Goal: Task Accomplishment & Management: Use online tool/utility

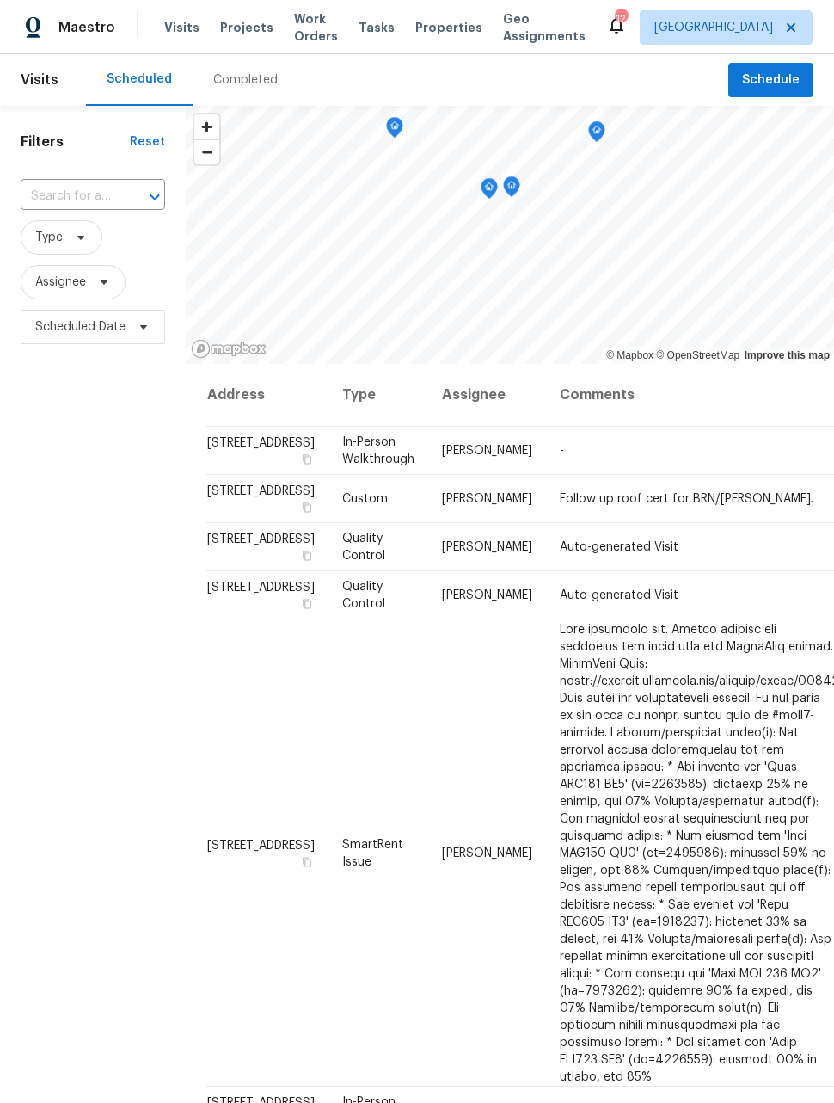
click at [286, 55] on div "Completed" at bounding box center [246, 80] width 106 height 52
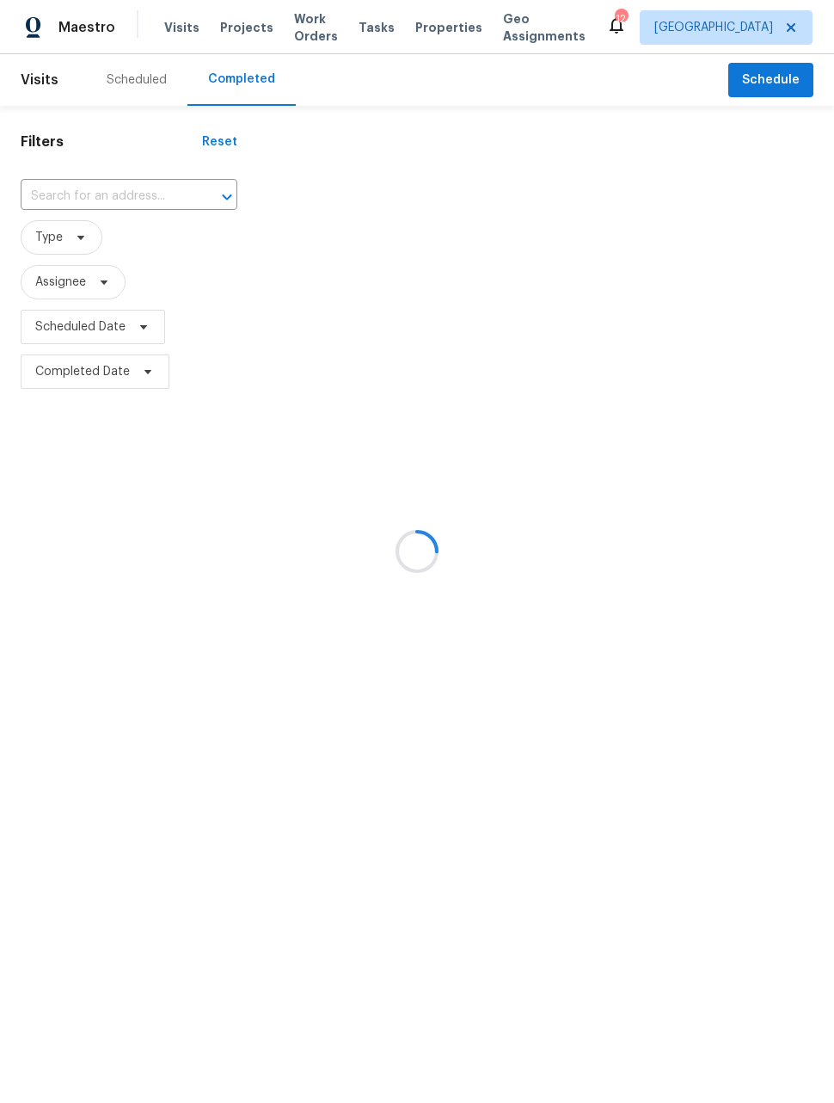
click at [94, 35] on div at bounding box center [417, 551] width 834 height 1103
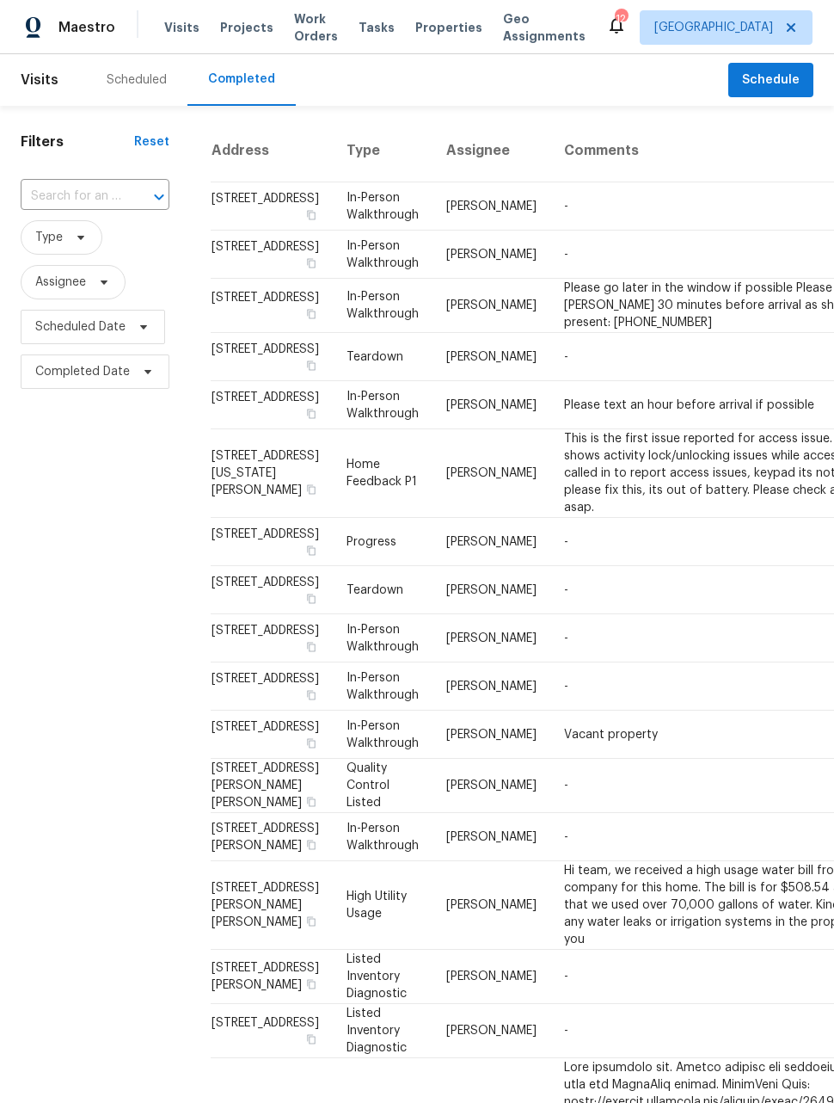
click at [90, 23] on span "Maestro" at bounding box center [86, 27] width 57 height 17
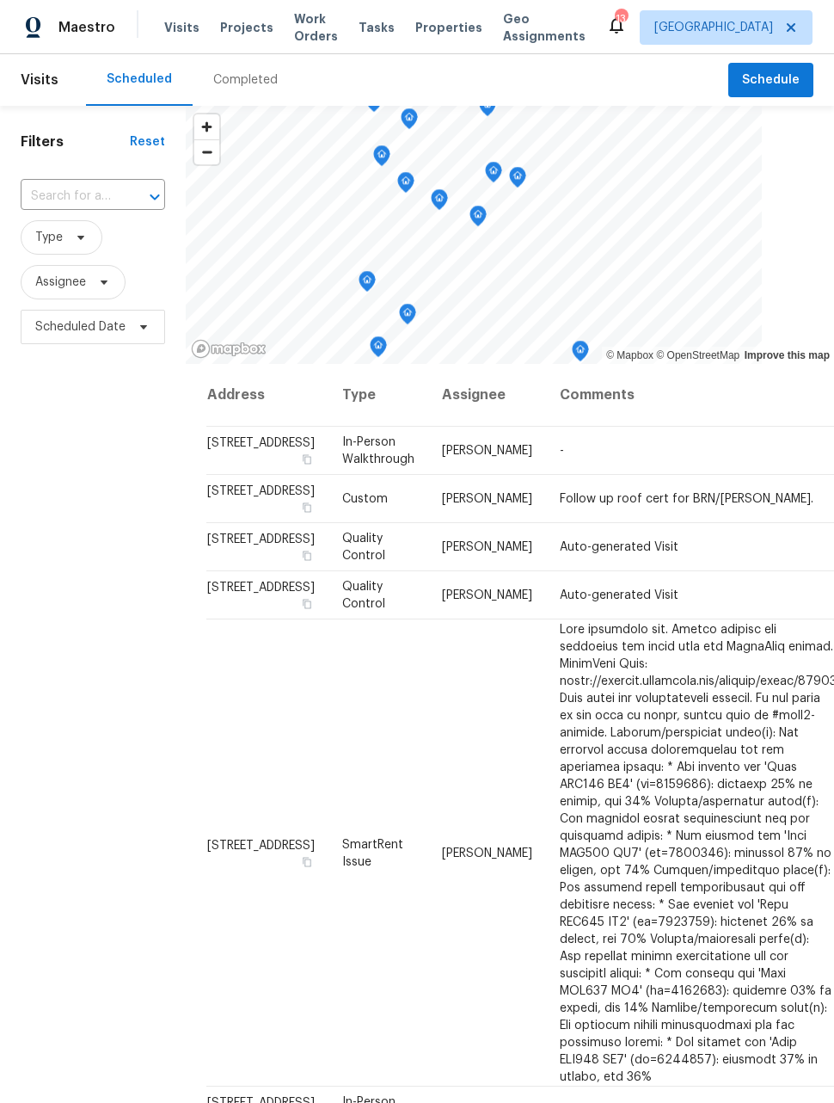
click at [304, 34] on span "Work Orders" at bounding box center [316, 27] width 44 height 34
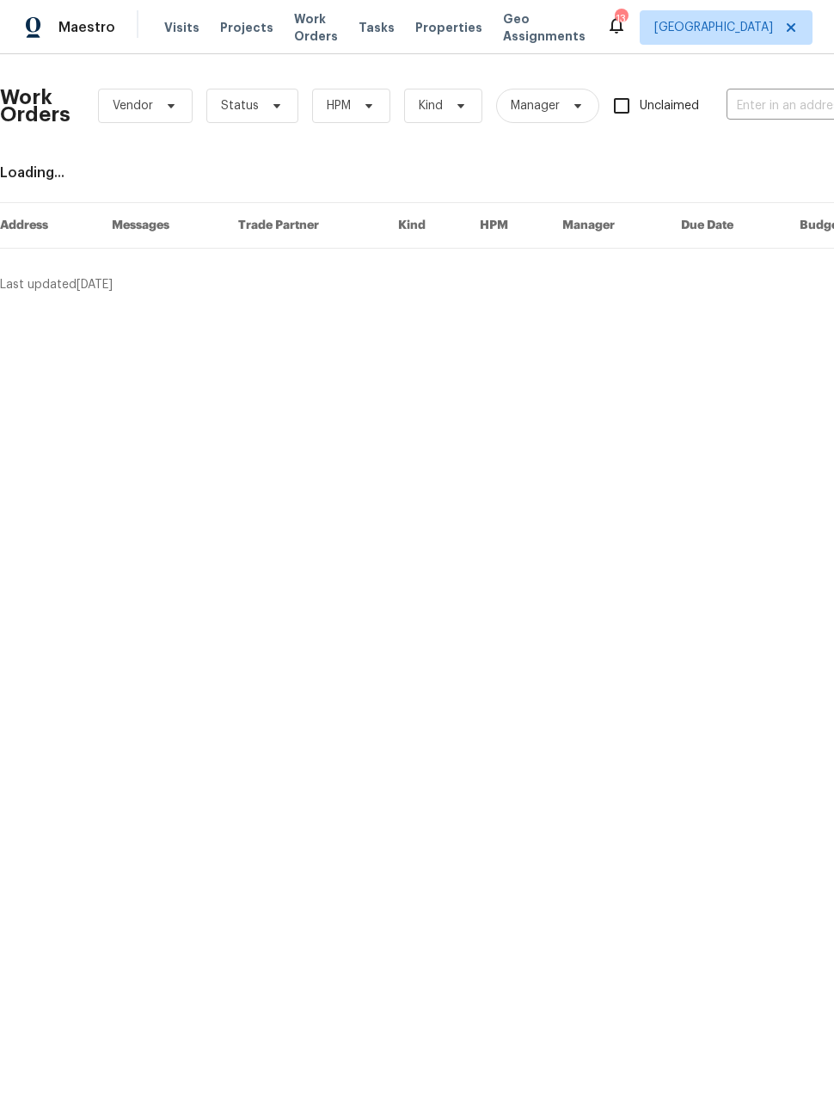
click at [782, 113] on input "text" at bounding box center [813, 106] width 172 height 27
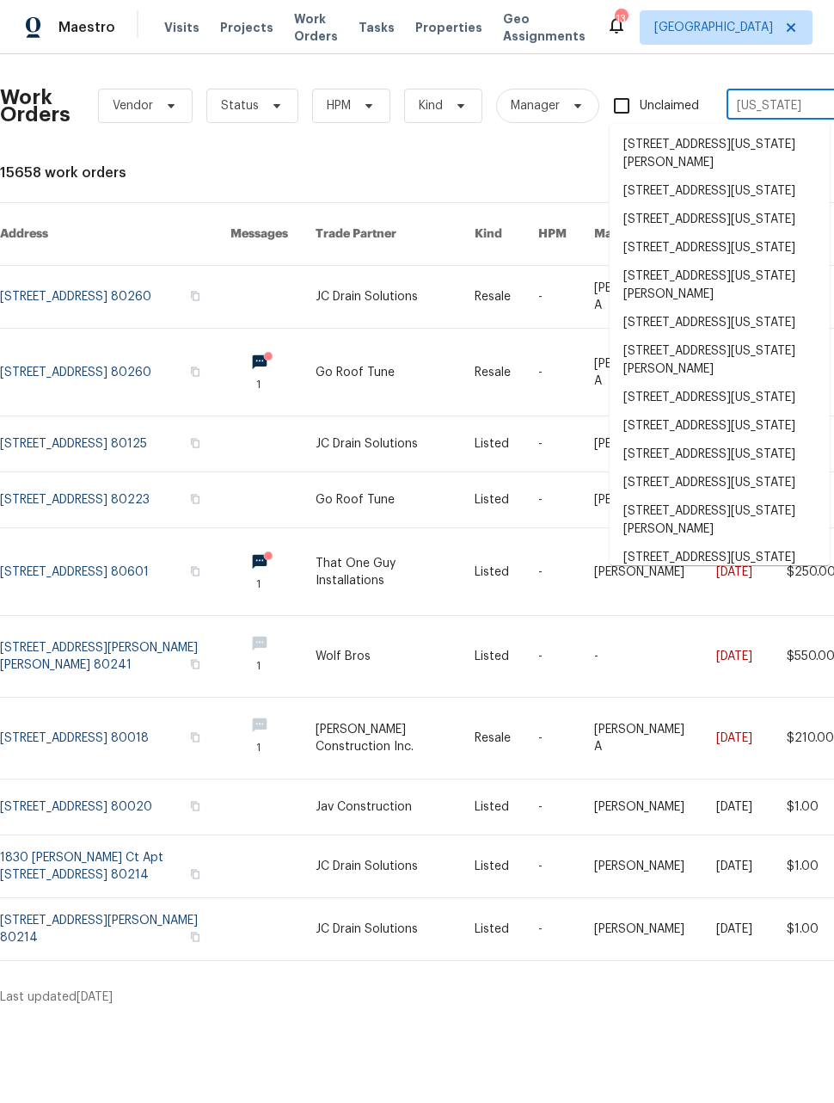
click at [794, 106] on input "Tennessee" at bounding box center [813, 106] width 172 height 27
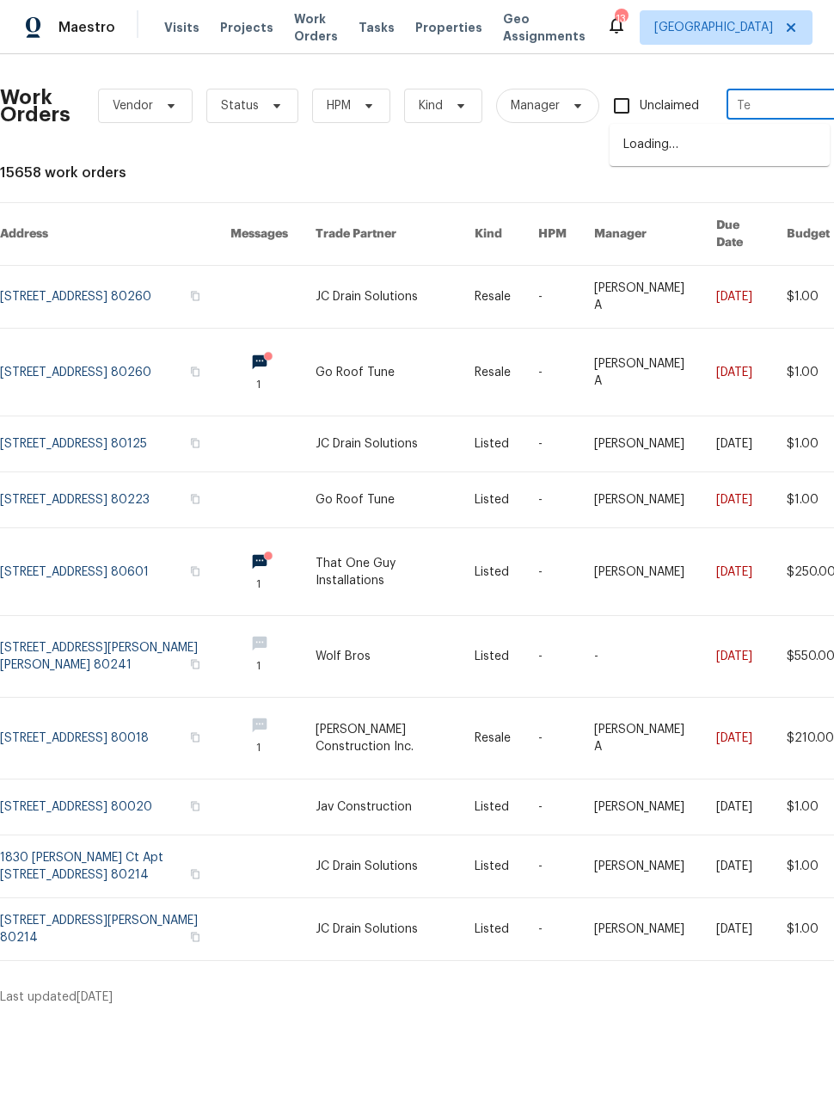
type input "T"
type input "mississippi"
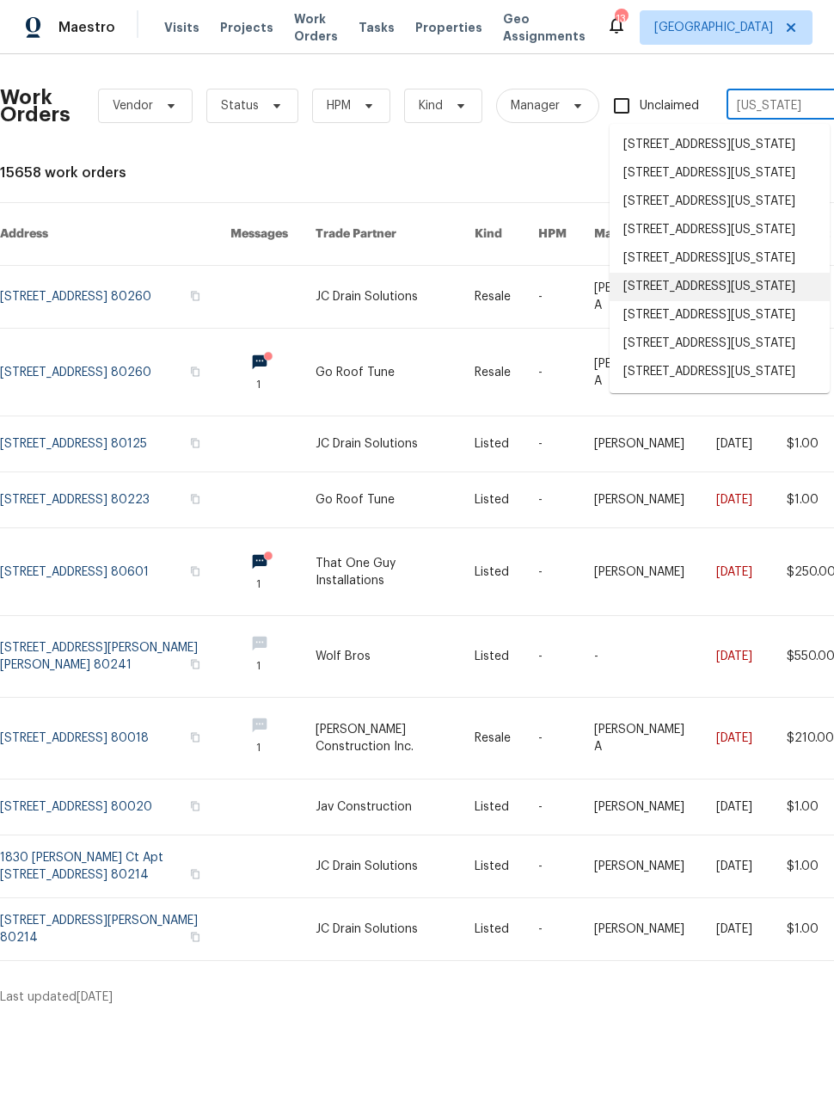
click at [759, 301] on li "7995 E Mississippi Ave Apt F11, Denver, CO 80247" at bounding box center [720, 287] width 220 height 28
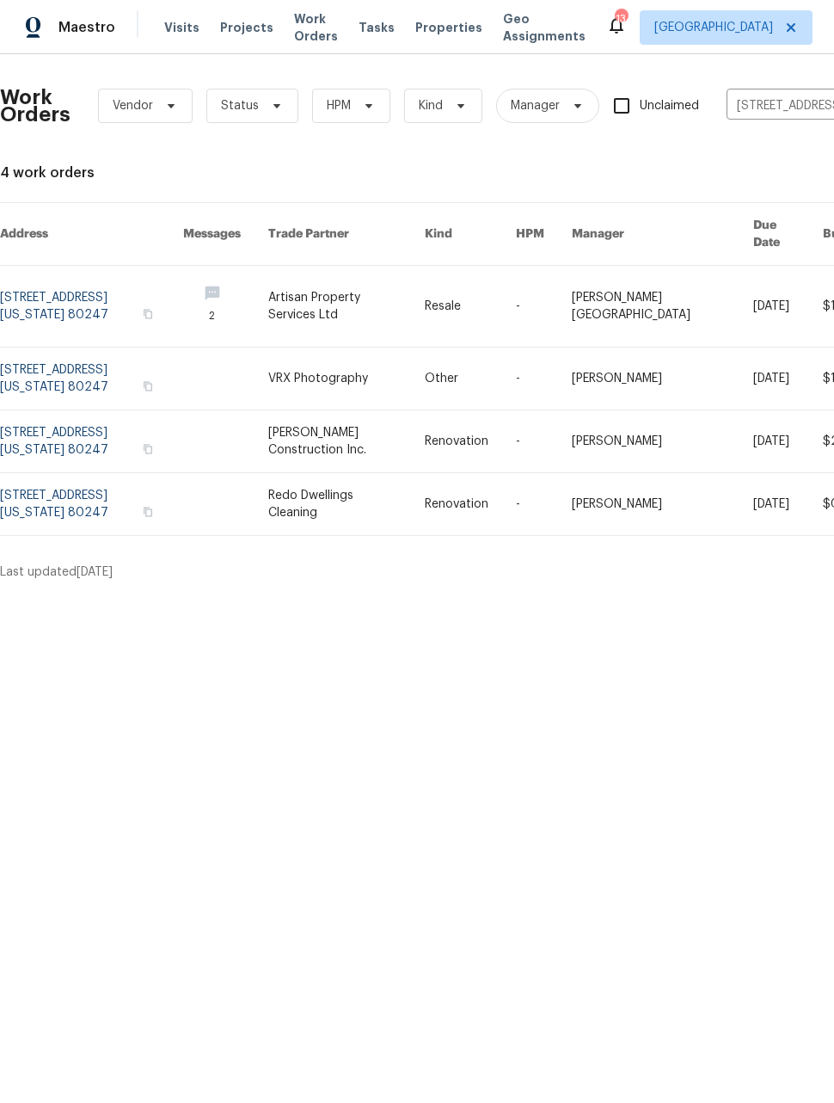
click at [95, 372] on link at bounding box center [91, 378] width 183 height 62
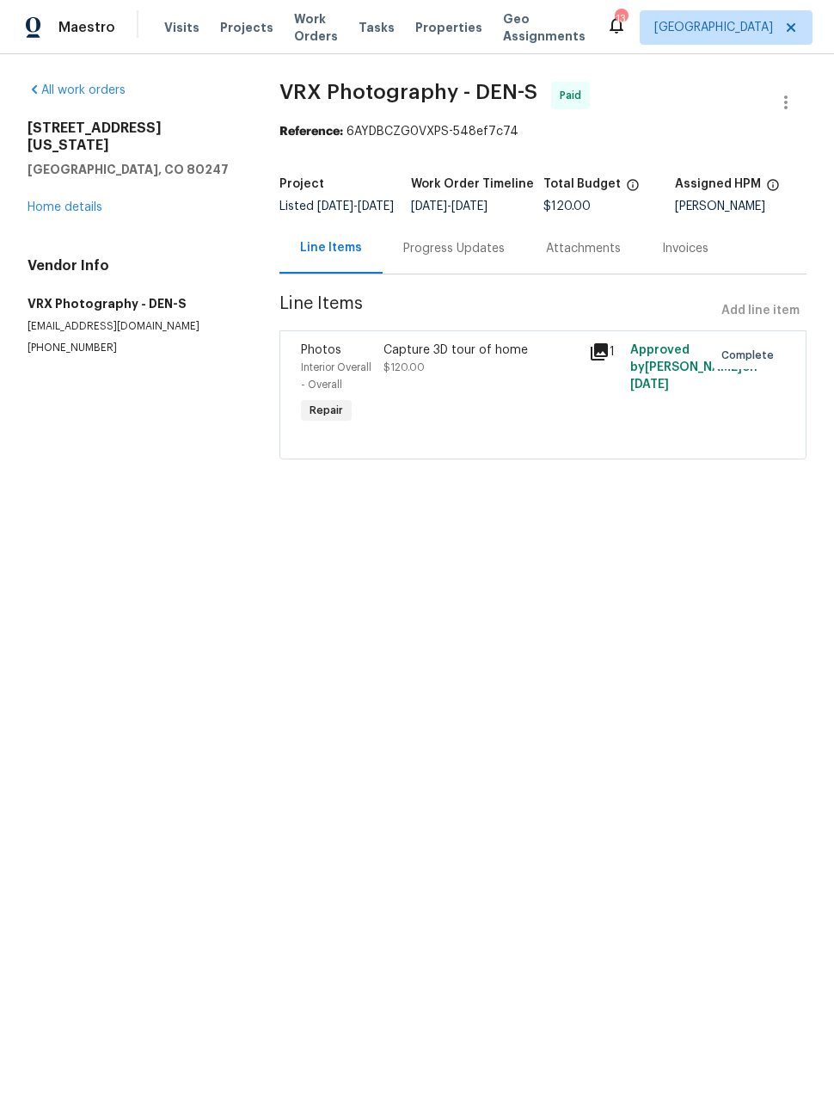
click at [89, 210] on div "All work orders 7995 E Mississippi Ave Apt F11 Denver, CO 80247 Home details Ve…" at bounding box center [133, 218] width 211 height 273
click at [64, 176] on div "7995 E Mississippi Ave Apt F11 Denver, CO 80247 Home details" at bounding box center [133, 168] width 211 height 96
click at [82, 201] on link "Home details" at bounding box center [65, 207] width 75 height 12
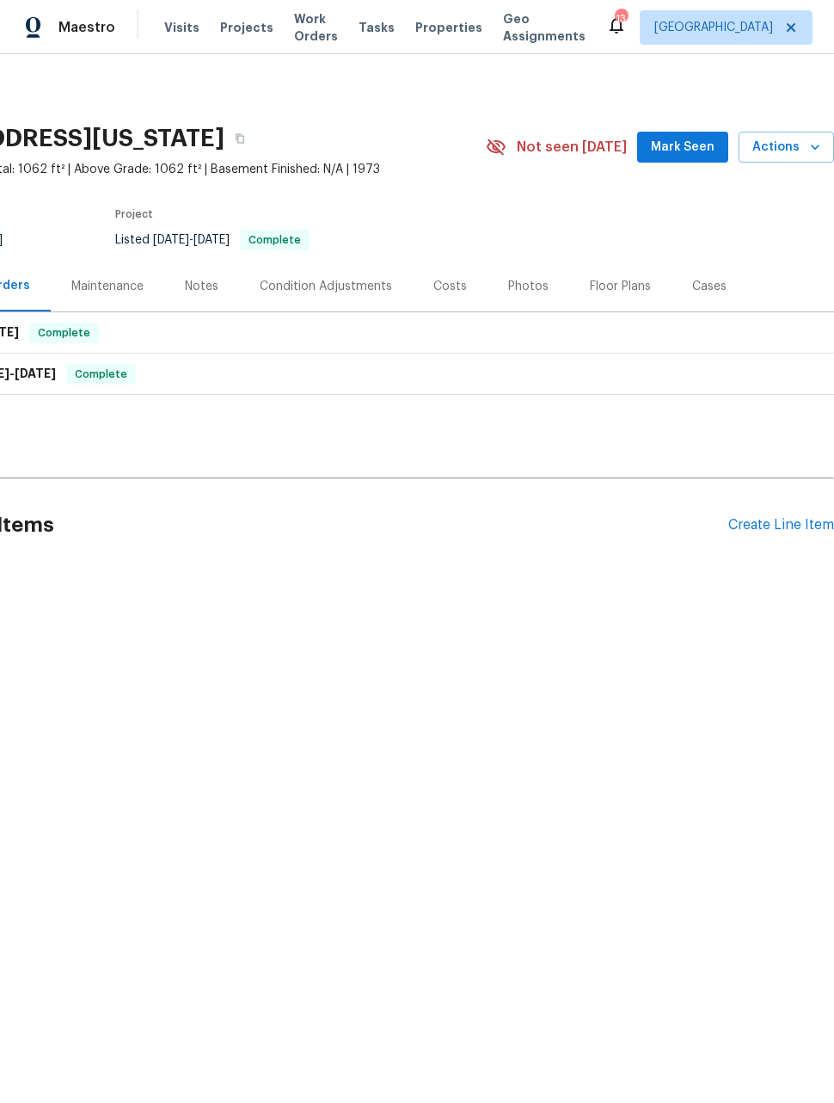
scroll to position [0, 138]
click at [781, 527] on div "Create Line Item" at bounding box center [781, 525] width 106 height 16
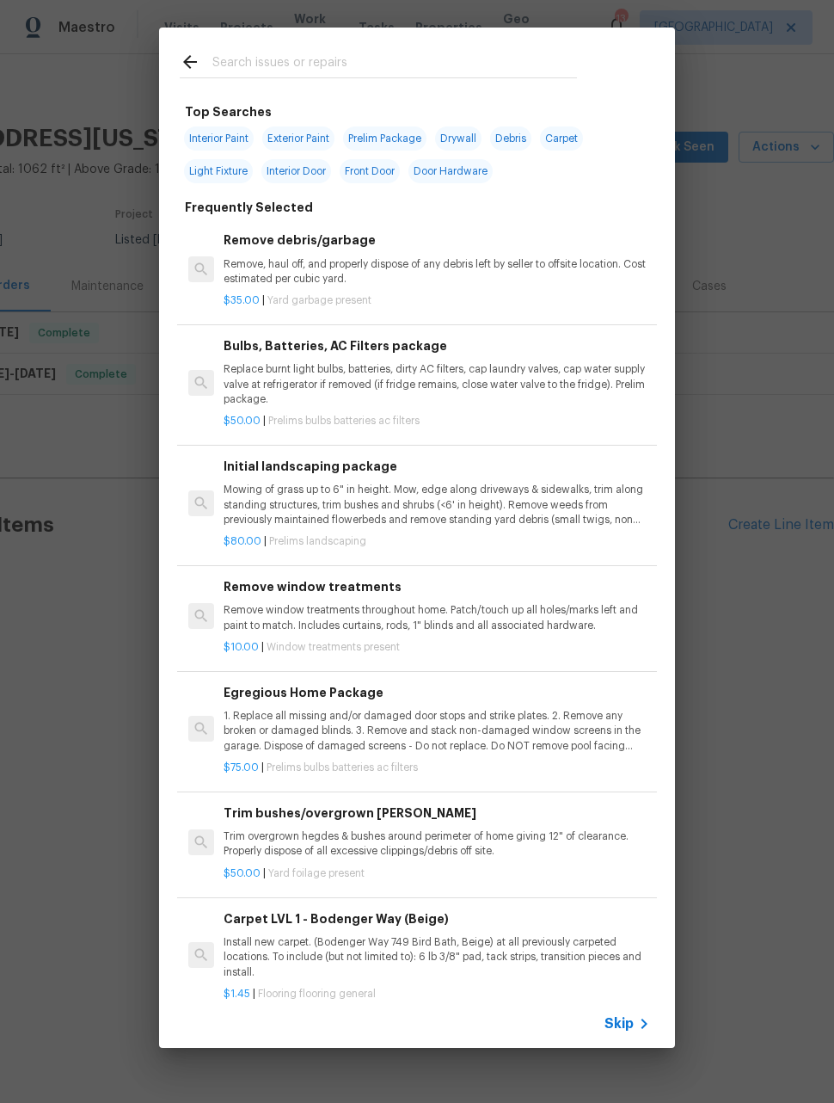
click at [504, 70] on input "text" at bounding box center [394, 65] width 365 height 26
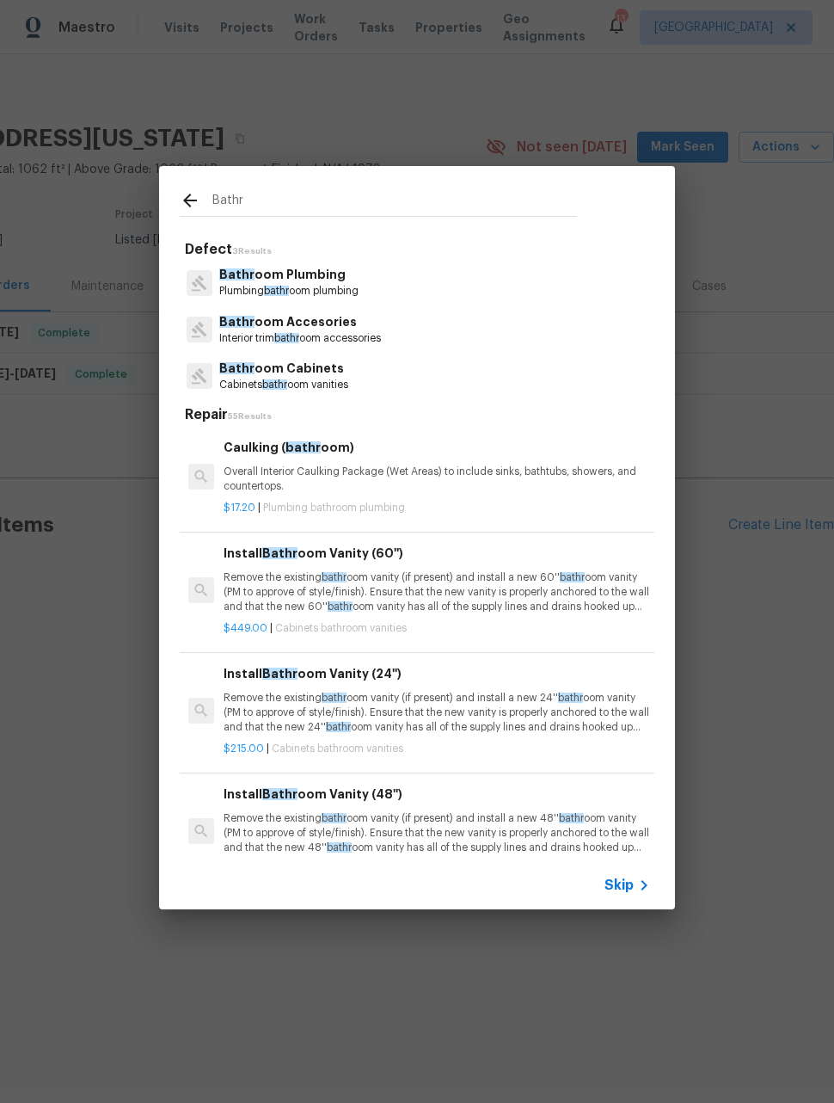
type input "Bathr"
click at [374, 293] on div "Bathr oom Plumbing Plumbing bathr oom plumbing" at bounding box center [417, 282] width 475 height 46
click at [359, 289] on p "Plumbing bathr oom plumbing" at bounding box center [288, 291] width 139 height 15
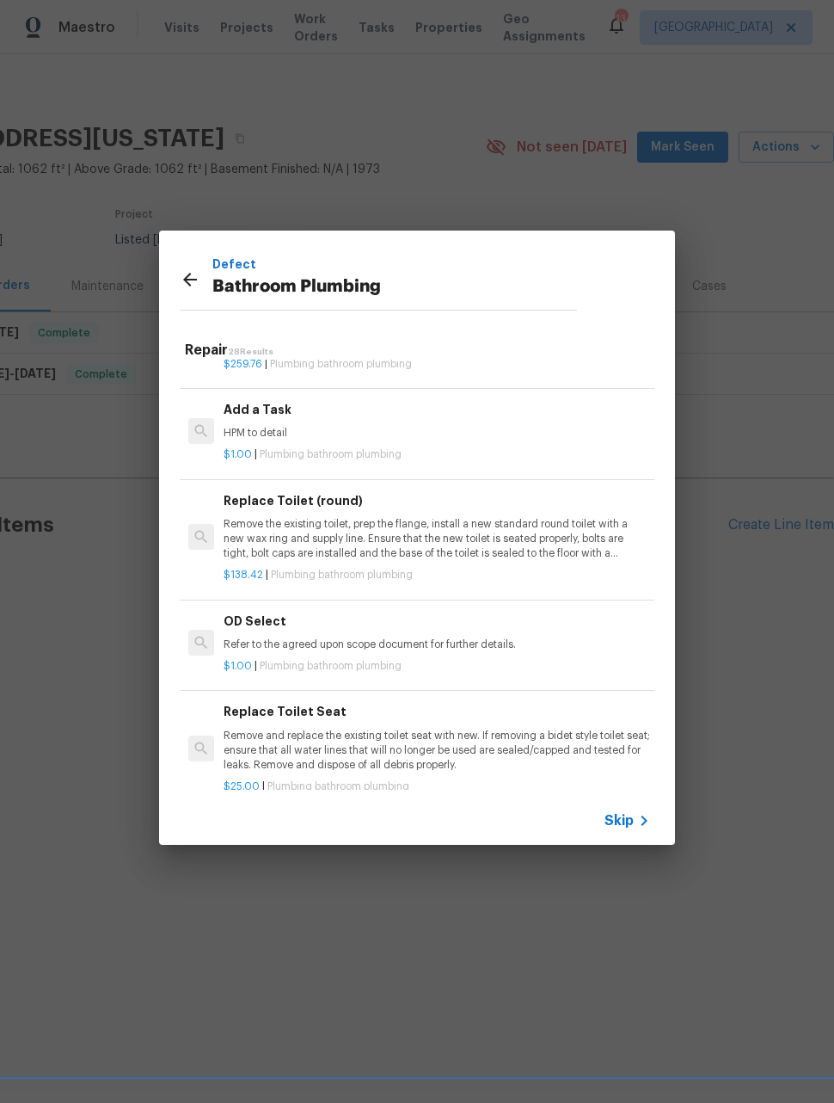
scroll to position [0, 0]
click at [409, 441] on div "$1.00 | Plumbing bathroom plumbing" at bounding box center [437, 452] width 427 height 22
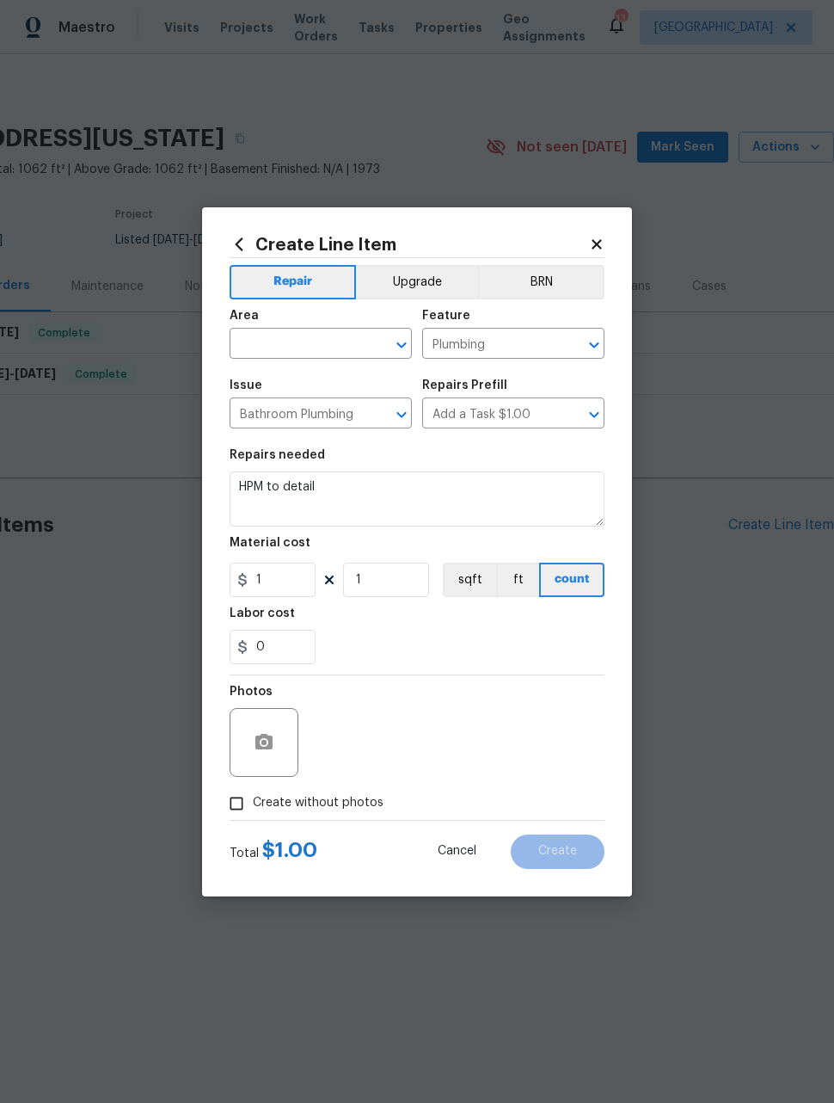
click at [351, 333] on input "text" at bounding box center [297, 345] width 134 height 27
click at [315, 373] on li "Bathroom" at bounding box center [321, 383] width 182 height 28
type input "Bathroom"
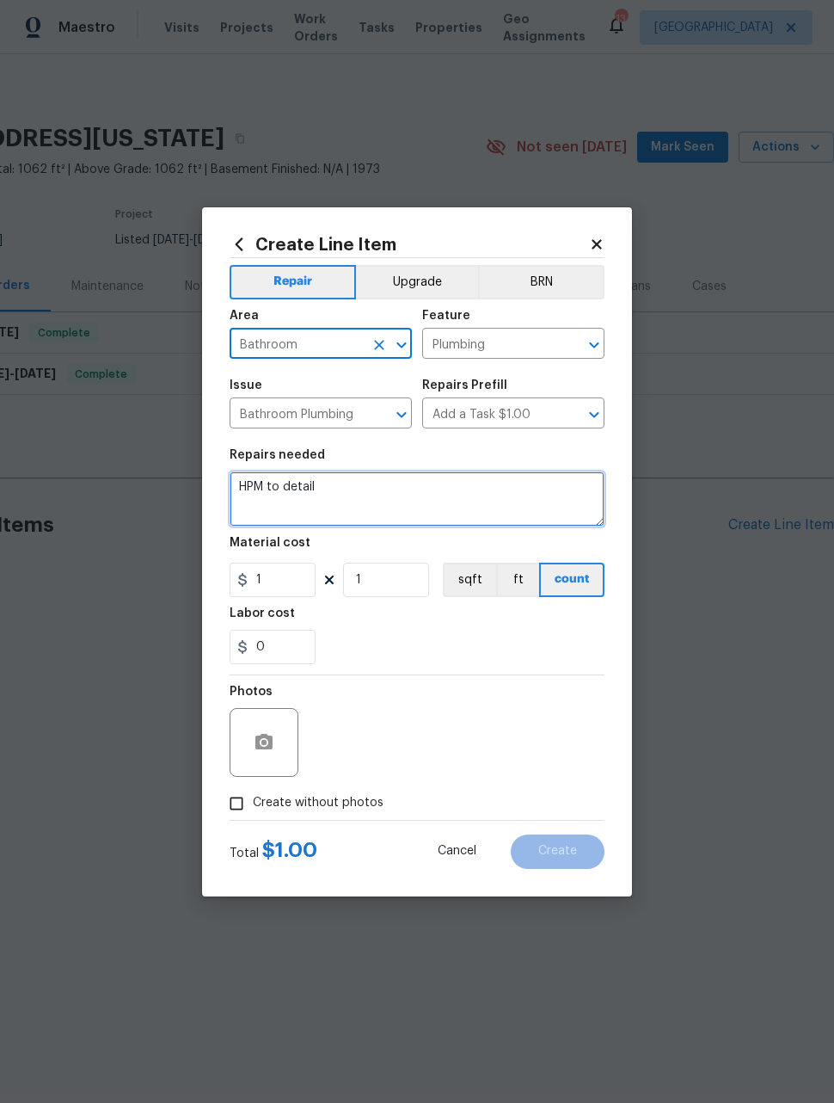
click at [469, 479] on textarea "HPM to detail" at bounding box center [417, 498] width 375 height 55
click at [468, 478] on textarea "HPM to detail" at bounding box center [417, 498] width 375 height 55
click at [447, 488] on textarea "HPM to detail" at bounding box center [417, 498] width 375 height 55
click at [446, 488] on textarea "HPM to detail" at bounding box center [417, 498] width 375 height 55
click at [436, 501] on textarea "HPM to detail" at bounding box center [417, 498] width 375 height 55
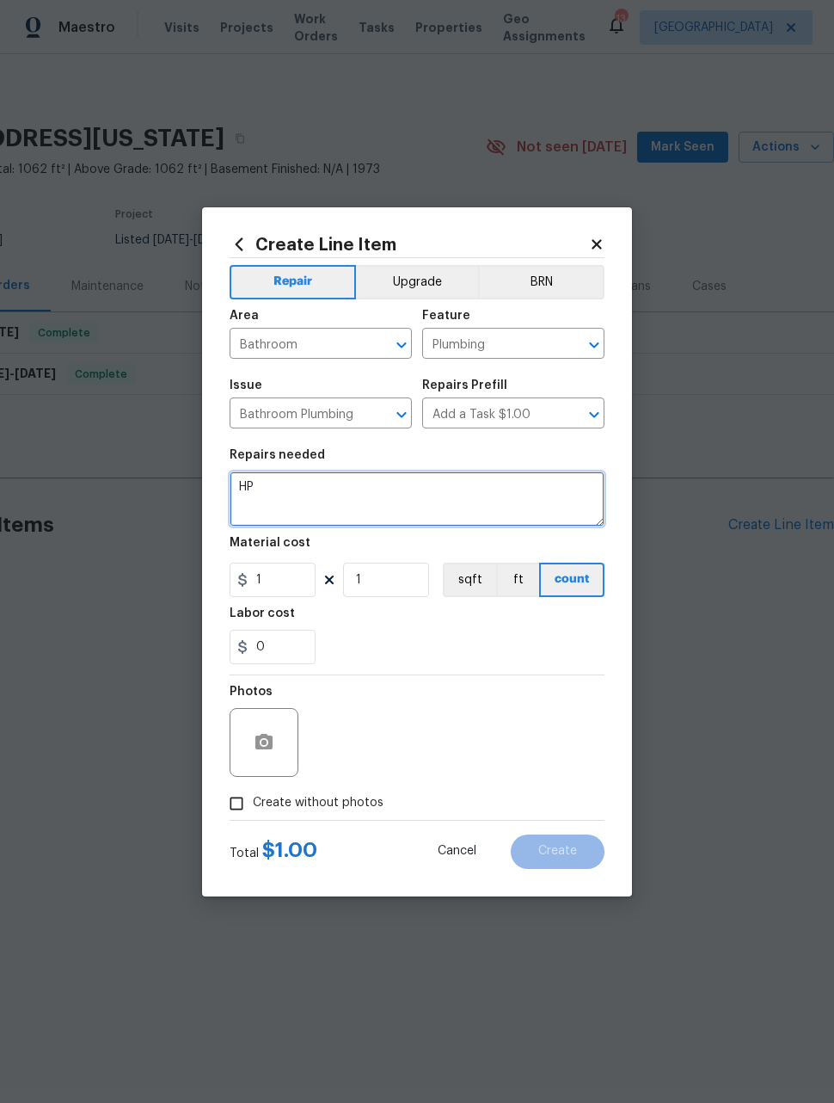
type textarea "H"
type textarea "Bathroom Sinks- replace drain assembly with new drain. Replace all flex pipe wi…"
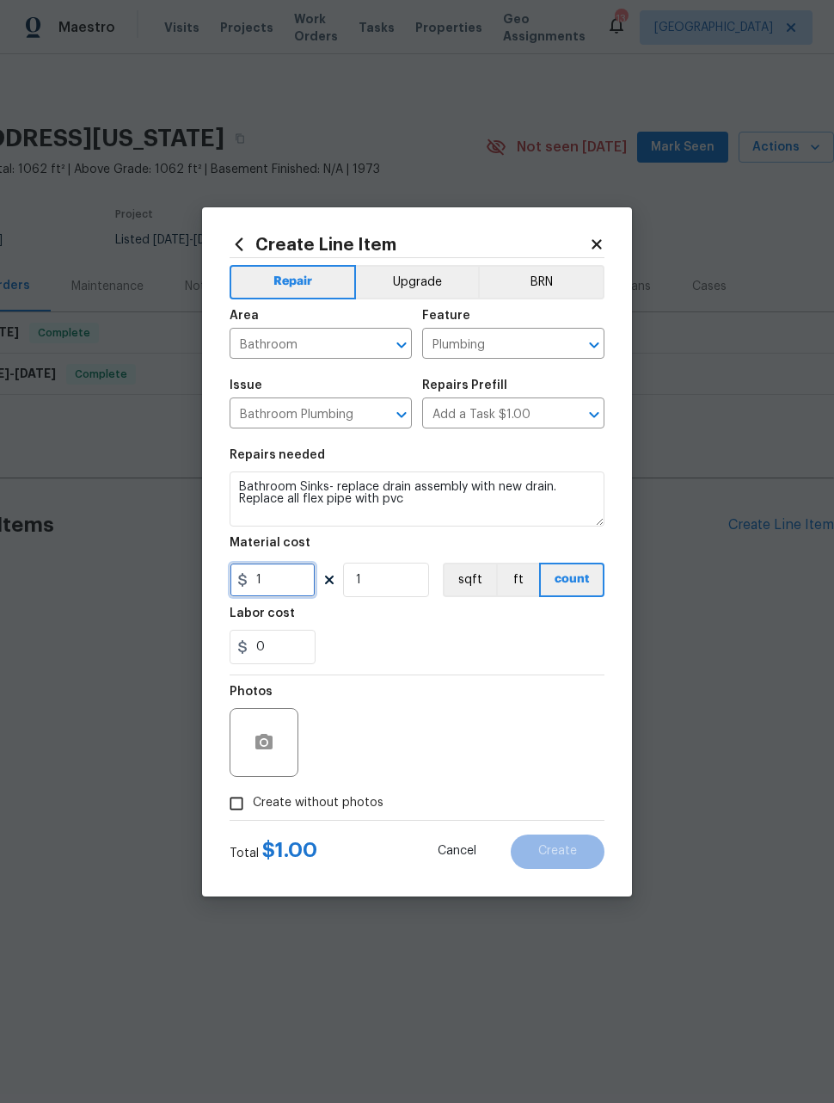
click at [296, 587] on input "1" at bounding box center [273, 579] width 86 height 34
type input "100"
click at [404, 591] on input "1" at bounding box center [386, 579] width 86 height 34
type input "3"
click at [548, 708] on div "Photos" at bounding box center [417, 731] width 375 height 112
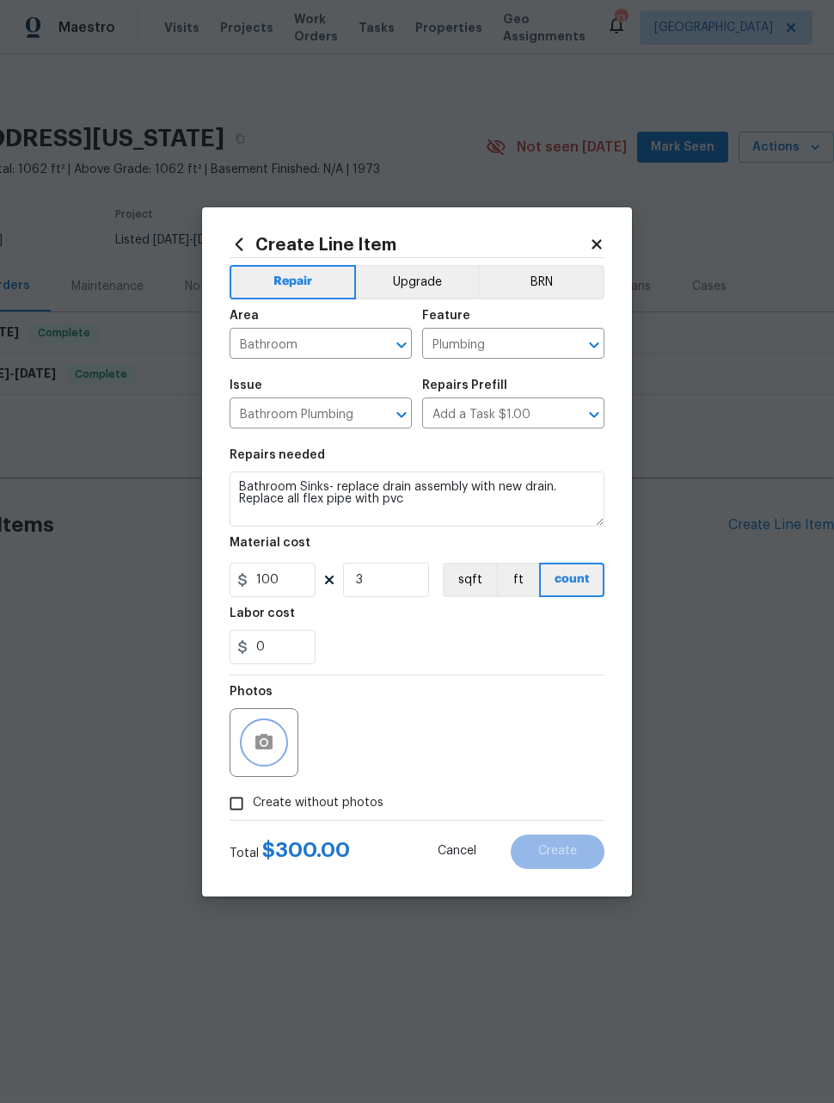
click at [254, 744] on icon "button" at bounding box center [264, 742] width 21 height 21
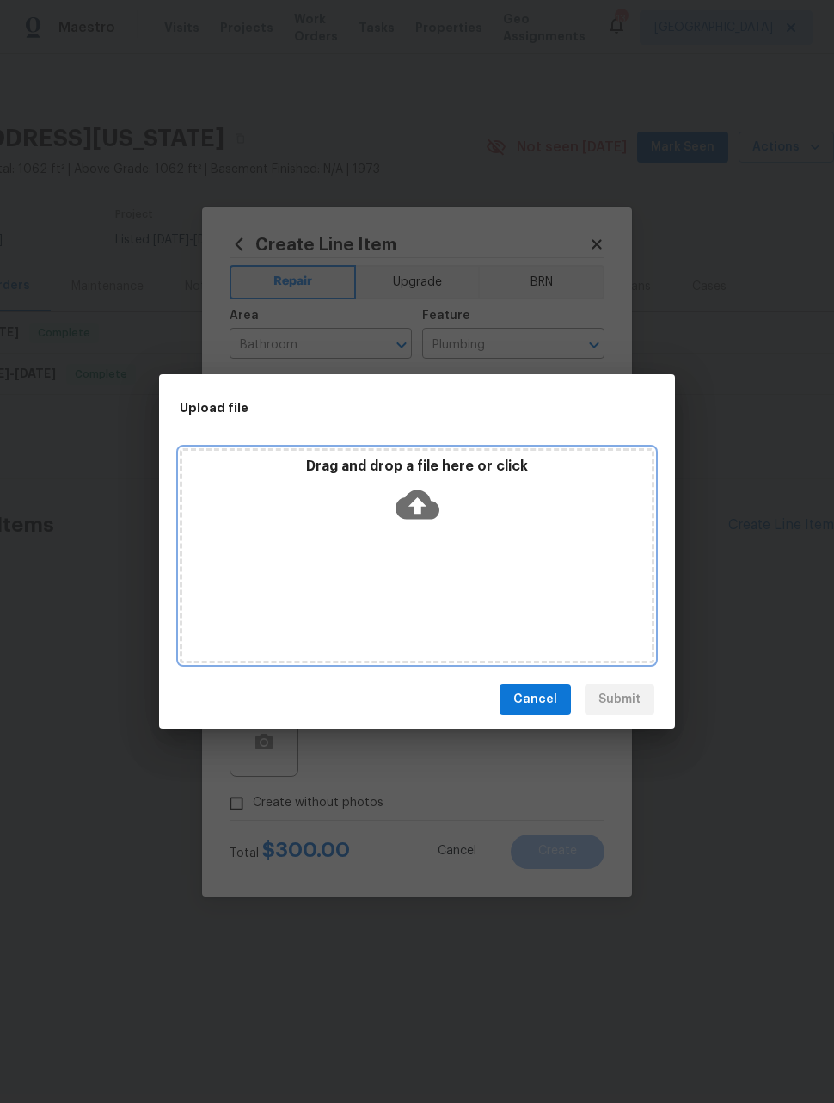
click at [536, 592] on div "Drag and drop a file here or click" at bounding box center [417, 555] width 475 height 215
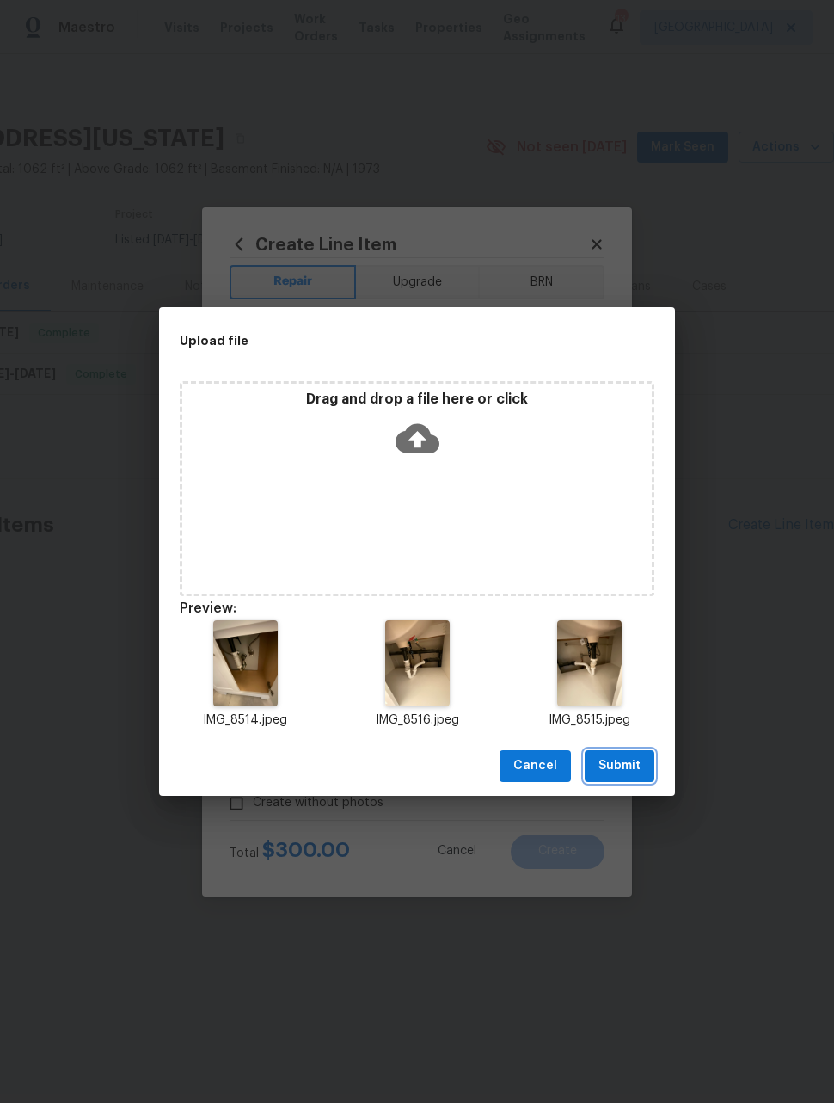
click at [629, 767] on span "Submit" at bounding box center [620, 766] width 42 height 22
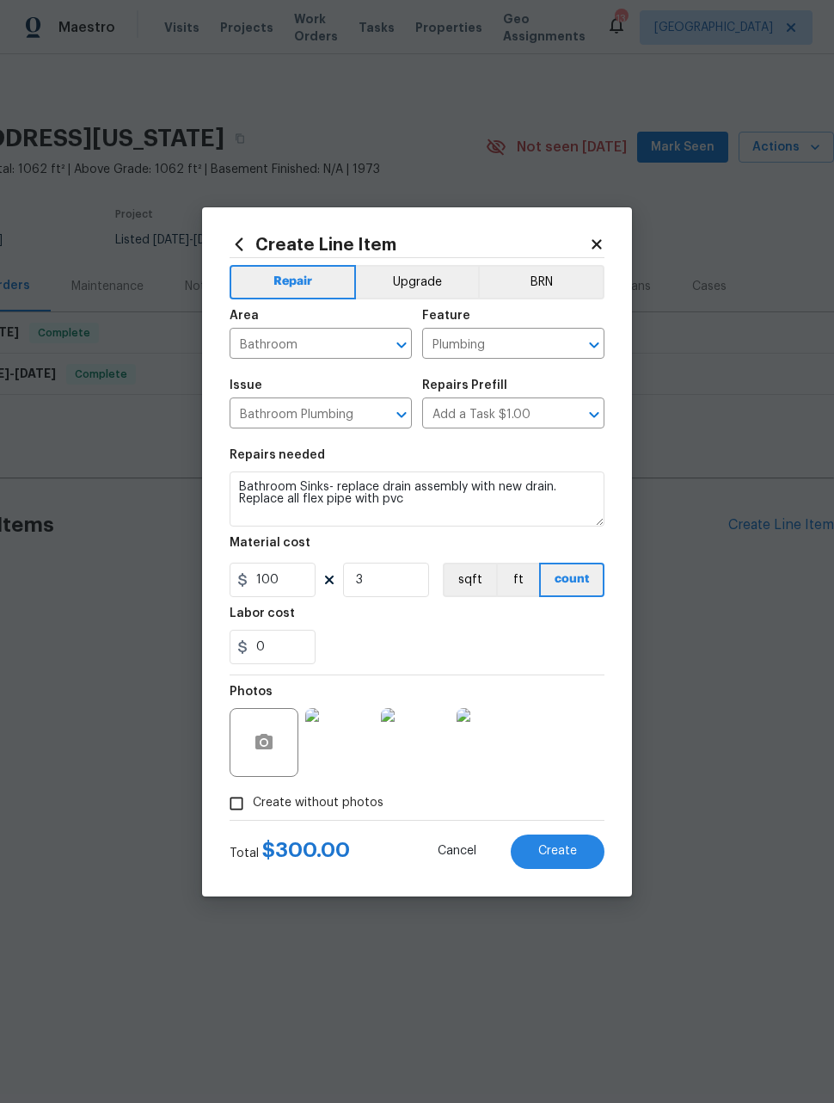
click at [568, 857] on span "Create" at bounding box center [557, 851] width 39 height 13
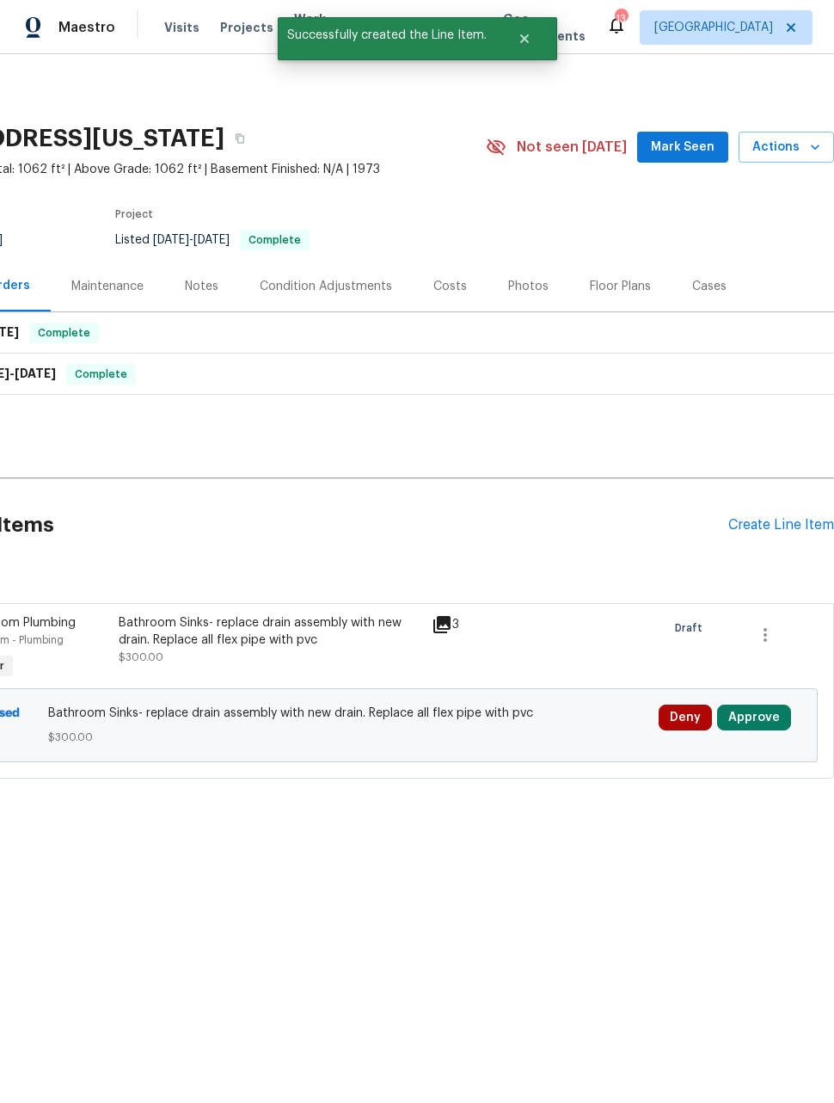
click at [786, 530] on div "Create Line Item" at bounding box center [781, 525] width 106 height 16
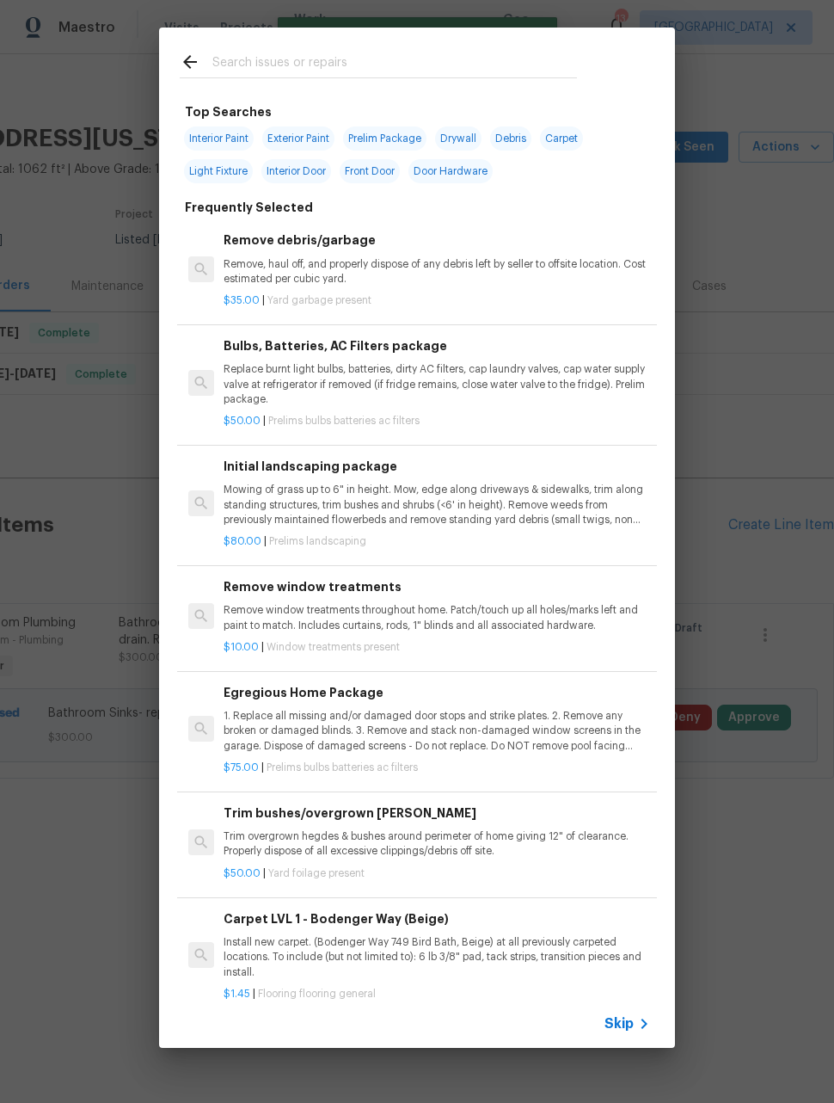
click at [441, 45] on div at bounding box center [378, 62] width 439 height 68
click at [426, 58] on input "text" at bounding box center [394, 65] width 365 height 26
type input "Laundry"
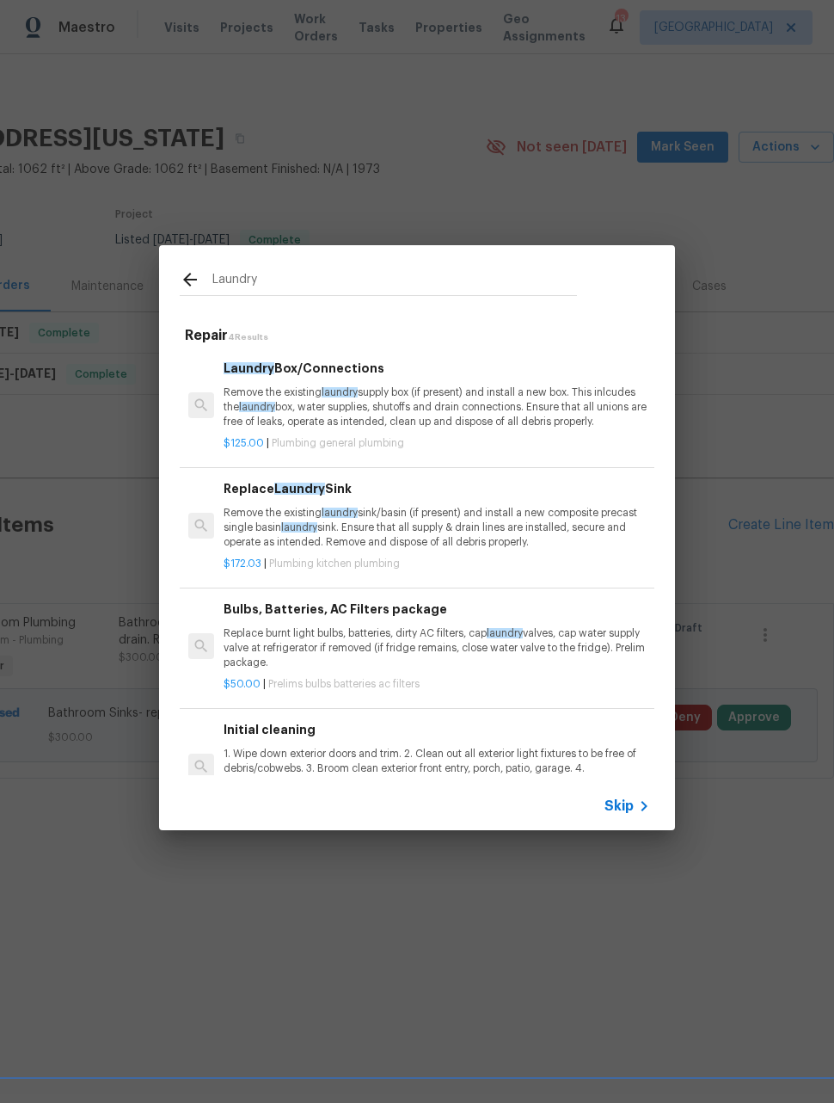
click at [589, 401] on p "Remove the existing laundry supply box (if present) and install a new box. This…" at bounding box center [437, 407] width 427 height 44
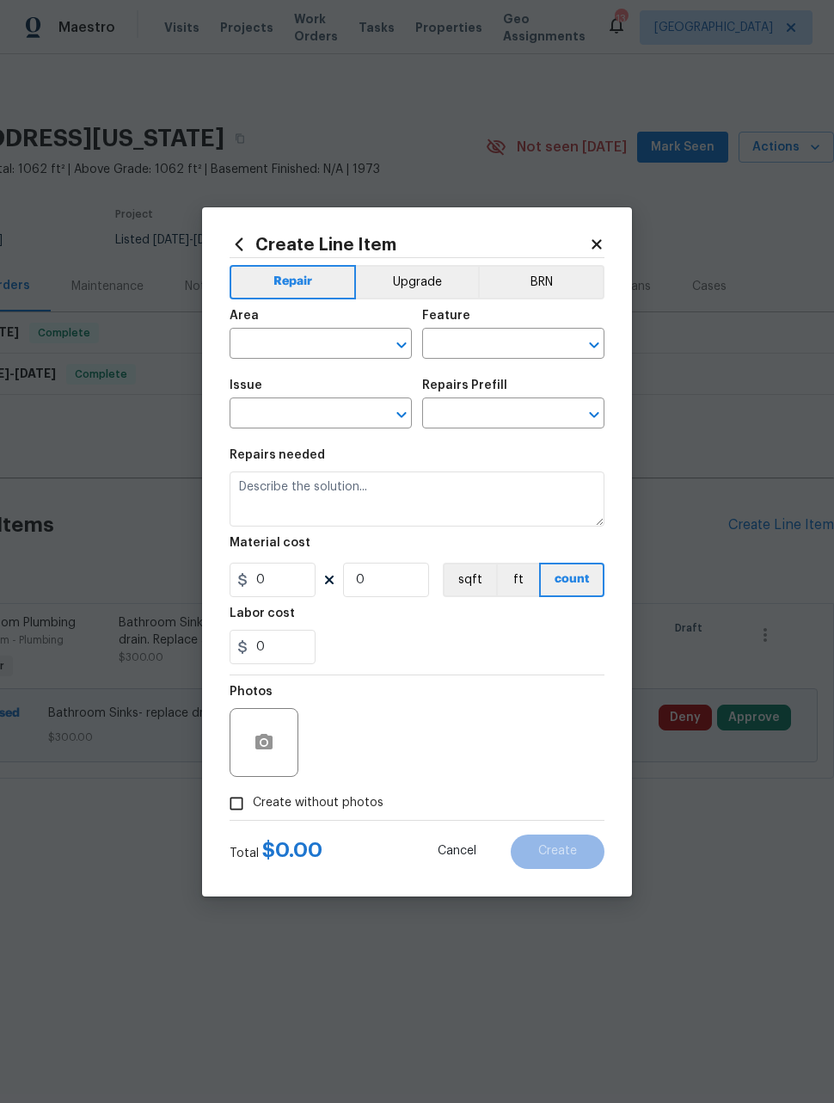
type input "Plumbing"
type input "General Plumbing"
type input "Laundry Box/Connections $125.00"
type textarea "Remove the existing laundry supply box (if present) and install a new box. This…"
type input "125"
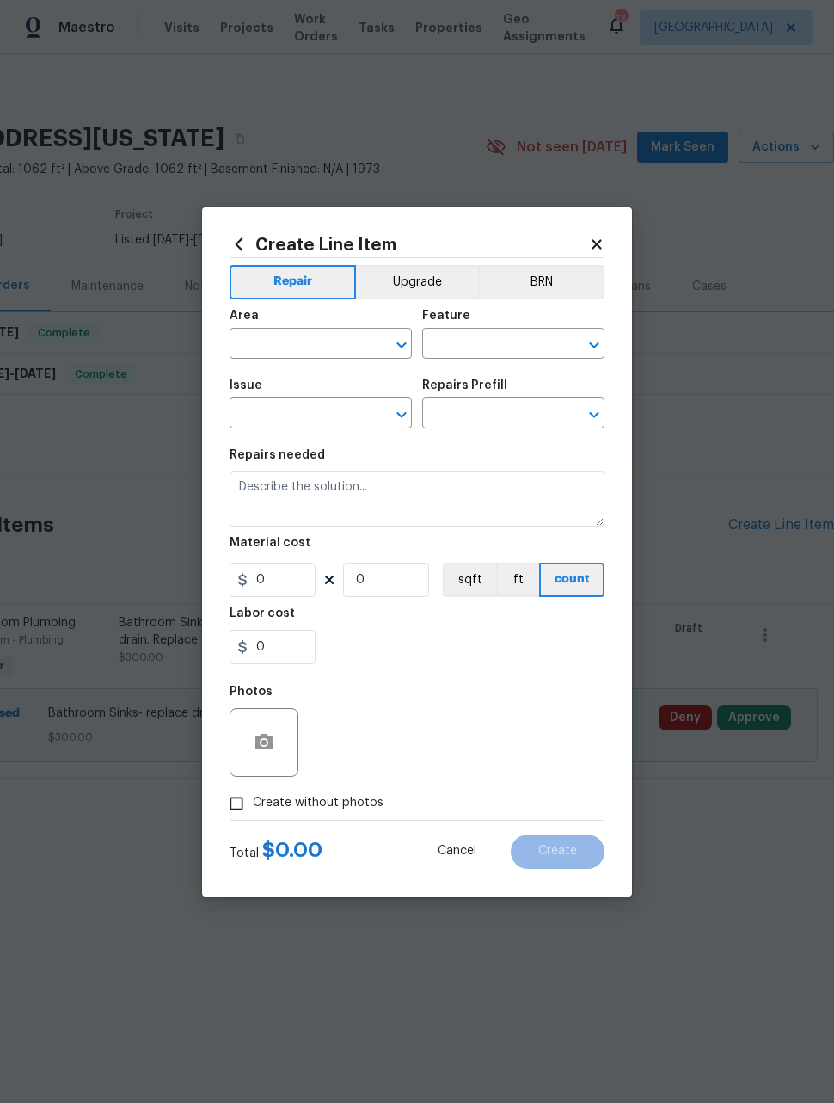
type input "1"
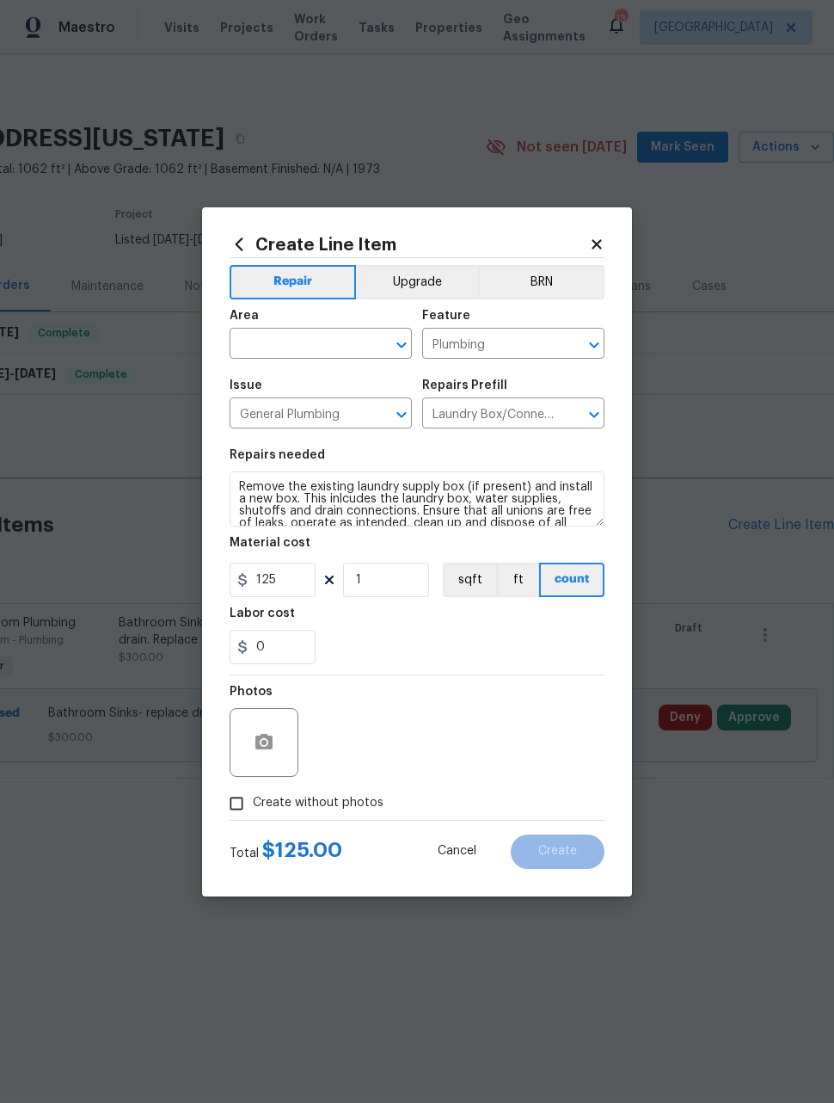
click at [341, 339] on input "text" at bounding box center [297, 345] width 134 height 27
click at [335, 383] on li "Laundry" at bounding box center [321, 383] width 182 height 28
type input "Laundry"
click at [310, 580] on input "125" at bounding box center [273, 579] width 86 height 34
type input "350"
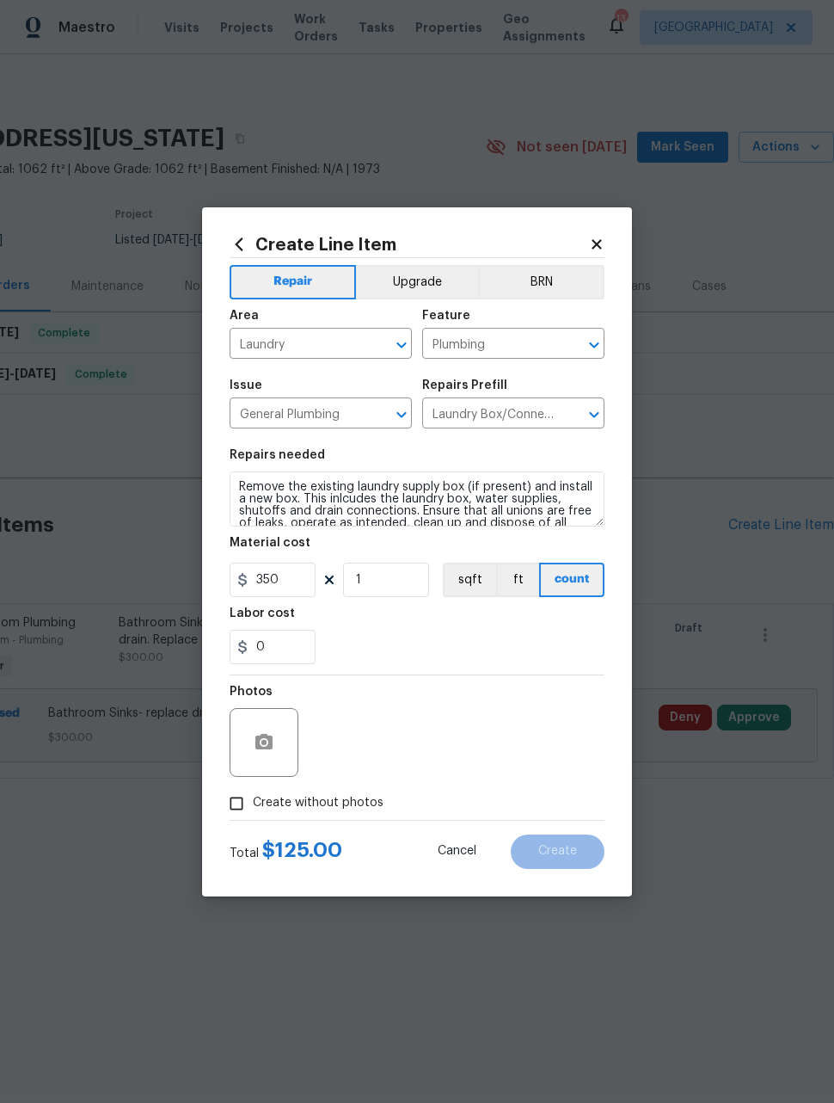
click at [478, 716] on div "Photos" at bounding box center [417, 731] width 375 height 112
click at [268, 749] on icon "button" at bounding box center [263, 741] width 17 height 15
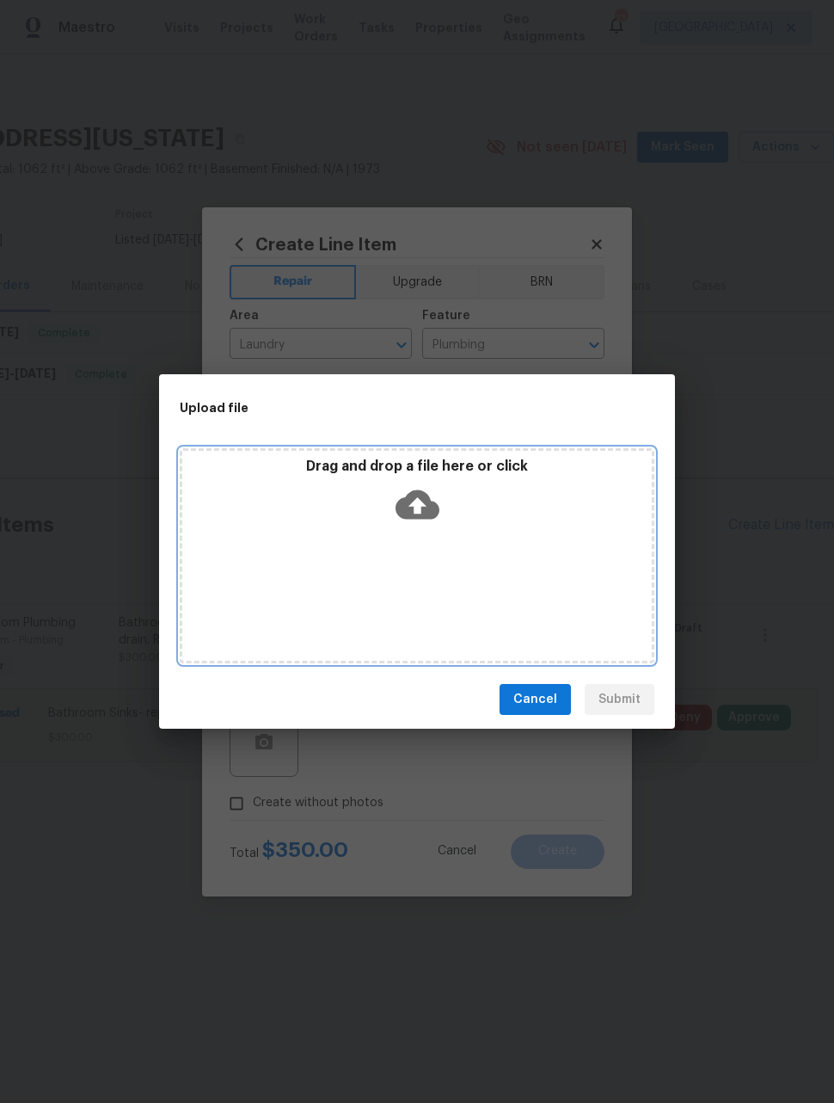
click at [525, 587] on div "Drag and drop a file here or click" at bounding box center [417, 555] width 475 height 215
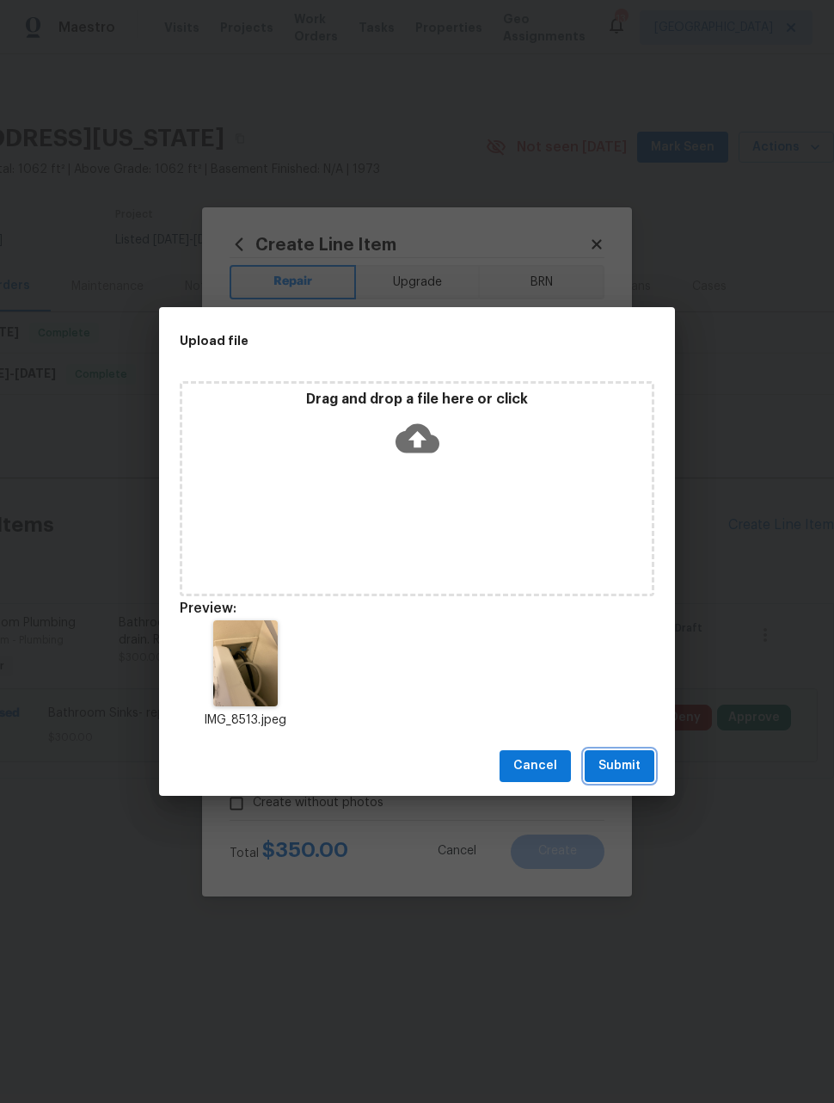
click at [644, 763] on button "Submit" at bounding box center [620, 766] width 70 height 32
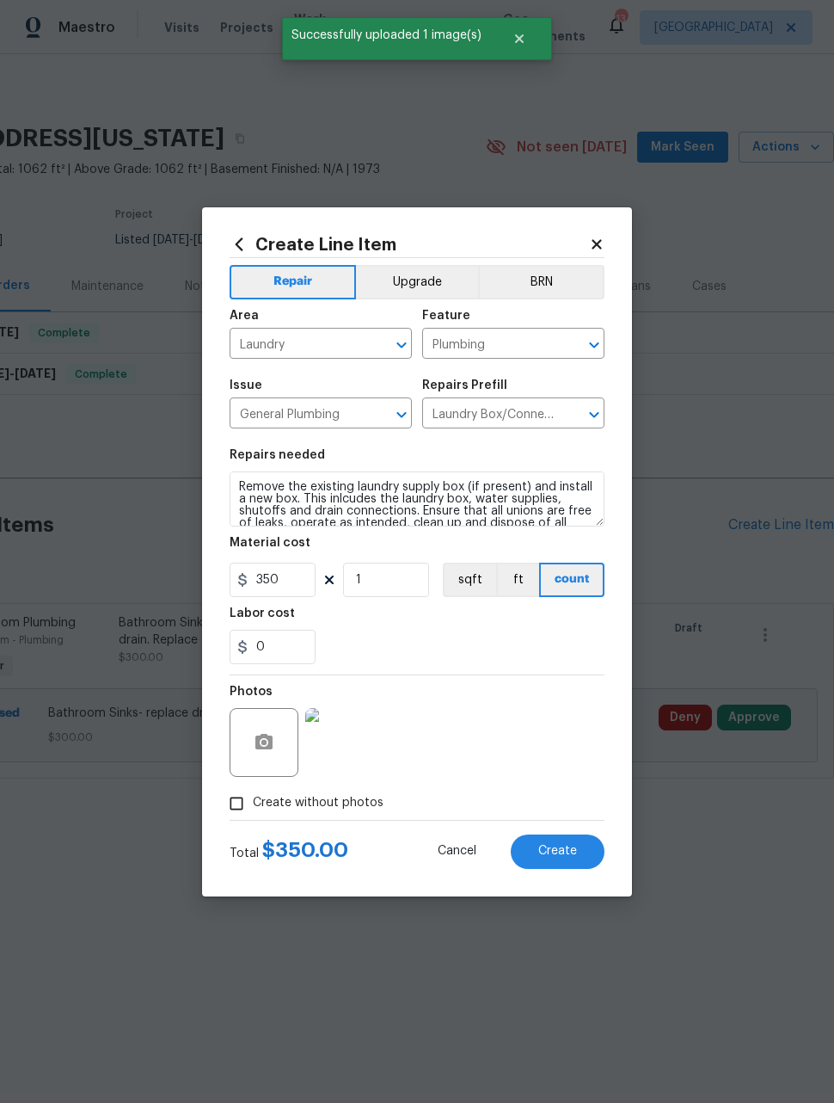
click at [569, 857] on span "Create" at bounding box center [557, 851] width 39 height 13
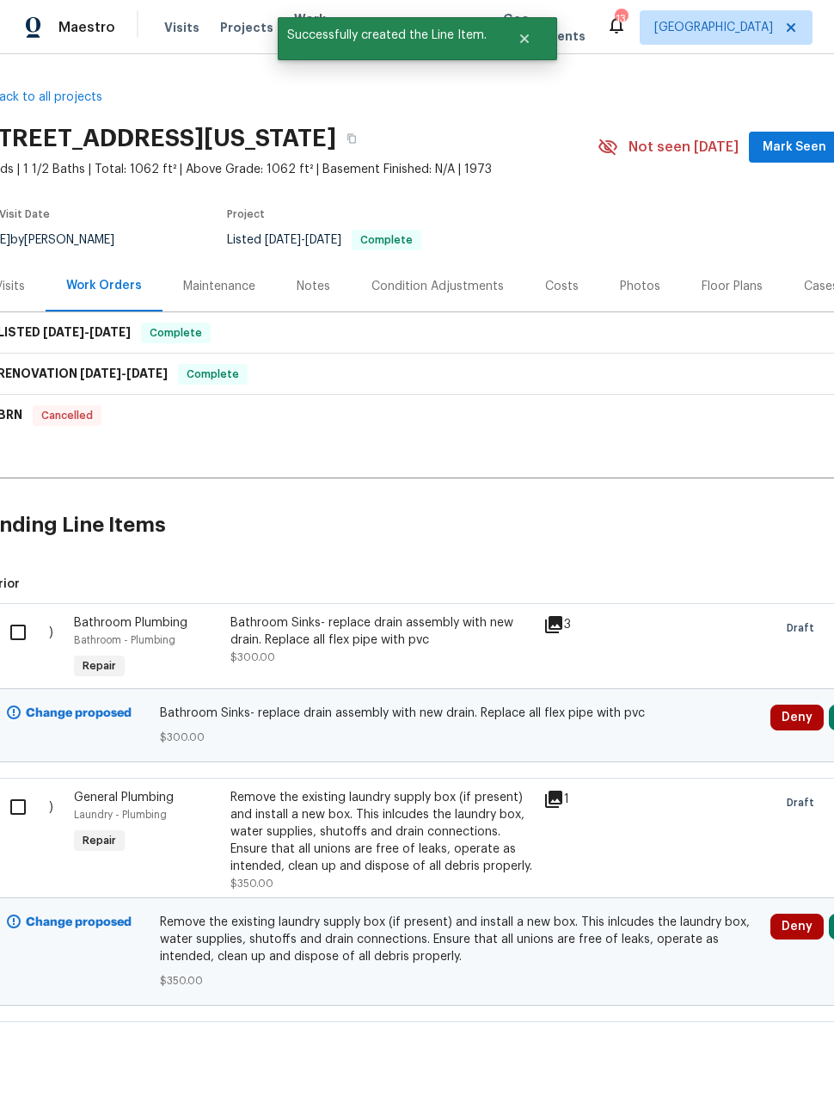
scroll to position [0, 27]
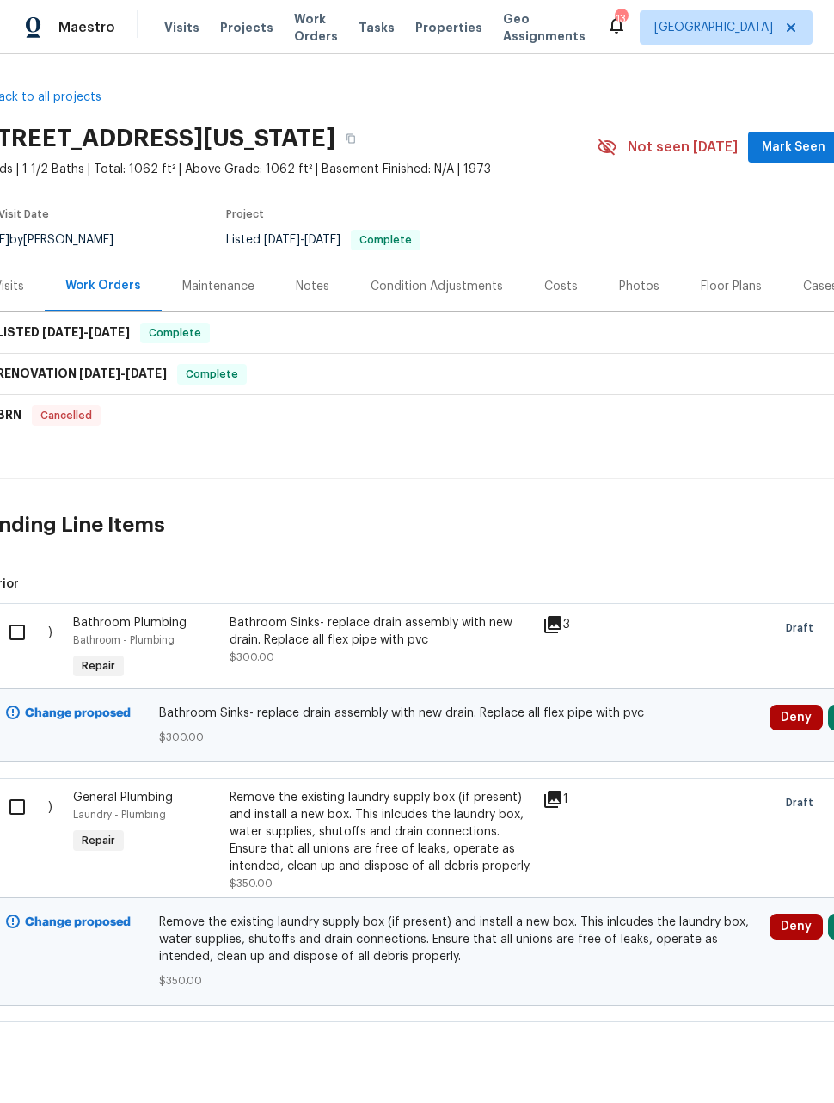
click at [447, 821] on div "Remove the existing laundry supply box (if present) and install a new box. This…" at bounding box center [381, 832] width 303 height 86
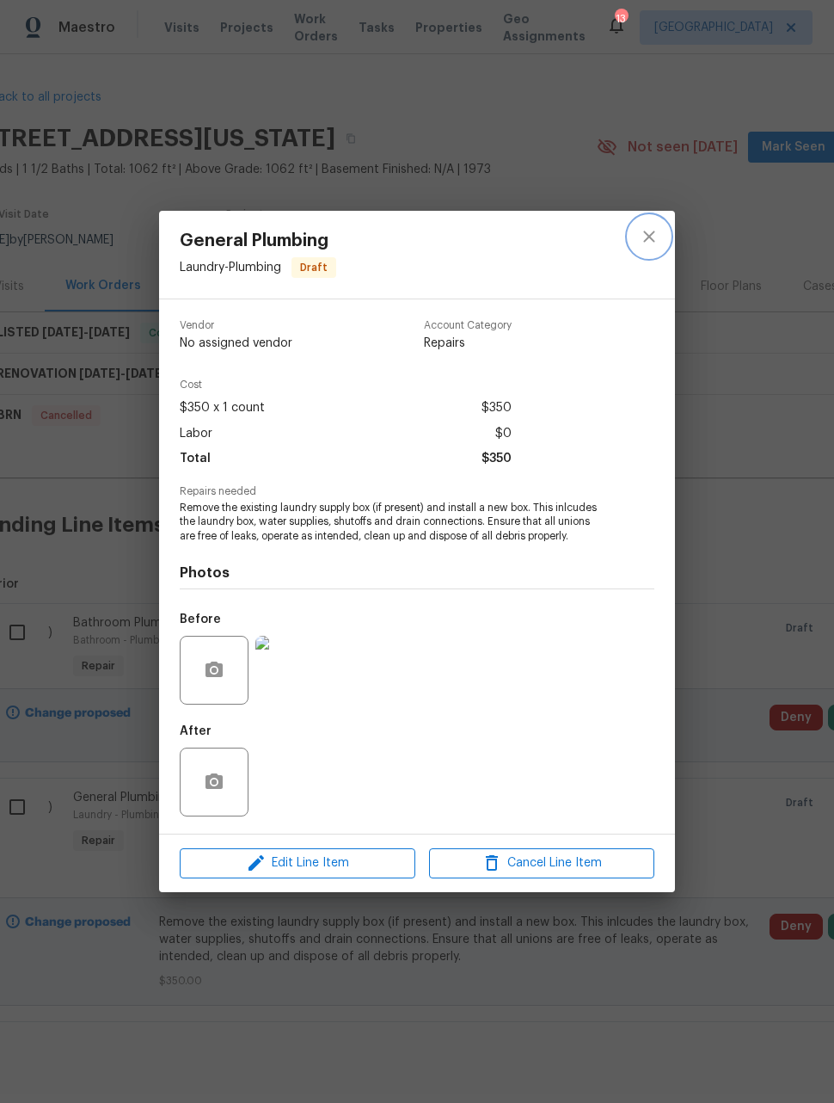
click at [655, 226] on icon "close" at bounding box center [649, 236] width 21 height 21
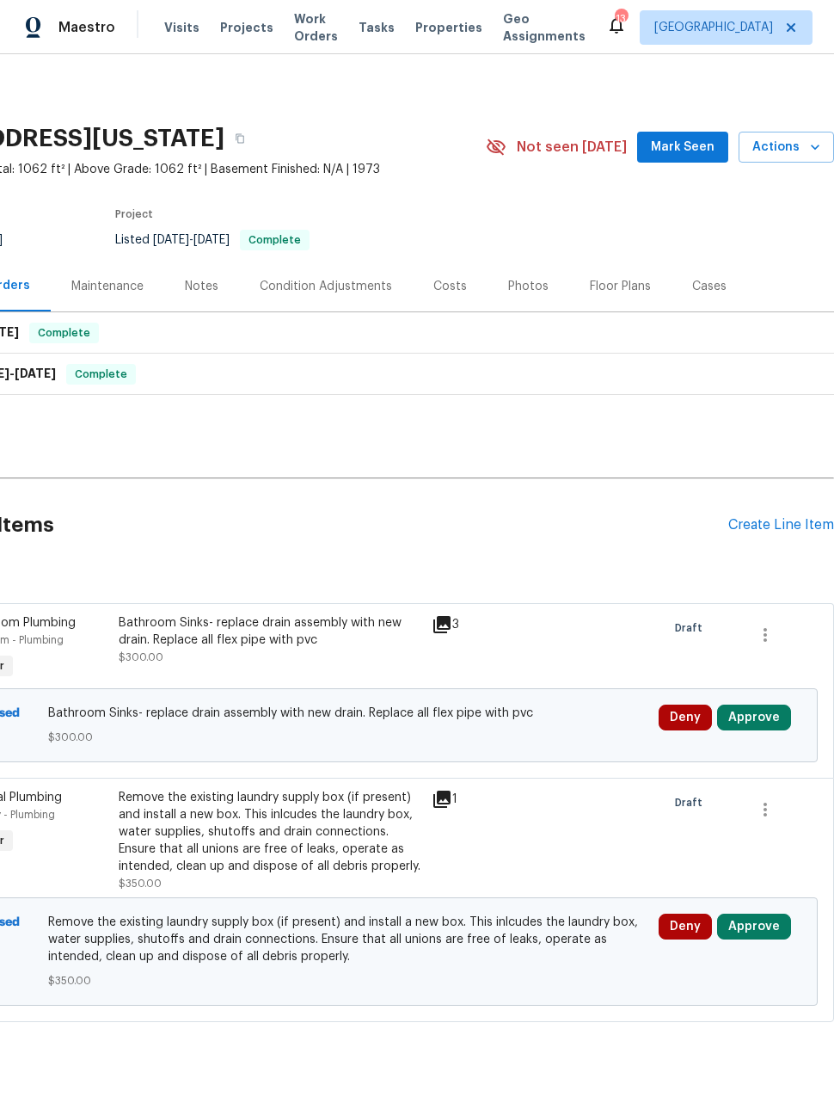
scroll to position [0, 138]
click at [795, 522] on div "Create Line Item" at bounding box center [781, 525] width 106 height 16
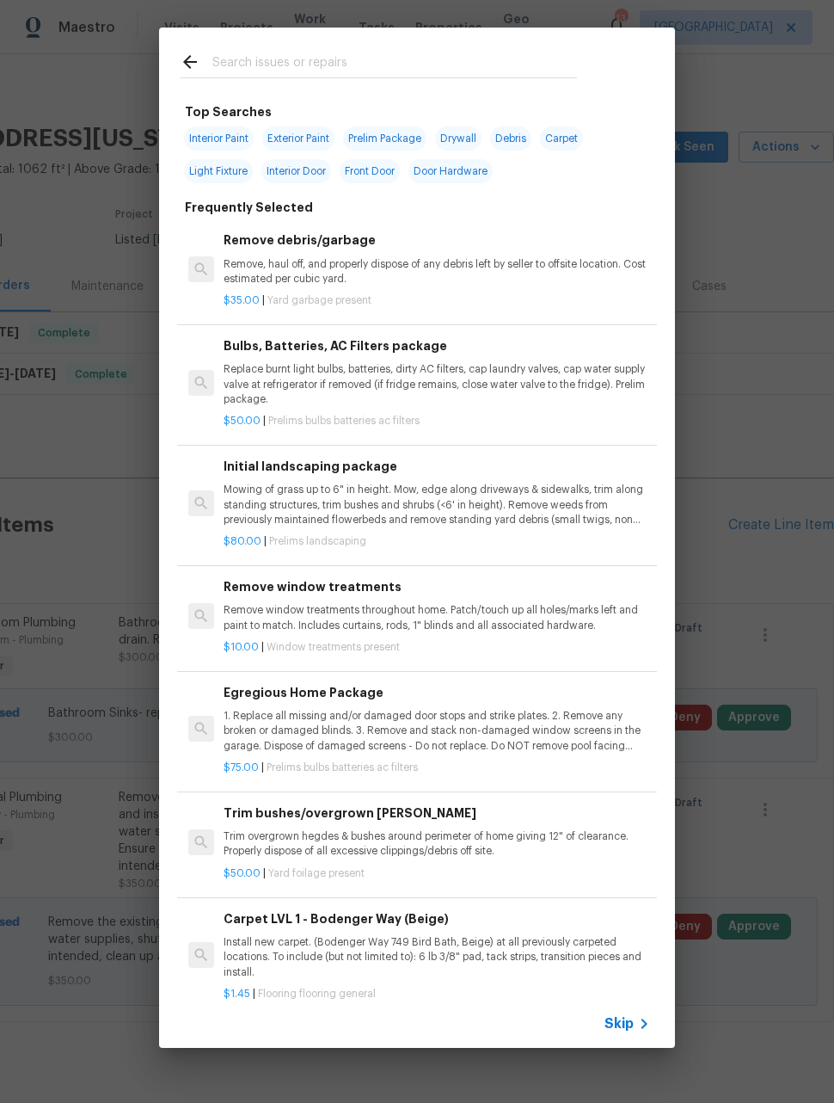
click at [439, 56] on input "text" at bounding box center [394, 65] width 365 height 26
type input "Lands"
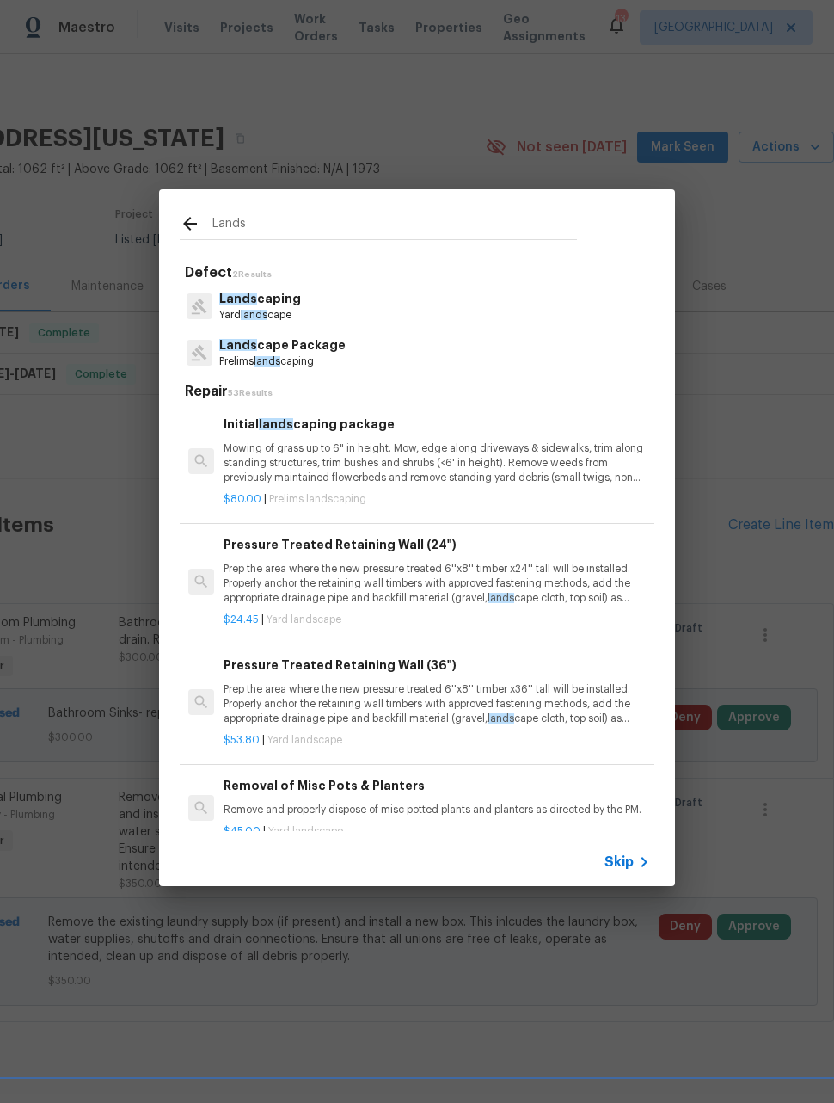
click at [563, 462] on p "Mowing of grass up to 6" in height. Mow, edge along driveways & sidewalks, trim…" at bounding box center [437, 463] width 427 height 44
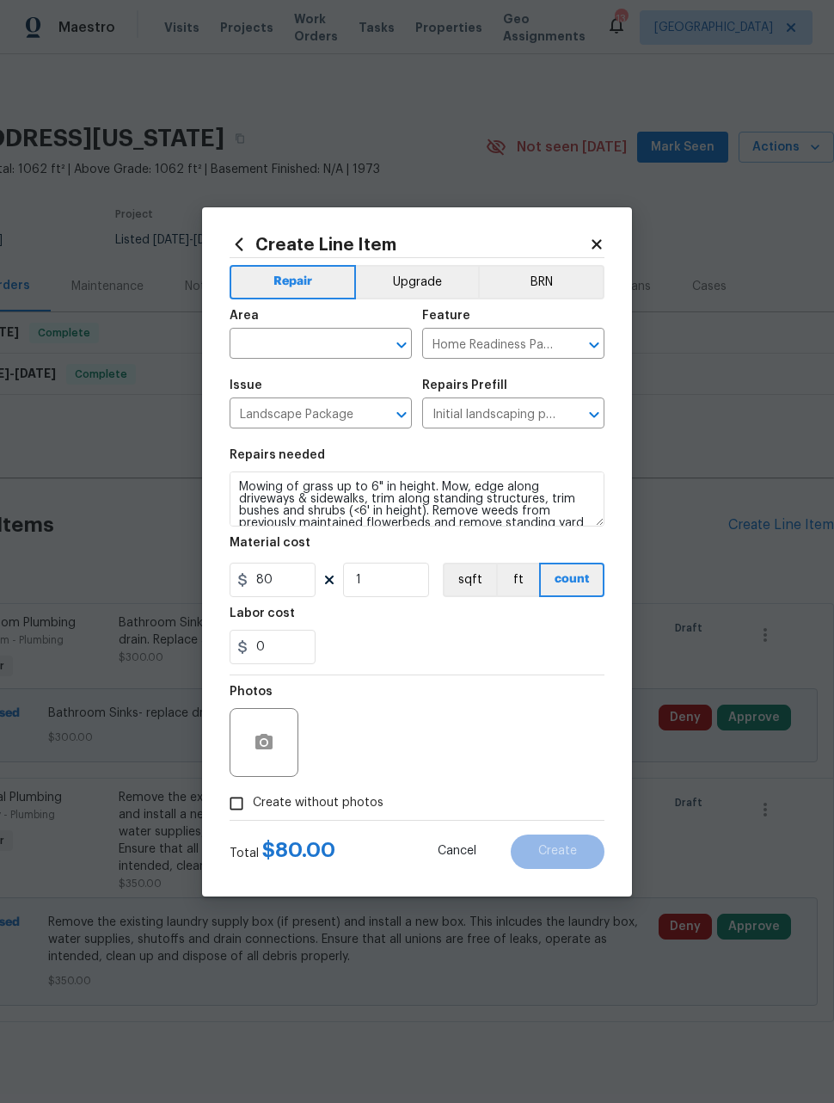
click at [346, 347] on input "text" at bounding box center [297, 345] width 134 height 27
click at [346, 404] on li "Exterior Overall" at bounding box center [321, 411] width 182 height 28
type input "Exterior Overall"
click at [302, 584] on input "80" at bounding box center [273, 579] width 86 height 34
click at [496, 719] on div "Photos" at bounding box center [417, 731] width 375 height 112
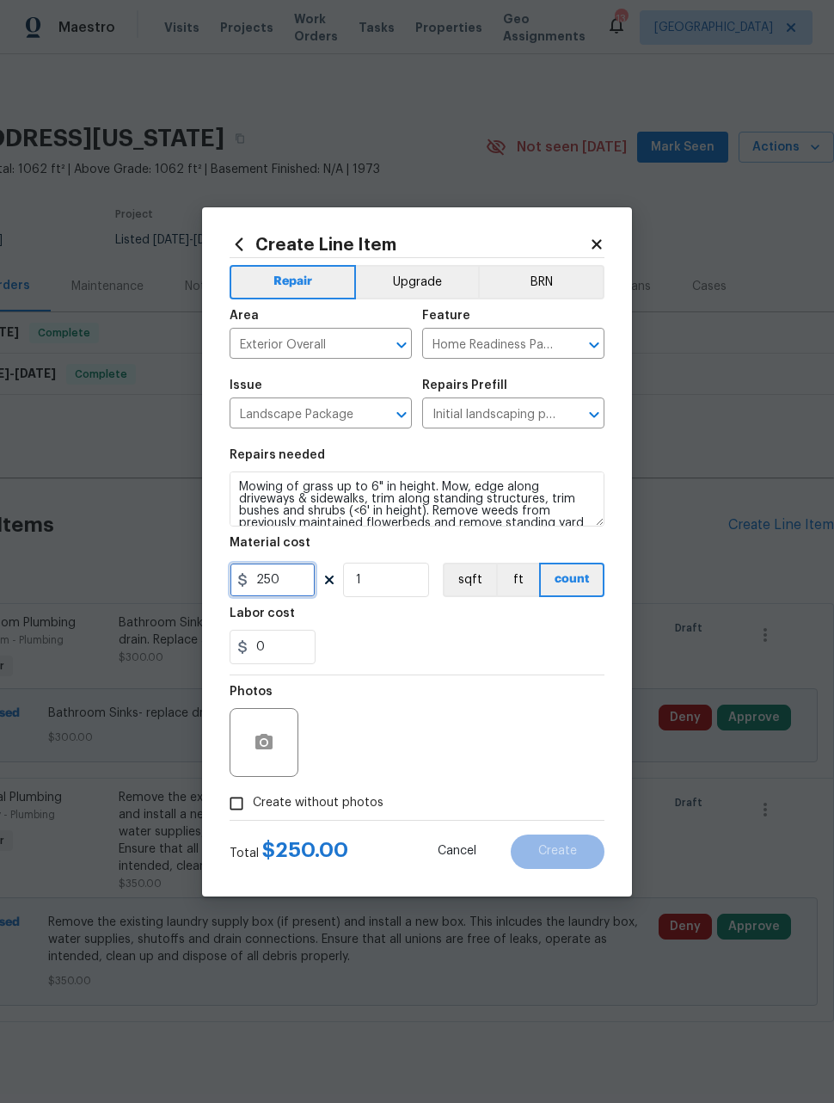
click at [297, 579] on input "250" at bounding box center [273, 579] width 86 height 34
type input "150"
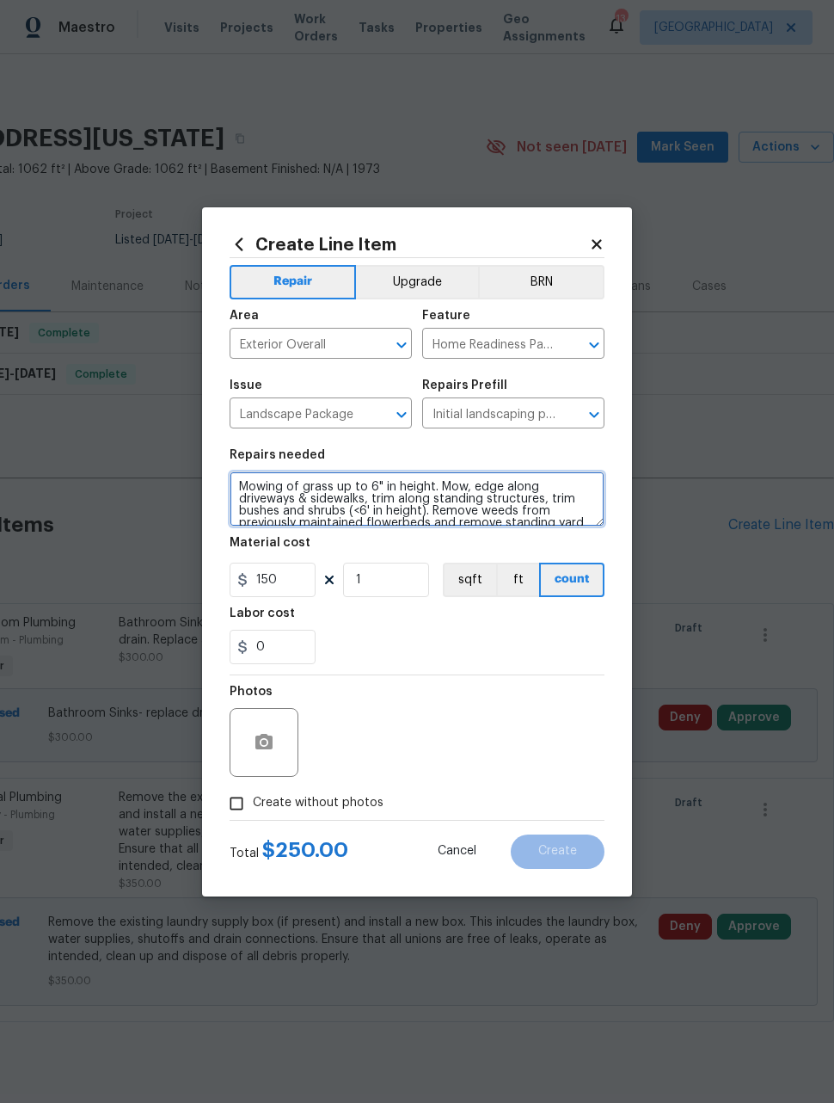
click at [254, 487] on textarea "Mowing of grass up to 6" in height. Mow, edge along driveways & sidewalks, trim…" at bounding box center [417, 498] width 375 height 55
click at [240, 481] on textarea "Mowing of grass up to 6" in height. Mow, edge along driveways & sidewalks, trim…" at bounding box center [417, 498] width 375 height 55
click at [250, 479] on textarea "Mowing of grass up to 6" in height. Mow, edge along driveways & sidewalks, trim…" at bounding box center [417, 498] width 375 height 55
click at [252, 475] on textarea "Mowing of grass up to 6" in height. Mow, edge along driveways & sidewalks, trim…" at bounding box center [417, 498] width 375 height 55
type textarea "- clean up unit courtyard. Remove any weeds and clean up leaves/debris. Use blo…"
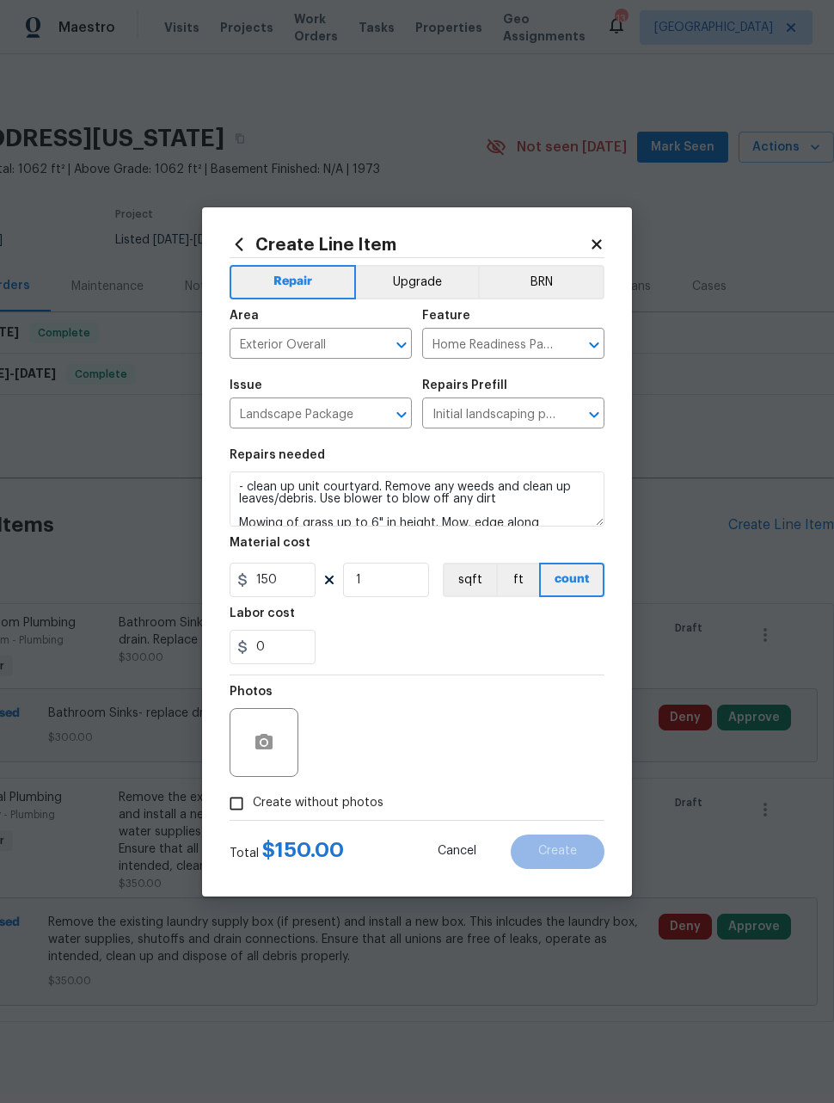
click at [466, 724] on div "Photos" at bounding box center [417, 731] width 375 height 112
click at [239, 797] on input "Create without photos" at bounding box center [236, 803] width 33 height 33
checkbox input "true"
click at [471, 743] on textarea at bounding box center [458, 742] width 292 height 69
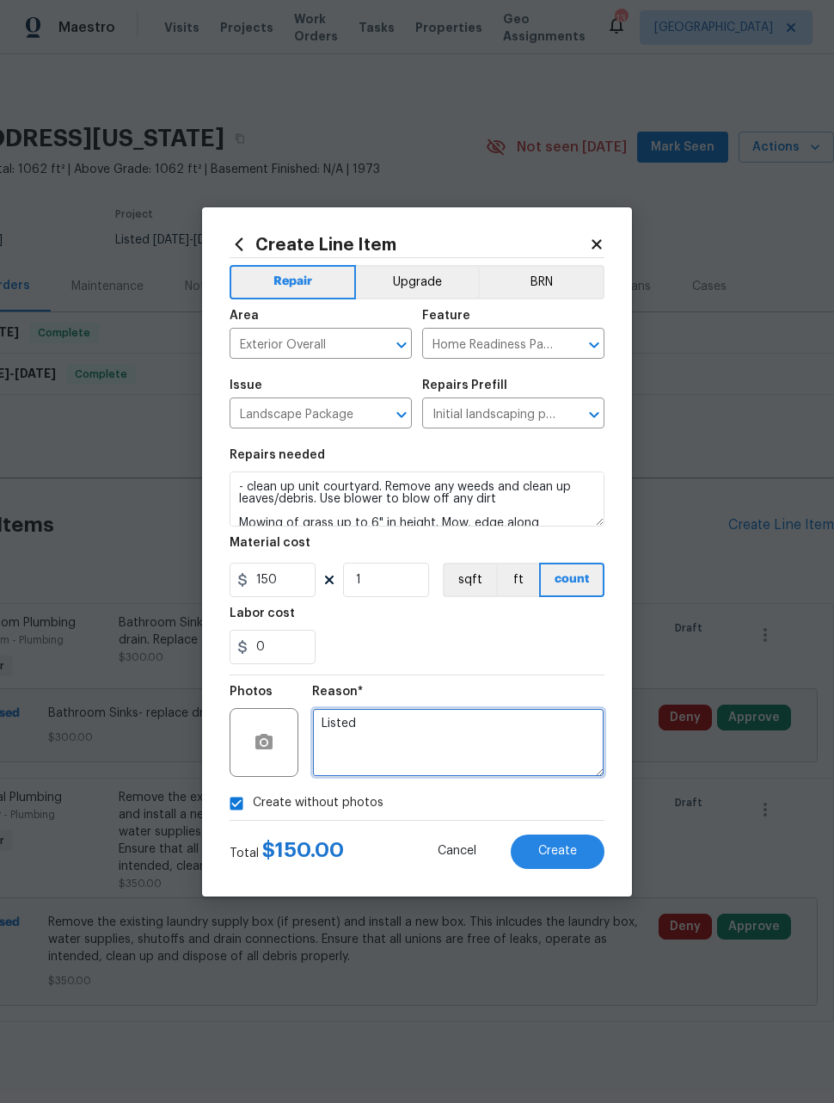
type textarea "Listed"
click at [508, 667] on section "Repairs needed - clean up unit courtyard. Remove any weeds and clean up leaves/…" at bounding box center [417, 557] width 375 height 236
click at [570, 856] on span "Create" at bounding box center [557, 851] width 39 height 13
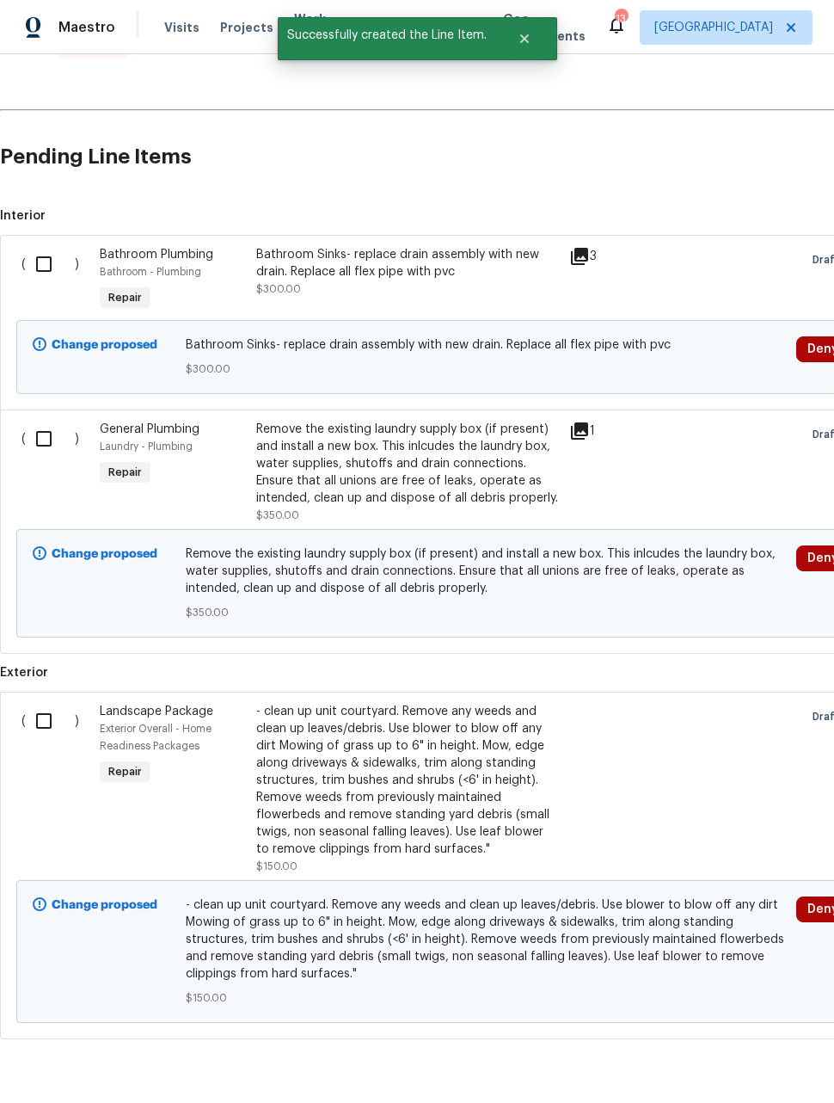
scroll to position [367, 0]
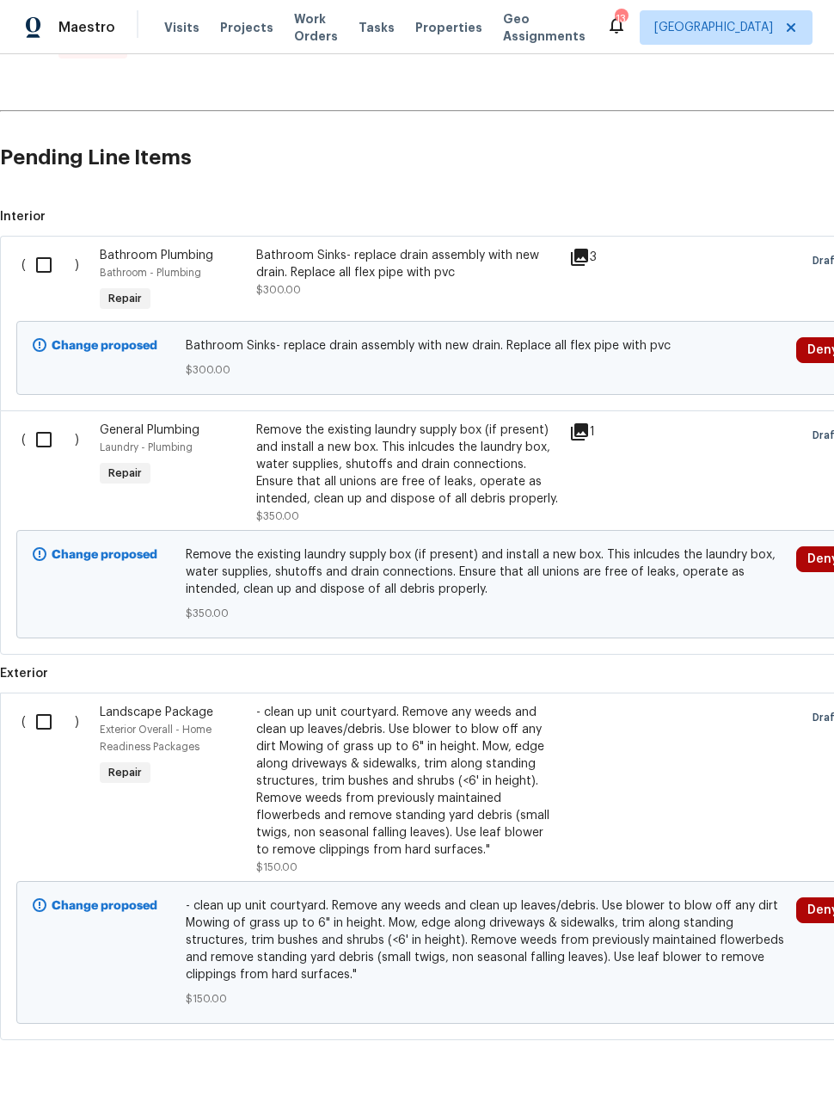
click at [44, 724] on input "checkbox" at bounding box center [50, 722] width 49 height 36
checkbox input "true"
click at [38, 433] on input "checkbox" at bounding box center [50, 439] width 49 height 36
checkbox input "true"
click at [40, 254] on input "checkbox" at bounding box center [50, 265] width 49 height 36
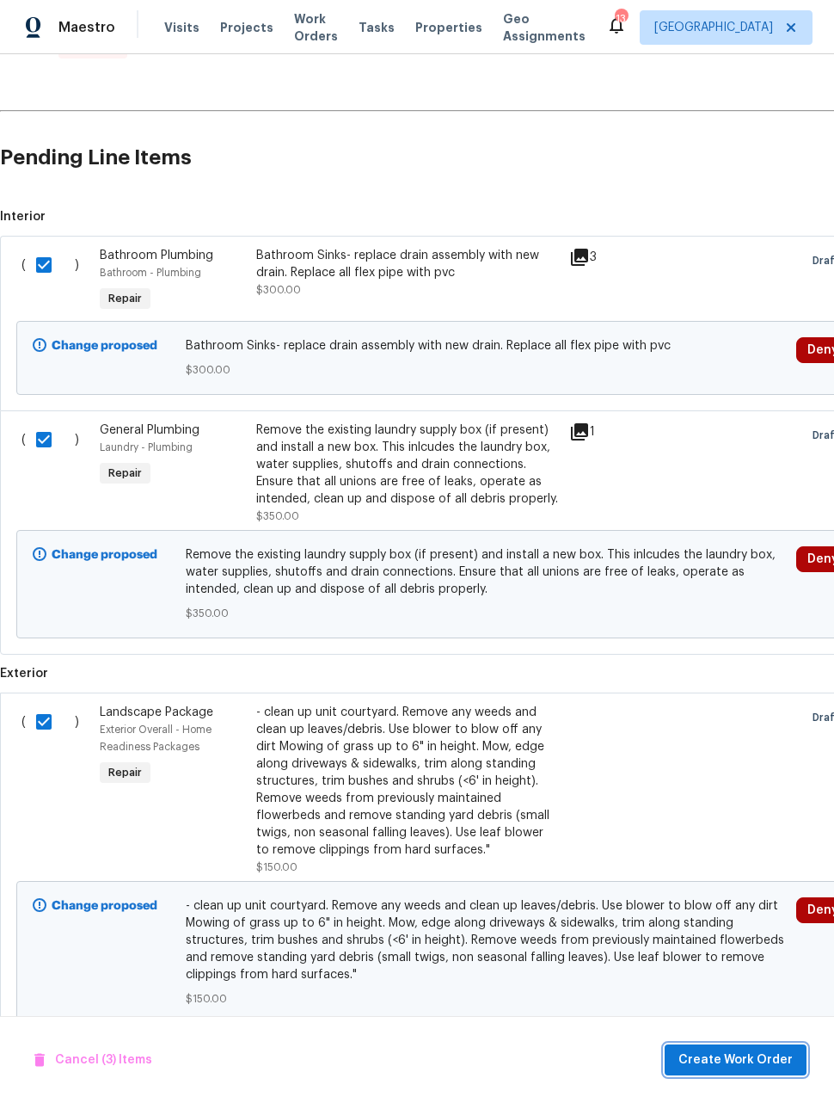
click at [757, 1053] on span "Create Work Order" at bounding box center [736, 1060] width 114 height 22
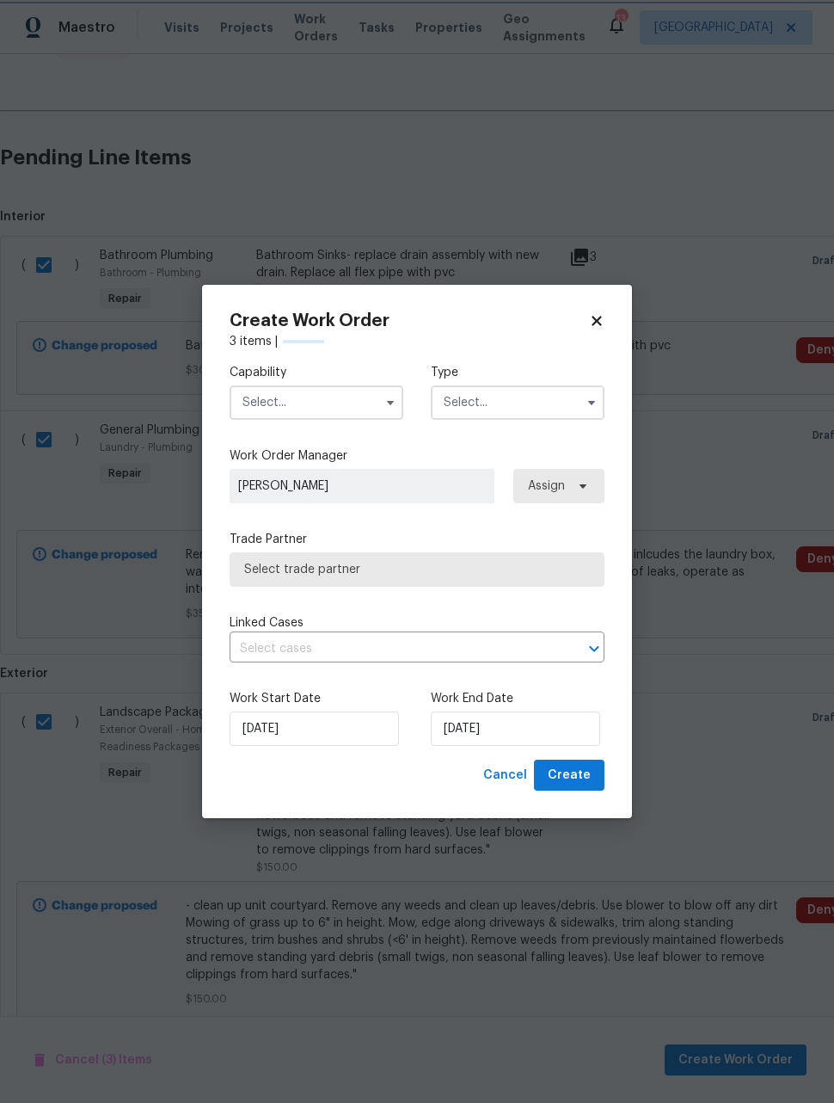
checkbox input "false"
click at [334, 402] on input "text" at bounding box center [317, 402] width 174 height 34
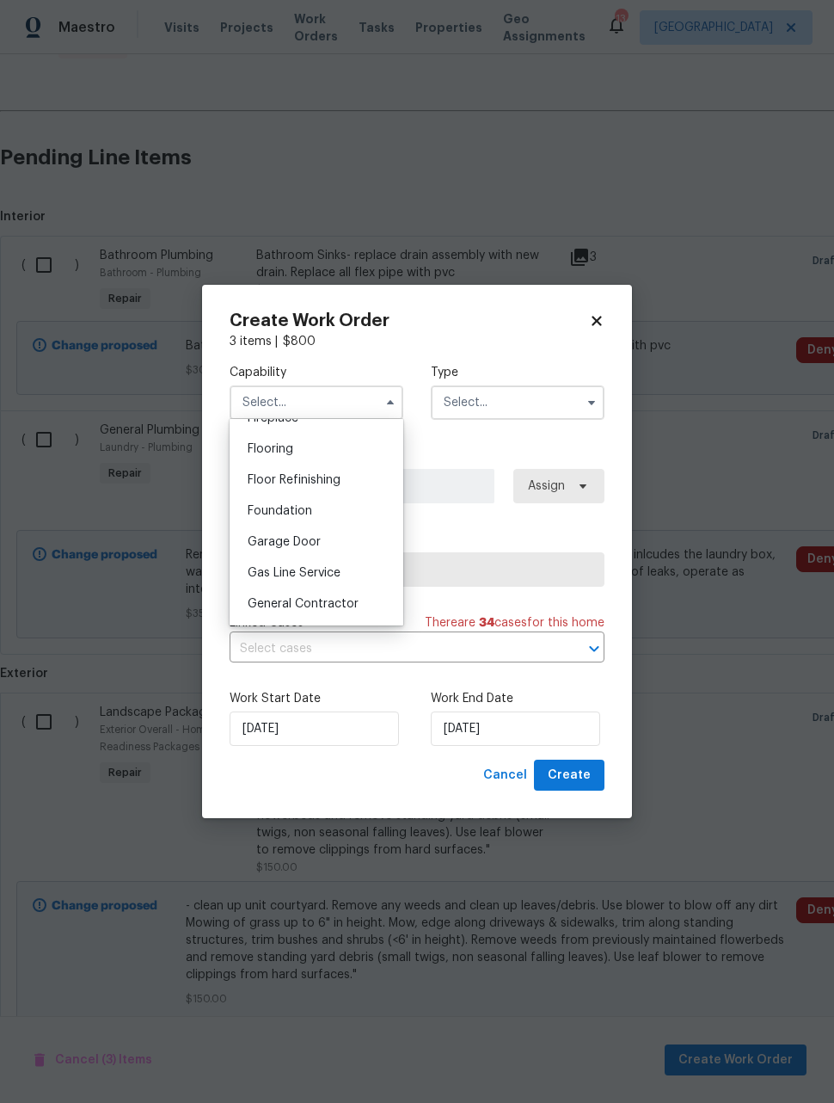
scroll to position [670, 0]
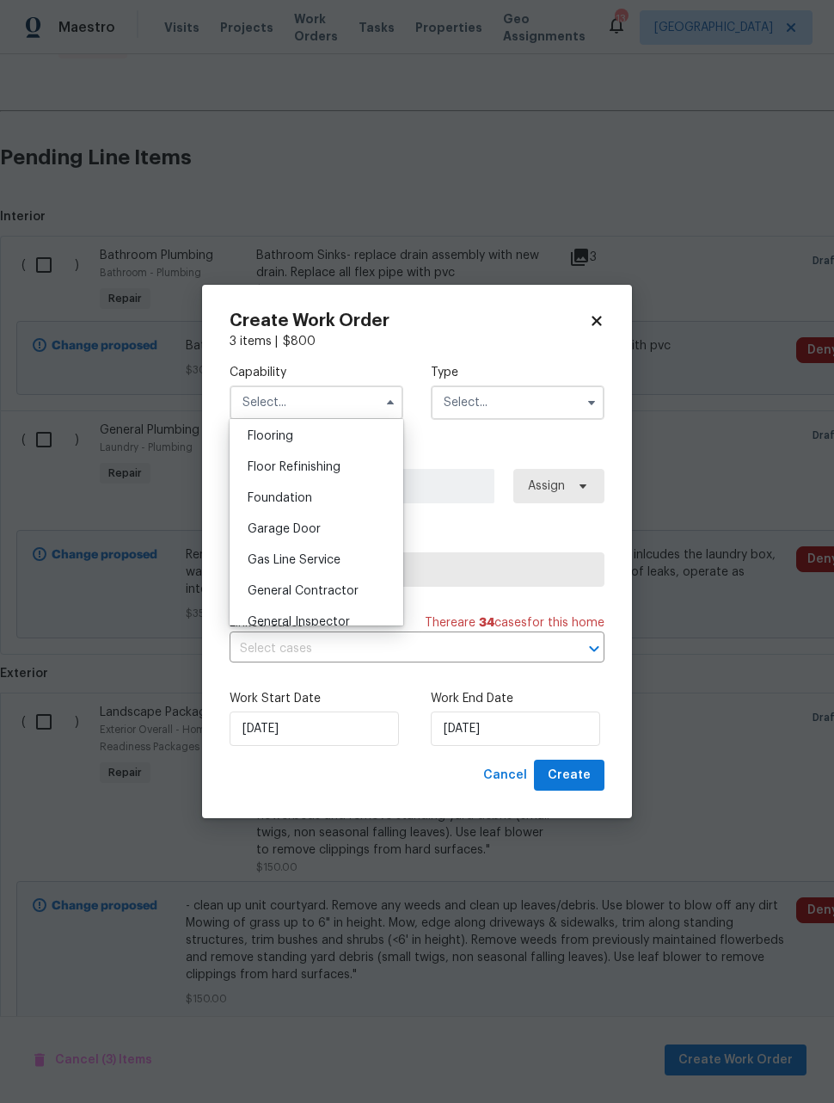
click at [363, 591] on div "General Contractor" at bounding box center [316, 590] width 165 height 31
type input "General Contractor"
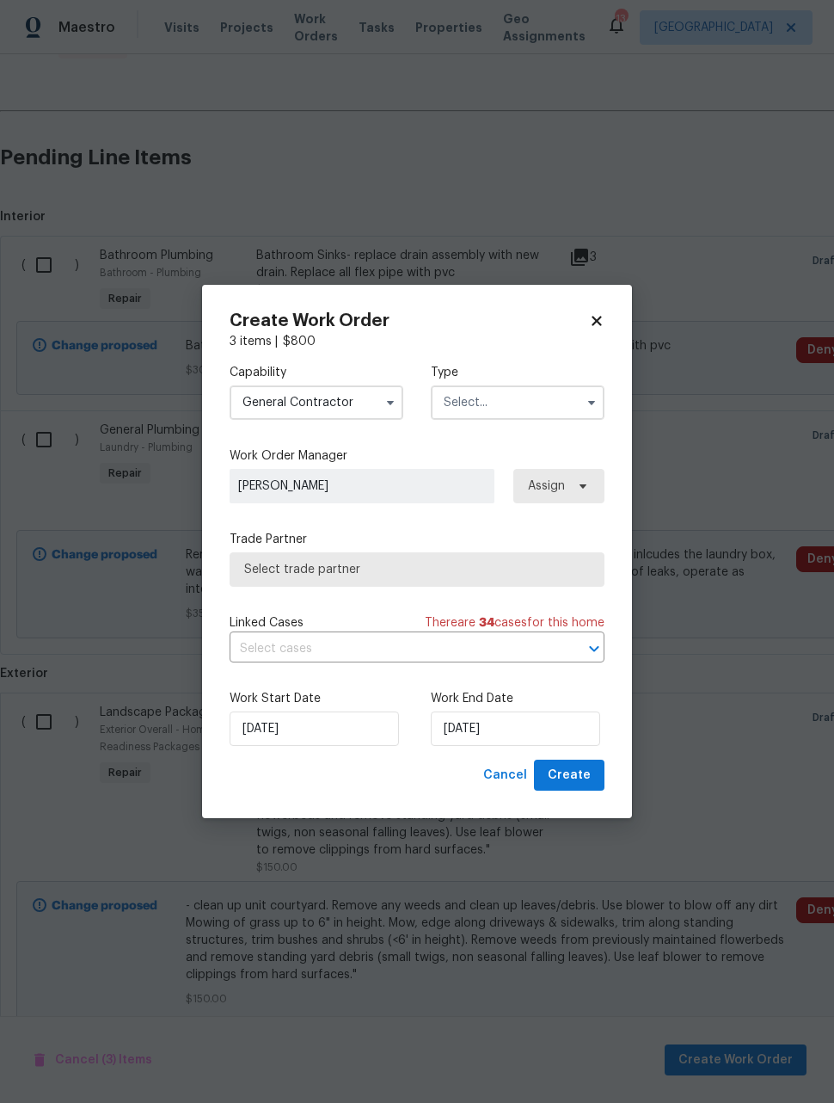
click at [537, 405] on input "text" at bounding box center [518, 402] width 174 height 34
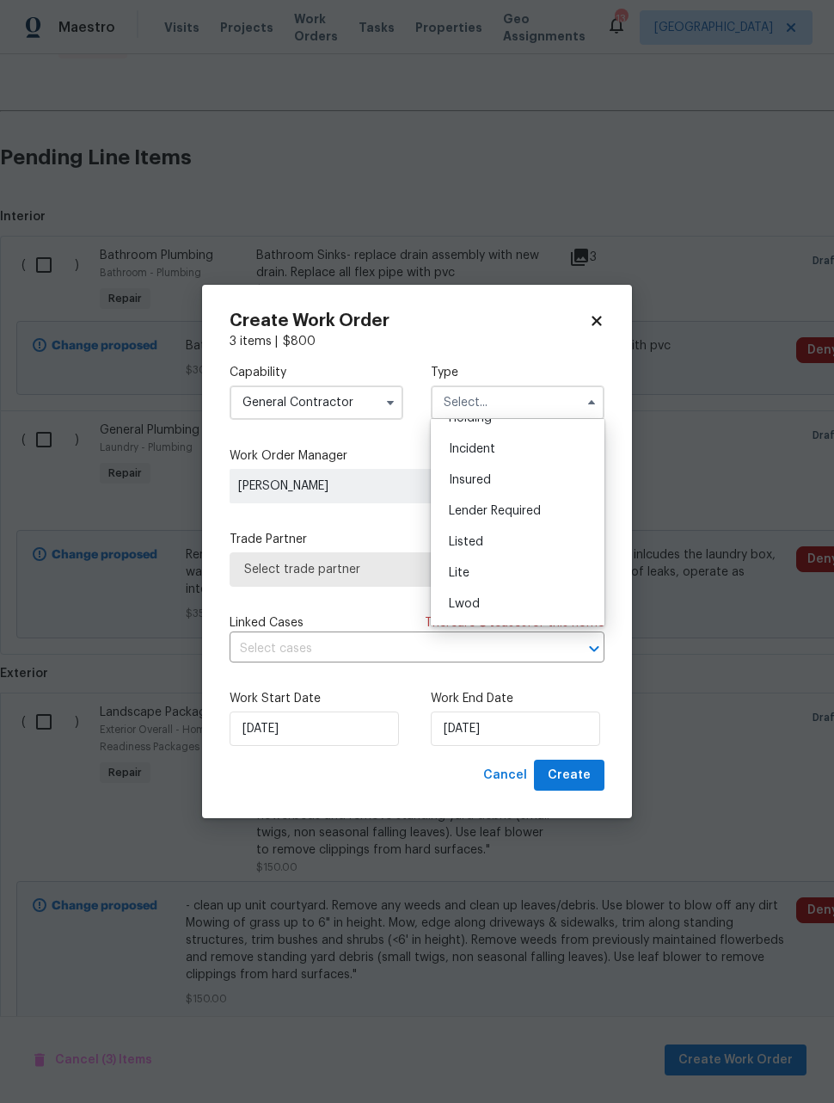
scroll to position [85, 0]
click at [494, 544] on div "Listed" at bounding box center [517, 539] width 165 height 31
type input "Listed"
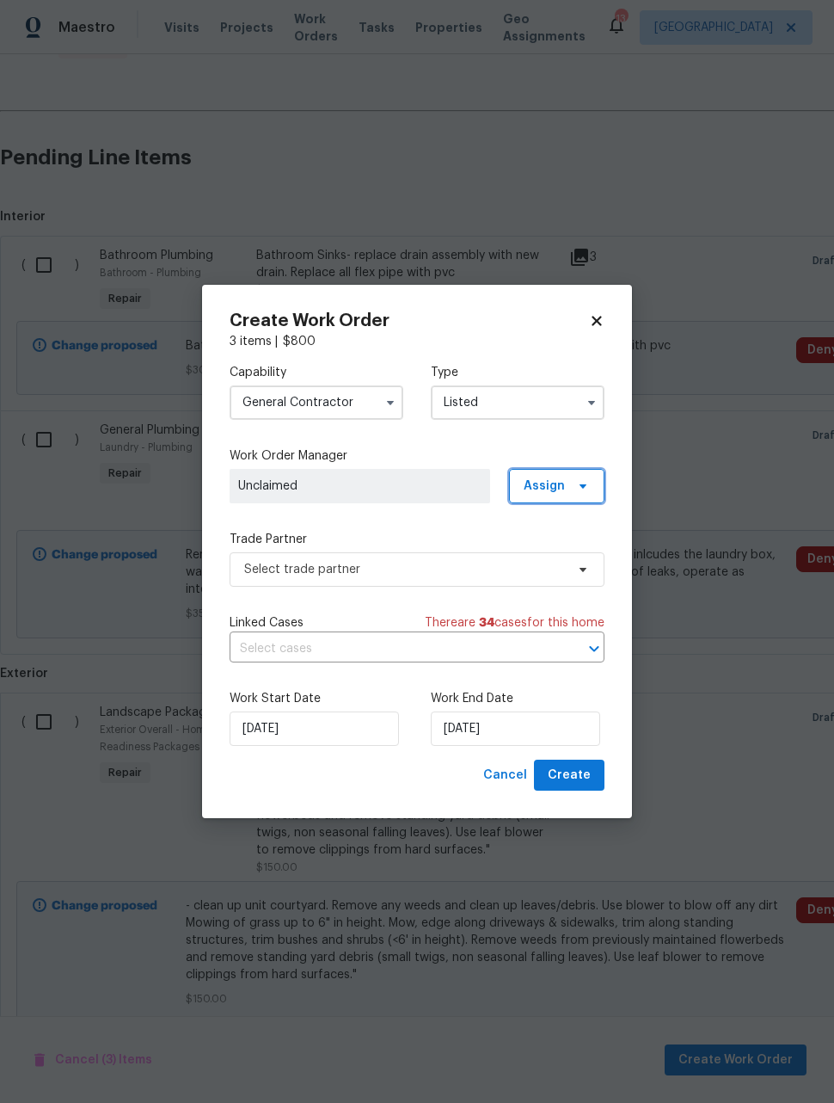
click at [572, 488] on span at bounding box center [580, 486] width 19 height 14
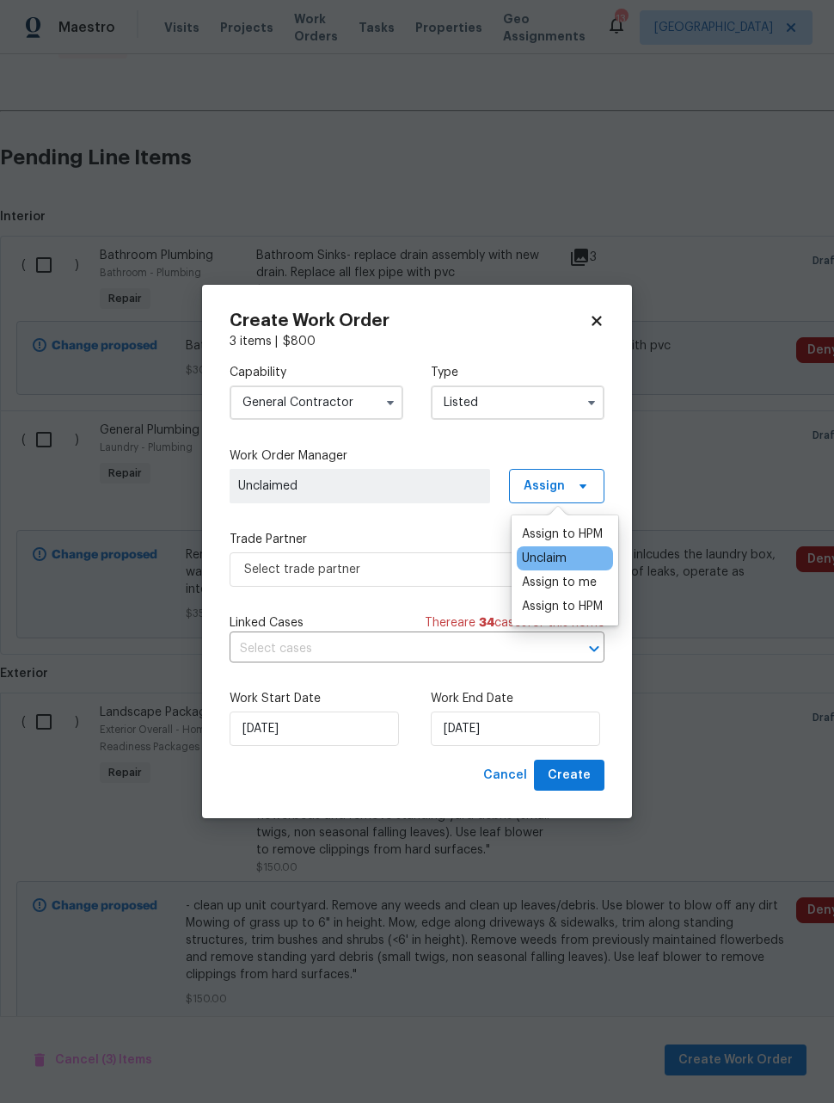
click at [567, 532] on div "Assign to HPM" at bounding box center [562, 533] width 81 height 17
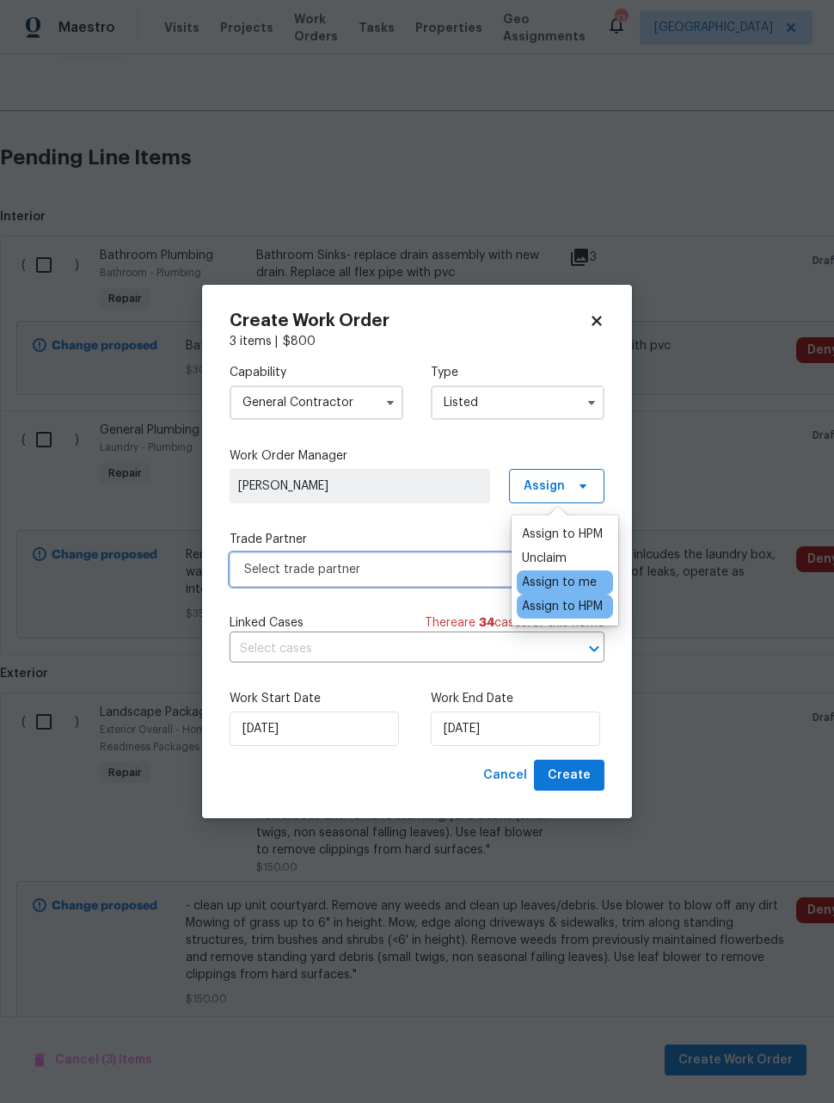
click at [423, 563] on span "Select trade partner" at bounding box center [404, 569] width 321 height 17
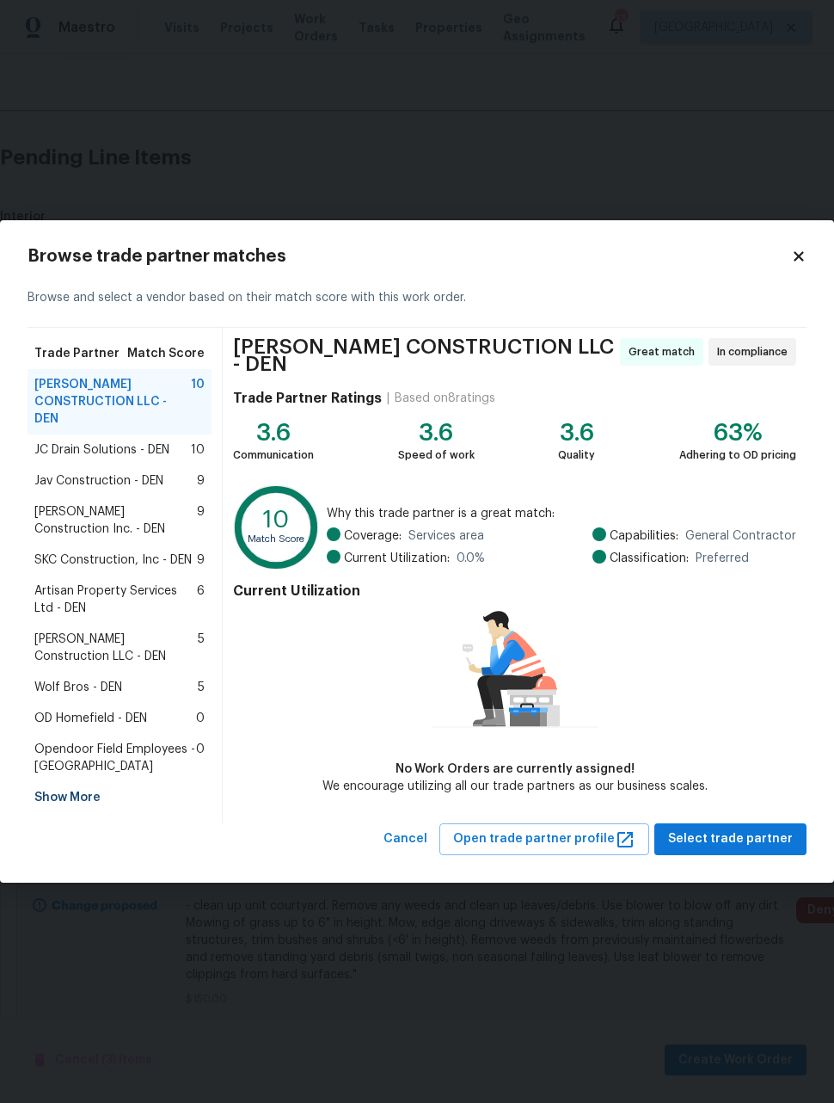
click at [64, 473] on span "Jav Construction - DEN" at bounding box center [98, 480] width 129 height 17
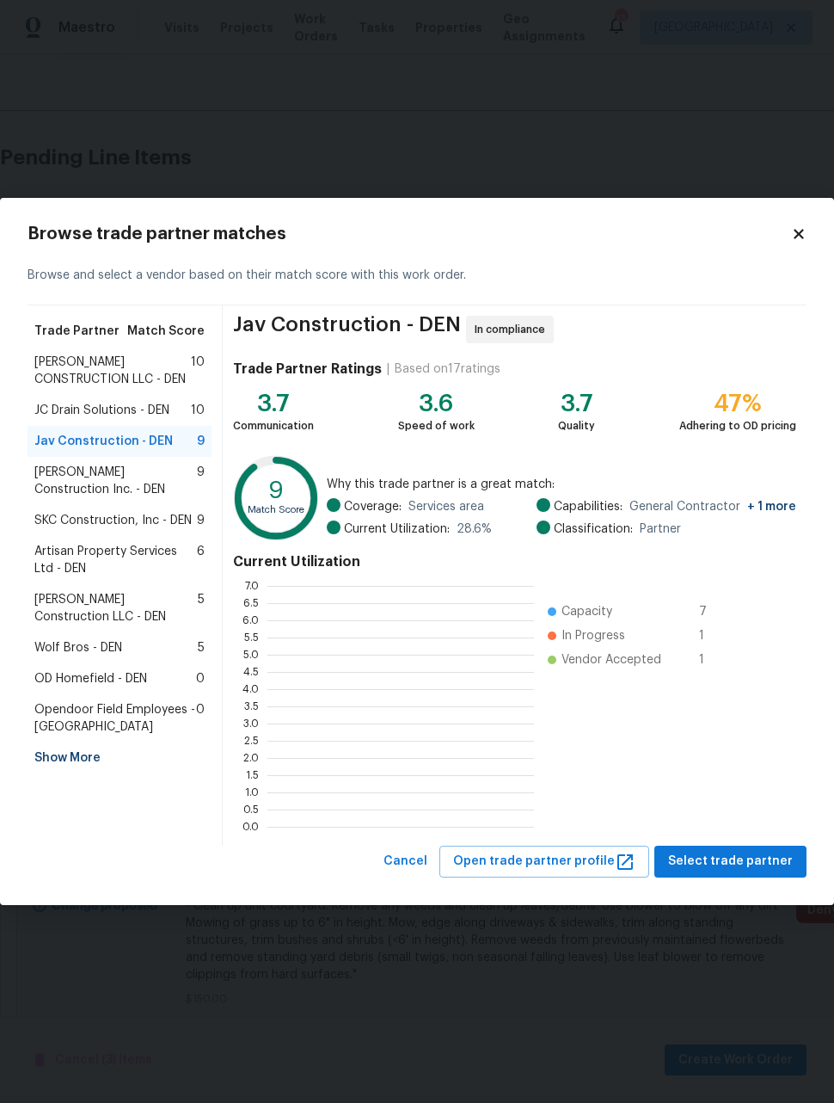
scroll to position [241, 267]
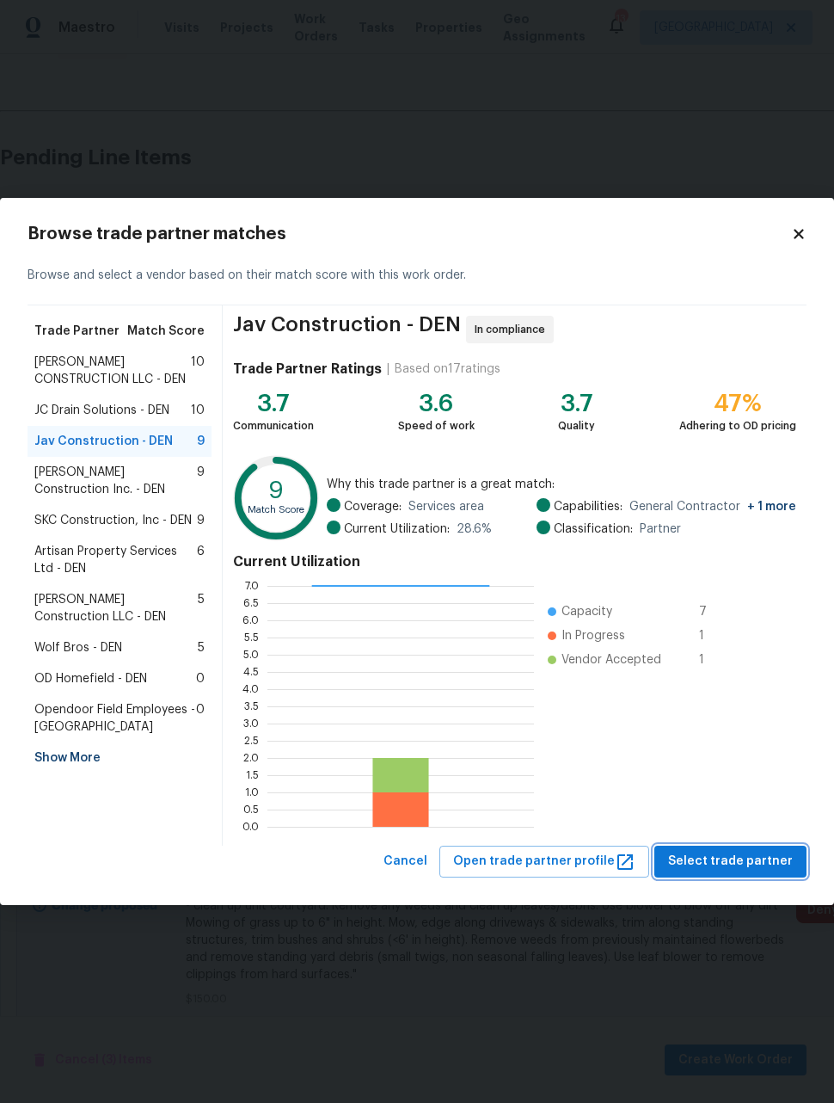
click at [755, 863] on span "Select trade partner" at bounding box center [730, 862] width 125 height 22
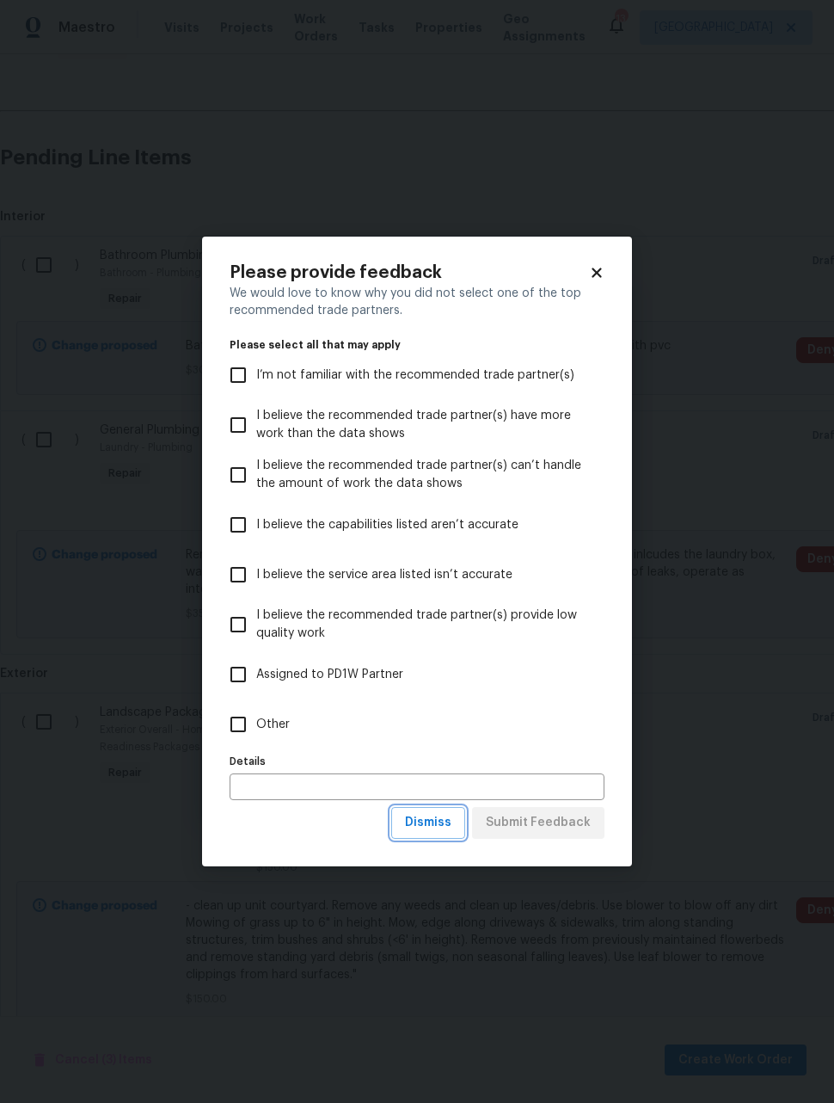
click at [435, 823] on span "Dismiss" at bounding box center [428, 823] width 46 height 22
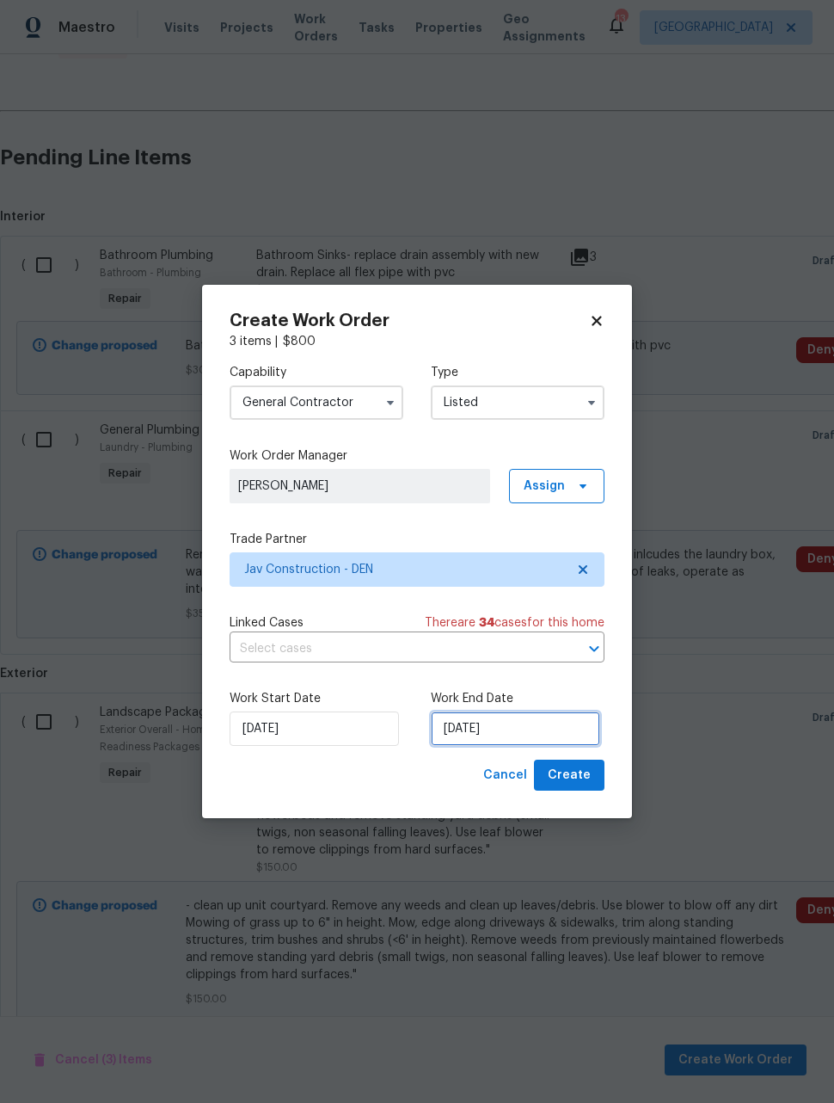
click at [550, 723] on input "8/18/2025" at bounding box center [515, 728] width 169 height 34
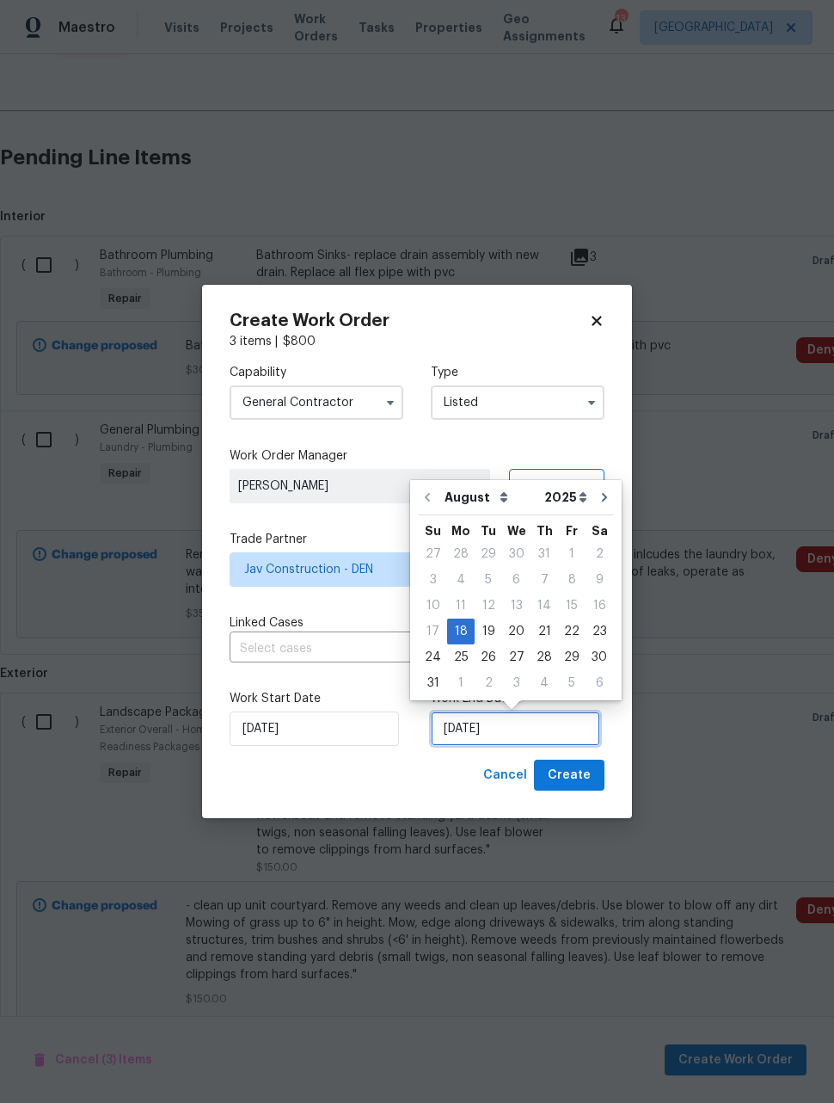
scroll to position [15, 0]
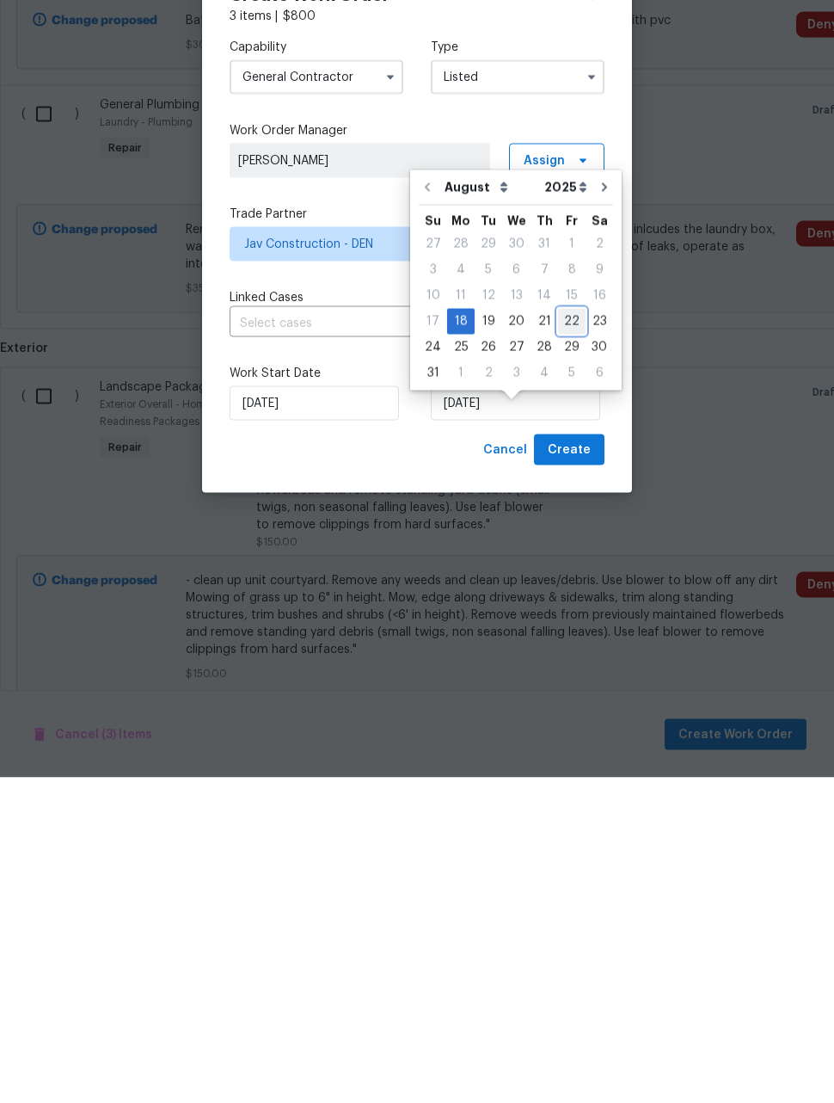
click at [570, 635] on div "22" at bounding box center [572, 647] width 28 height 24
type input "8/22/2025"
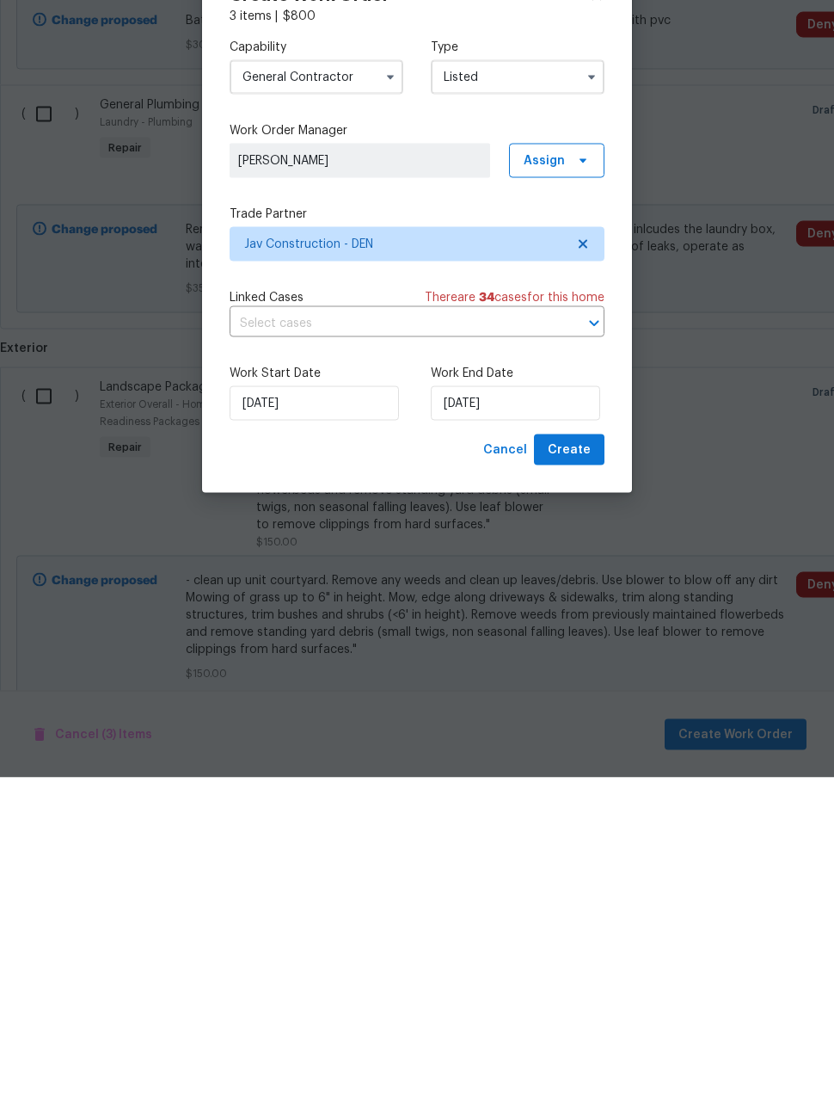
scroll to position [56, 0]
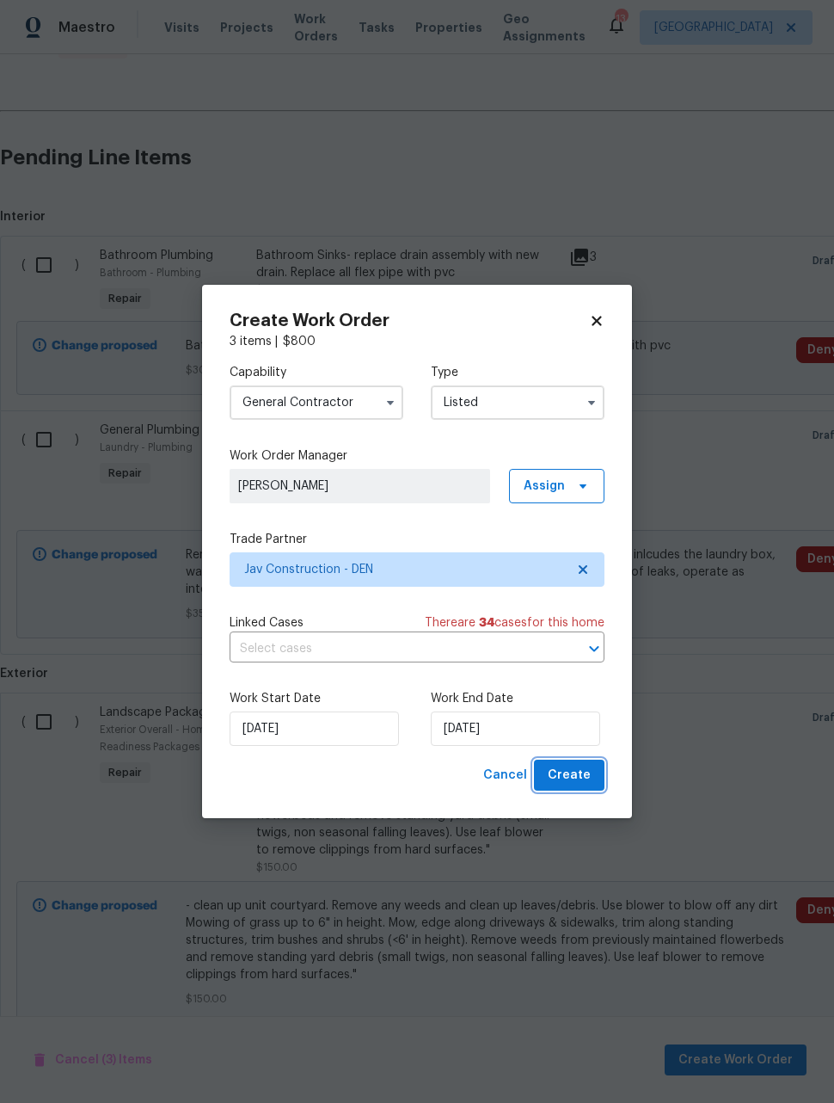
click at [588, 781] on span "Create" at bounding box center [569, 776] width 43 height 22
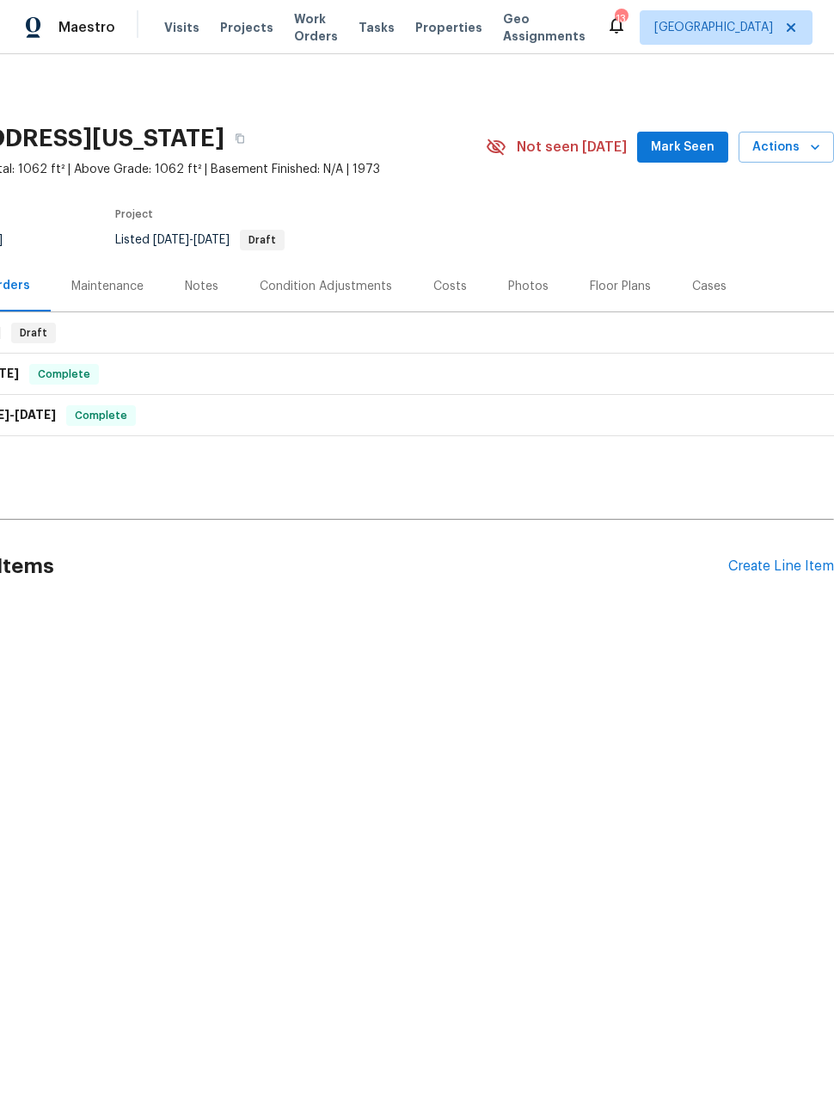
scroll to position [0, 138]
click at [662, 331] on div "LISTED 8/18/25 - 8/22/25 Draft" at bounding box center [349, 333] width 962 height 21
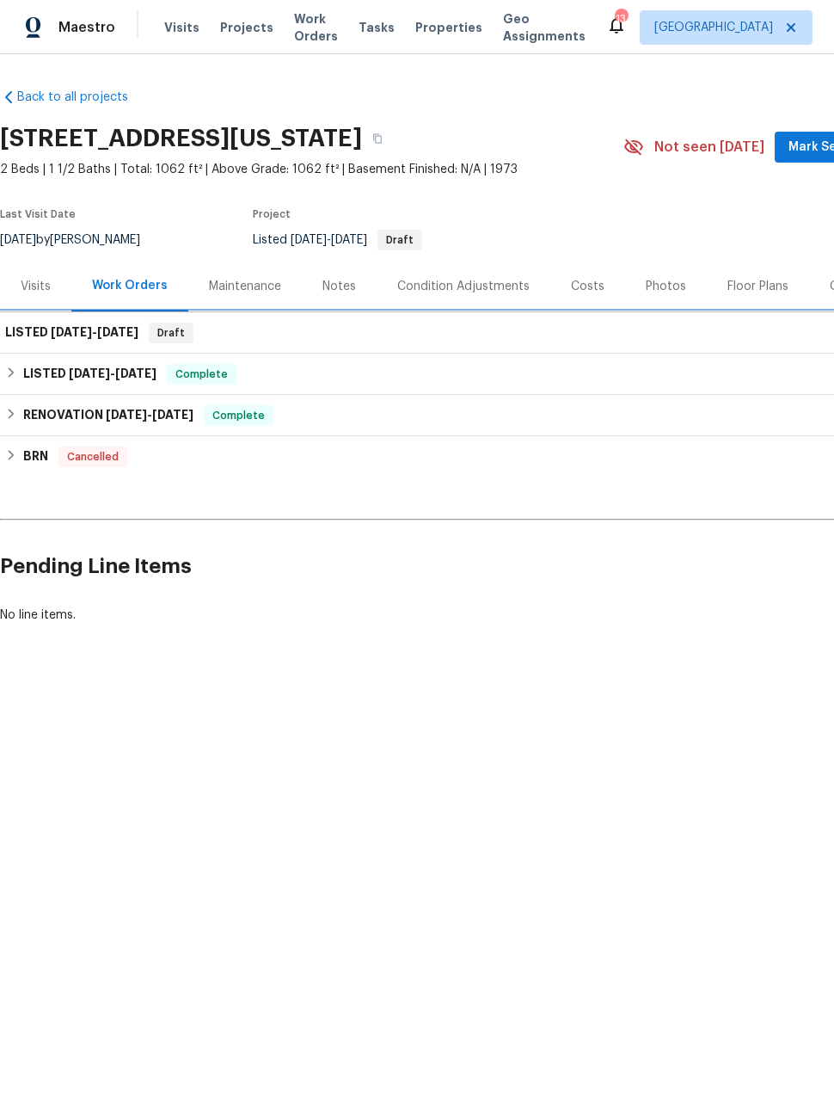
scroll to position [0, 0]
click at [58, 336] on span "8/18/25" at bounding box center [71, 332] width 41 height 12
click at [120, 294] on div "Work Orders" at bounding box center [129, 286] width 117 height 51
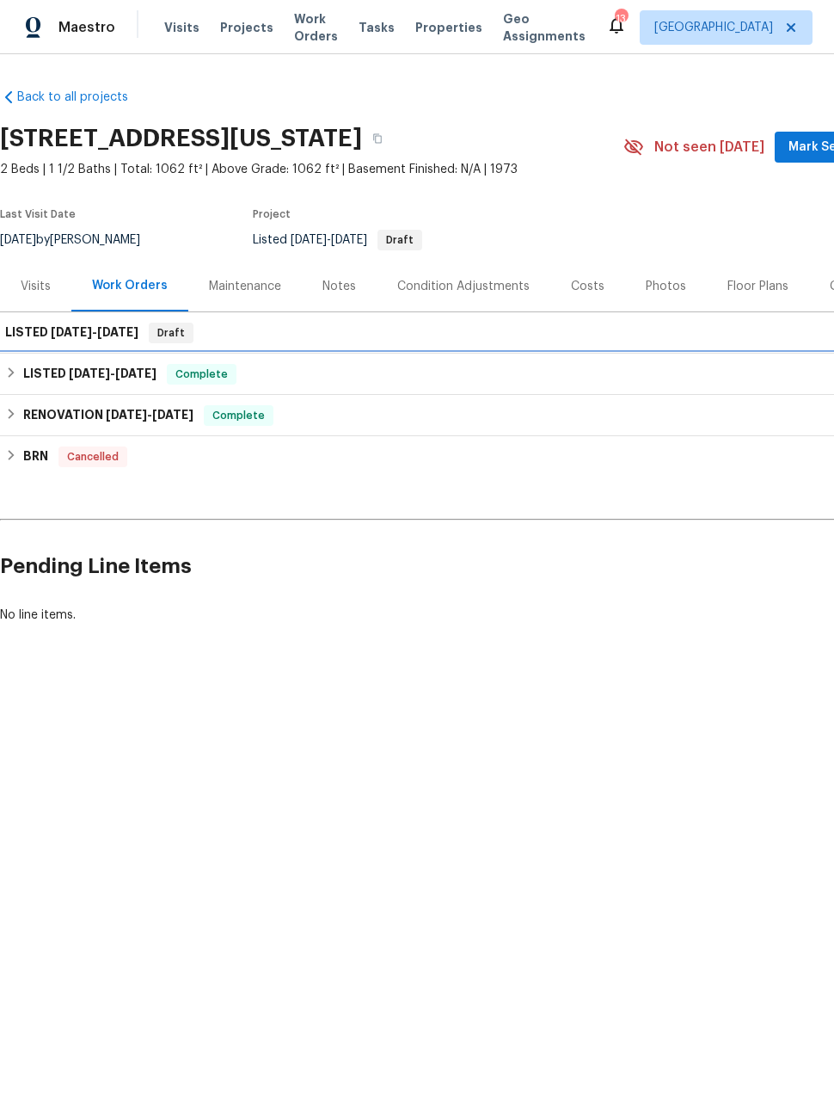
click at [65, 370] on h6 "LISTED 1/7/25 - 1/8/25" at bounding box center [89, 374] width 133 height 21
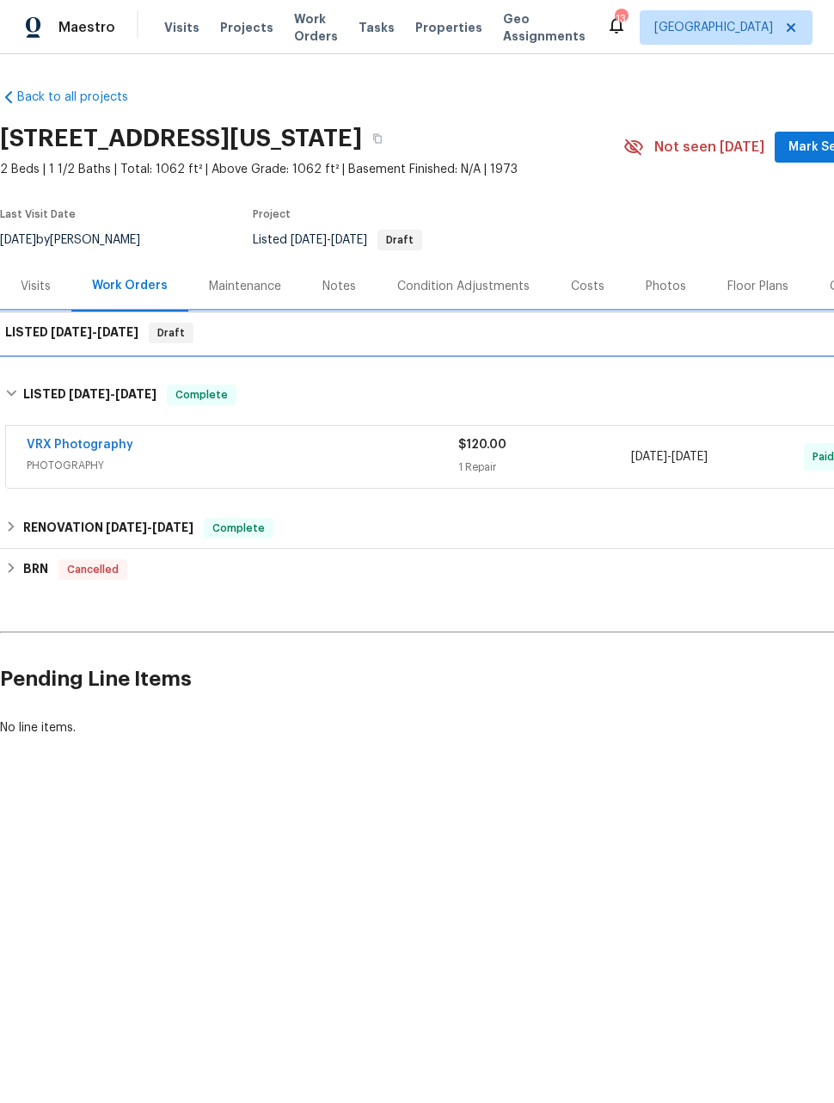
click at [68, 340] on h6 "LISTED 8/18/25 - 8/22/25" at bounding box center [71, 333] width 133 height 21
click at [70, 335] on span "8/18/25" at bounding box center [71, 332] width 41 height 12
click at [53, 333] on span "8/18/25" at bounding box center [71, 332] width 41 height 12
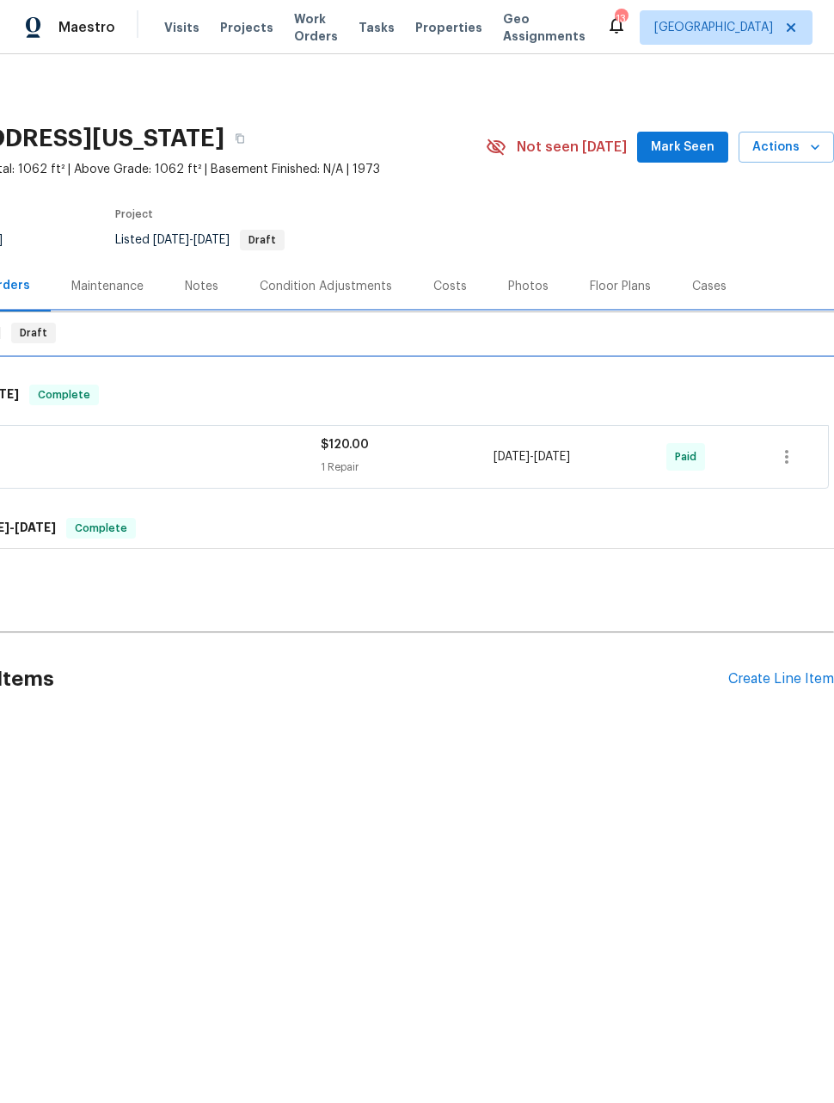
scroll to position [0, 138]
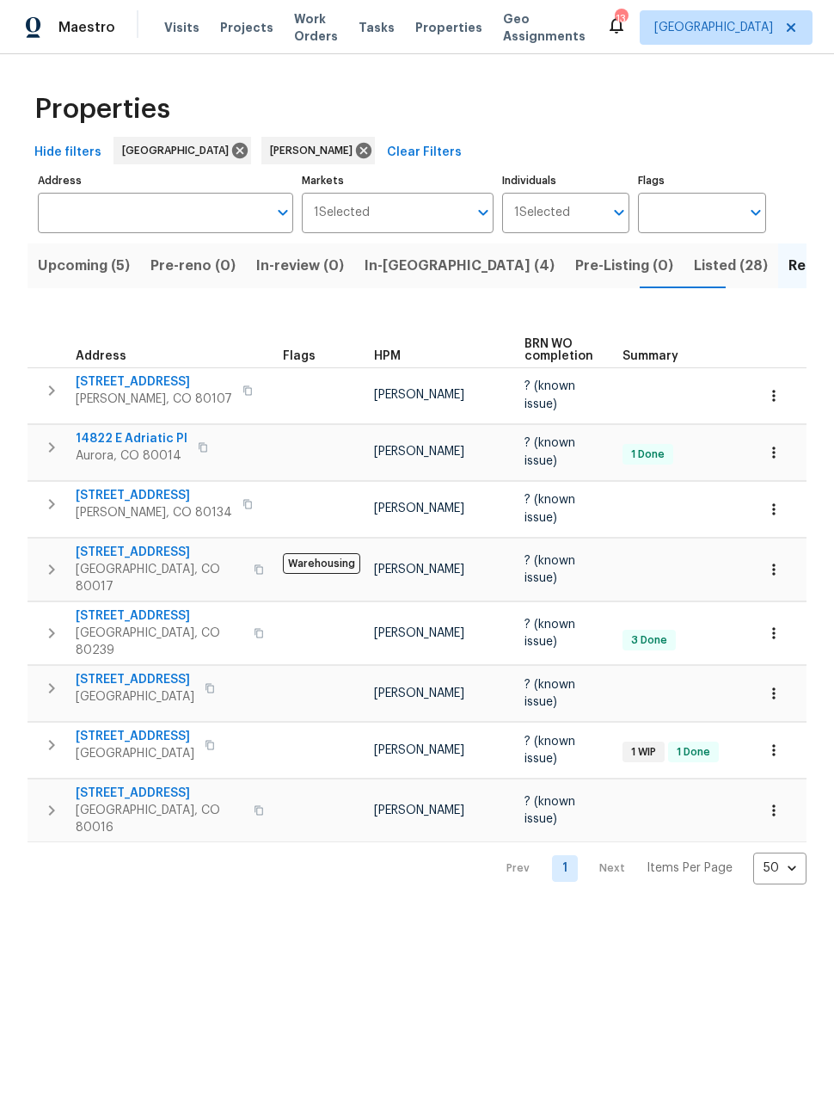
click at [694, 265] on span "Listed (28)" at bounding box center [731, 266] width 74 height 24
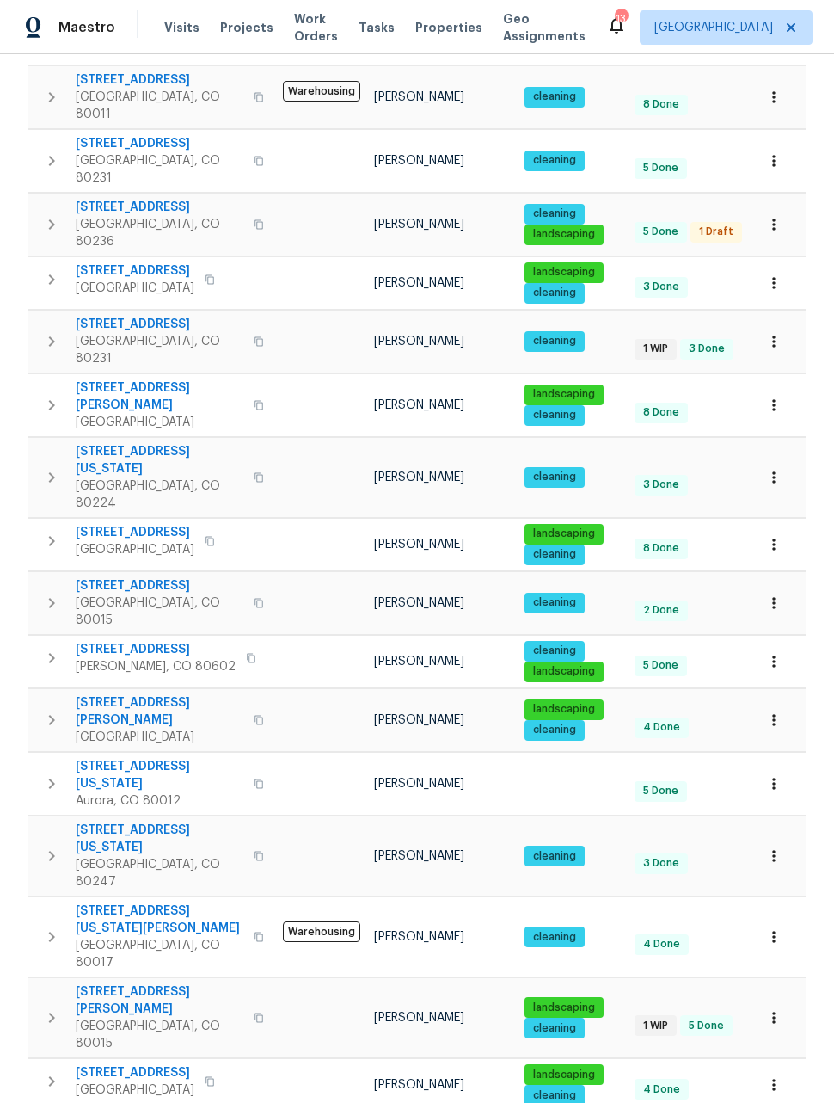
scroll to position [482, 0]
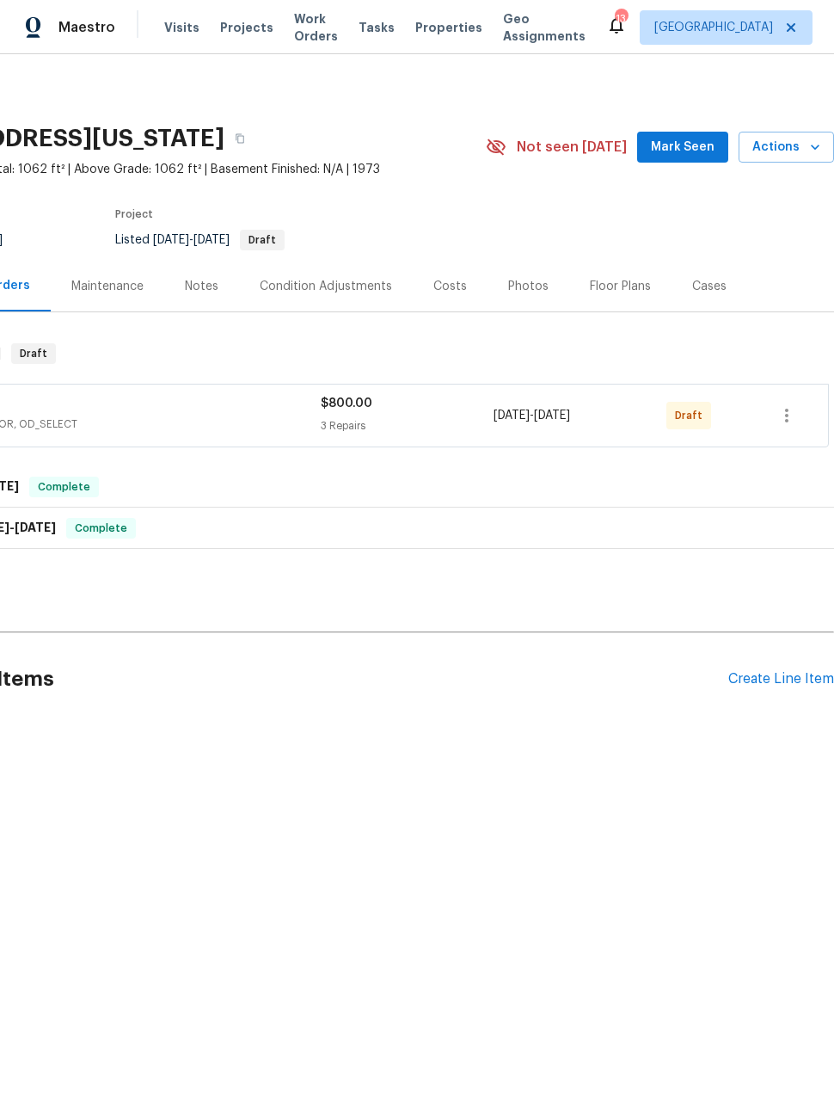
scroll to position [0, 138]
click at [790, 418] on icon "button" at bounding box center [787, 415] width 21 height 21
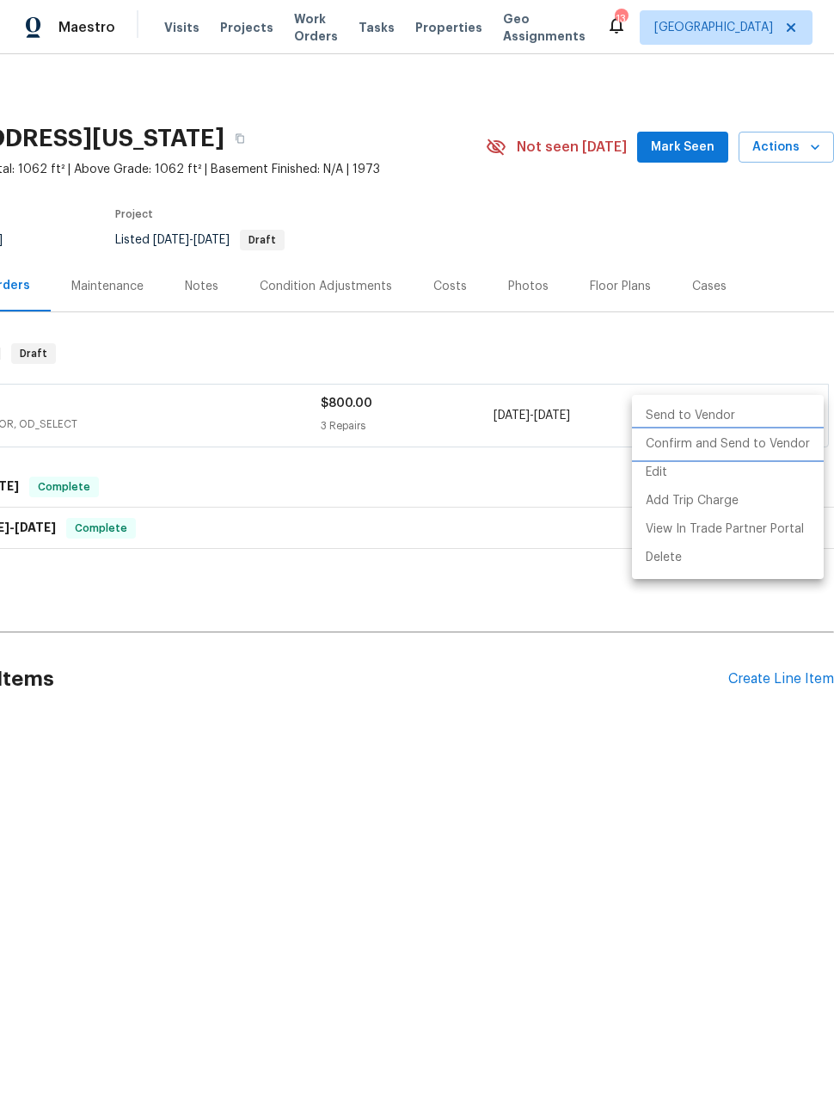
click at [762, 446] on li "Confirm and Send to Vendor" at bounding box center [728, 444] width 192 height 28
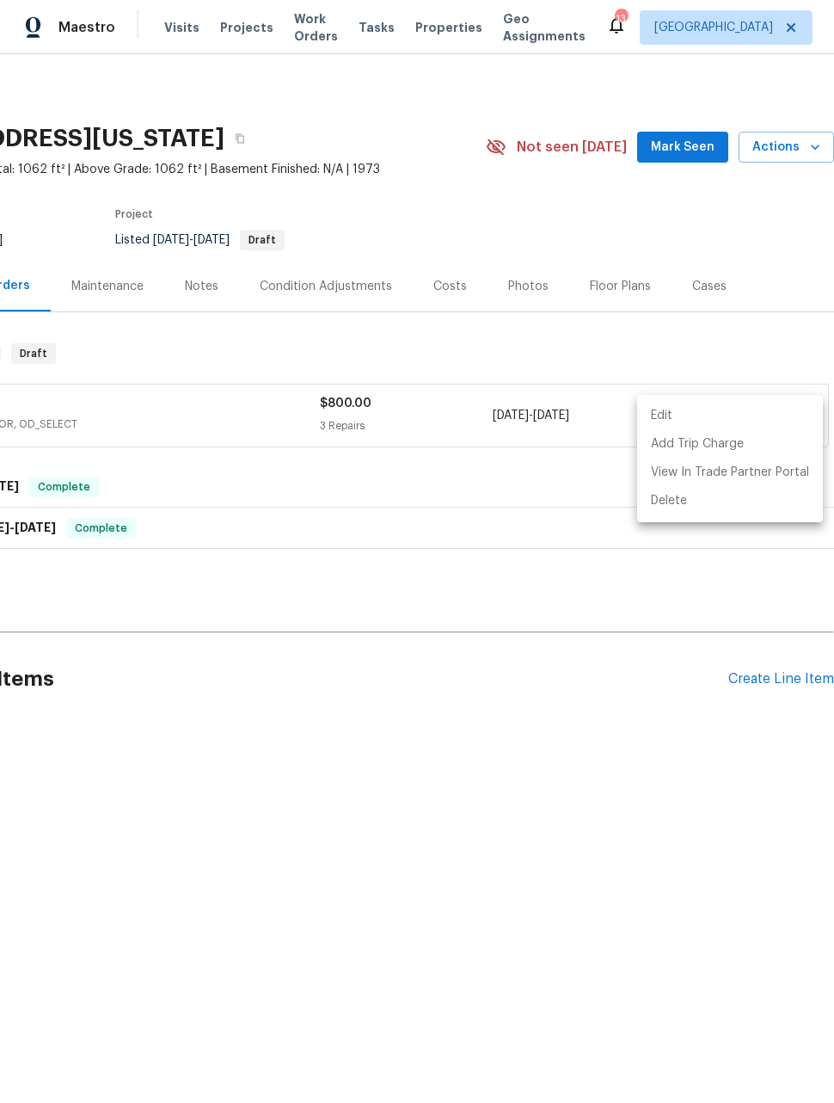
click at [601, 816] on div at bounding box center [417, 551] width 834 height 1103
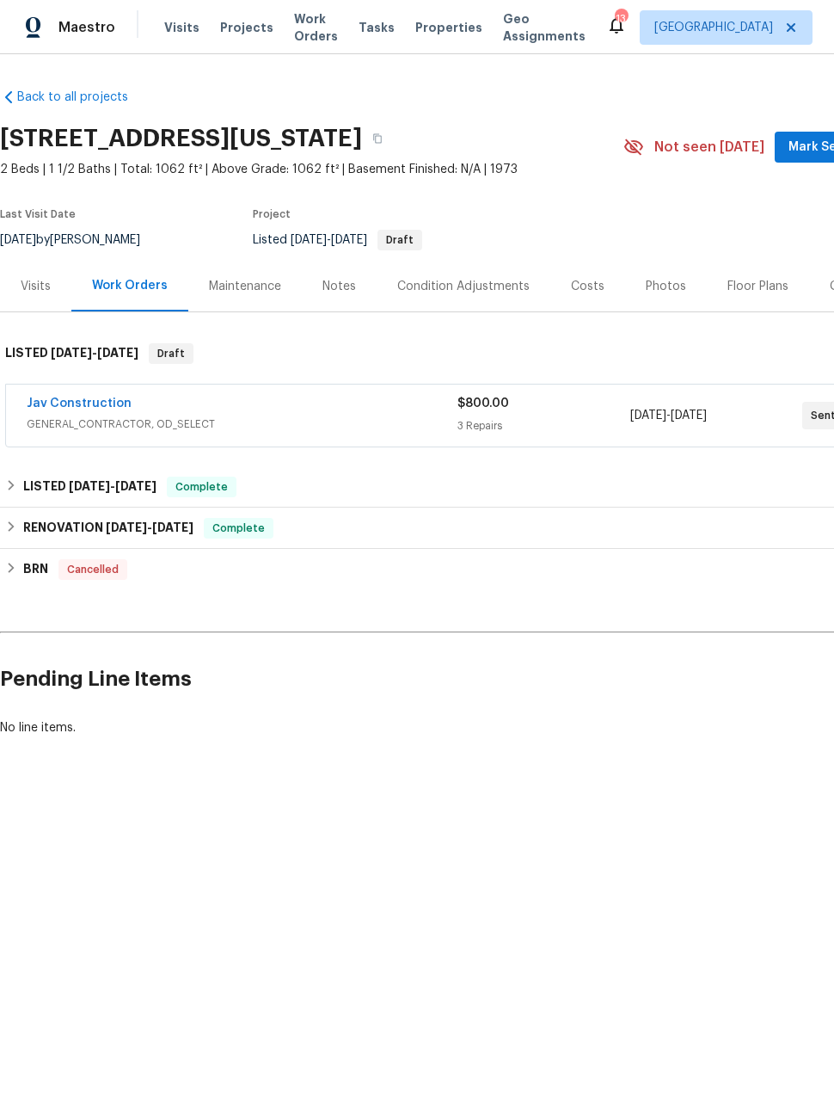
scroll to position [0, 0]
click at [83, 406] on link "Jav Construction" at bounding box center [79, 403] width 105 height 12
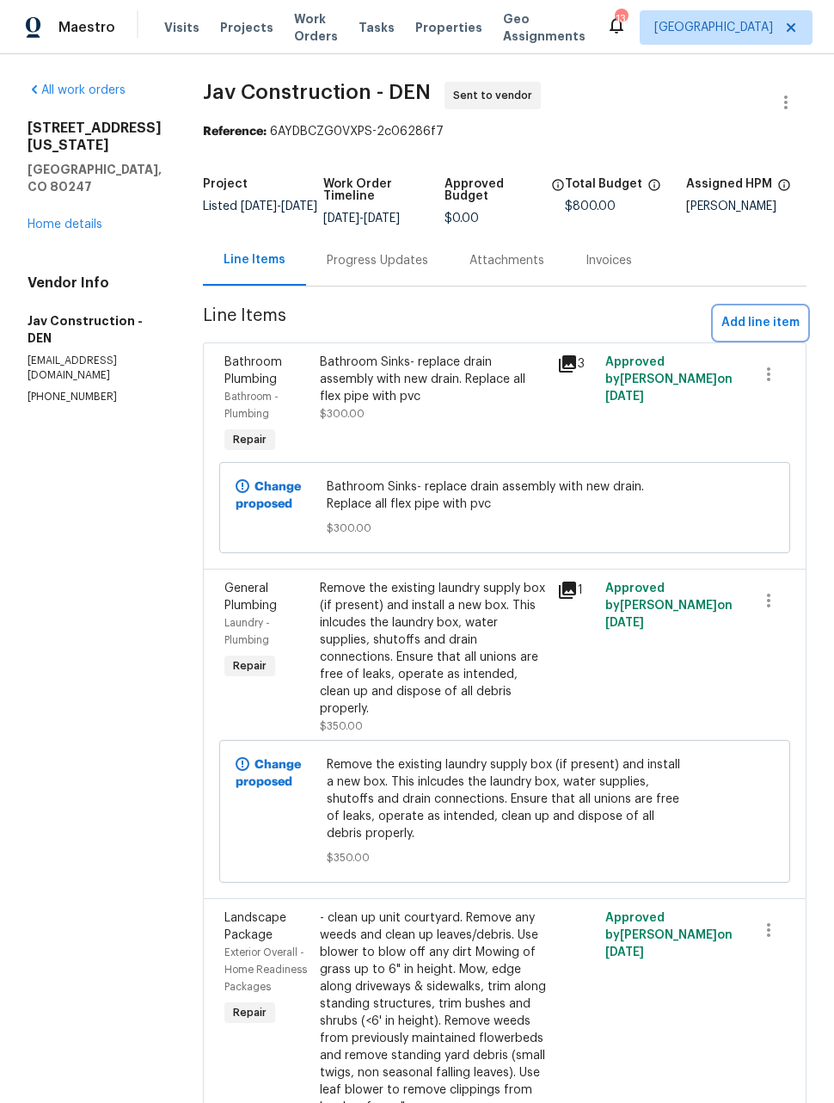
click at [775, 320] on span "Add line item" at bounding box center [761, 323] width 78 height 22
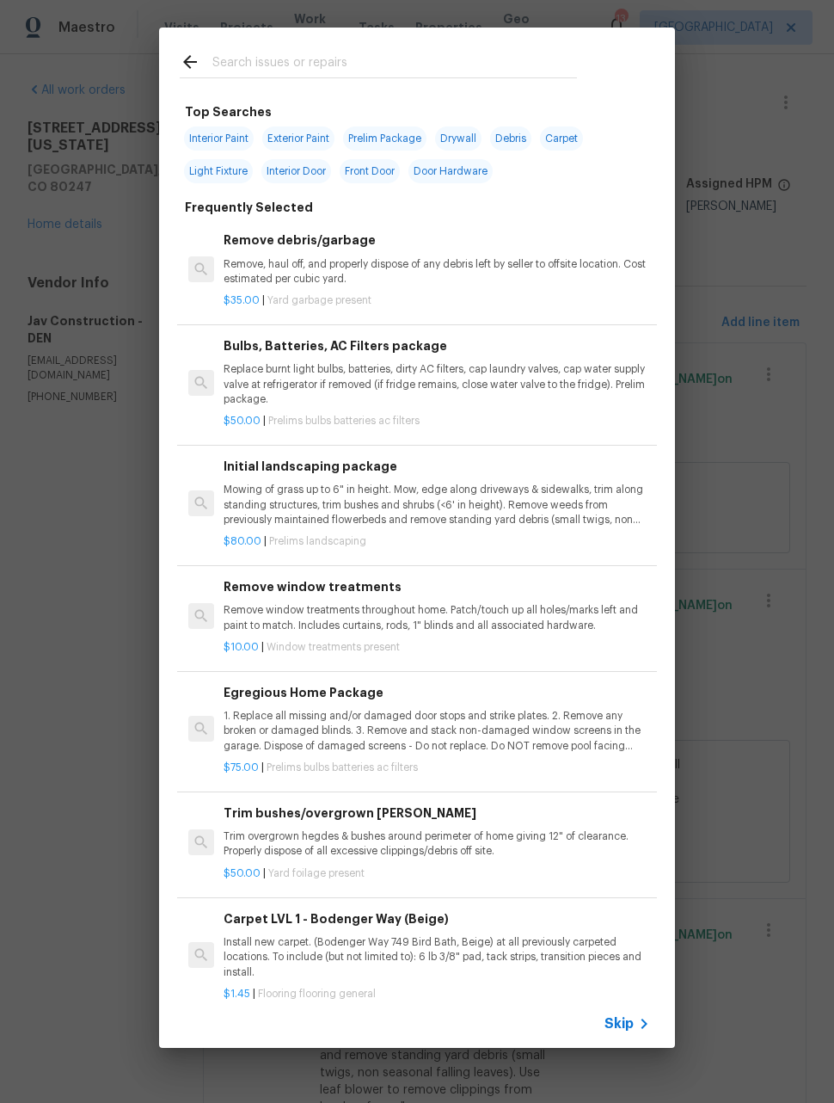
click at [481, 64] on input "text" at bounding box center [394, 65] width 365 height 26
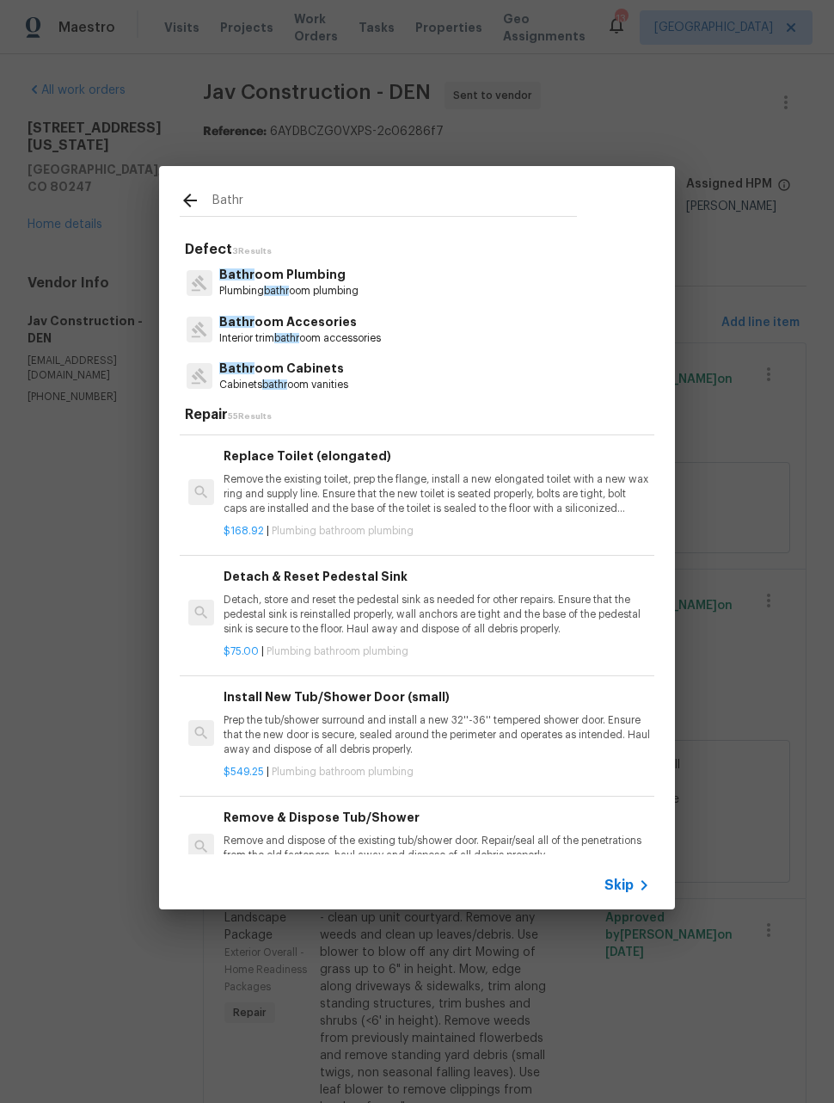
scroll to position [1747, -1]
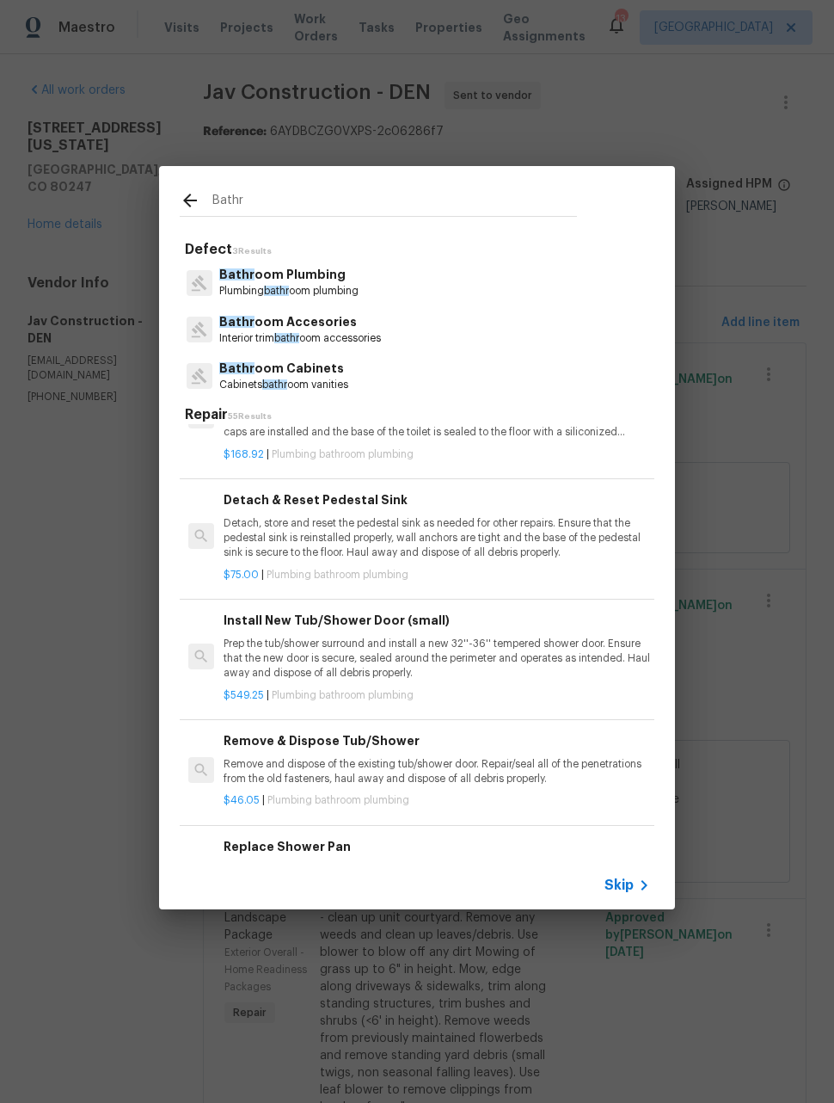
type input "Bathr"
click at [783, 597] on div "Bathr Defect 3 Results Bathr oom Plumbing Plumbing bathr oom plumbing Bathr oom…" at bounding box center [417, 537] width 834 height 1075
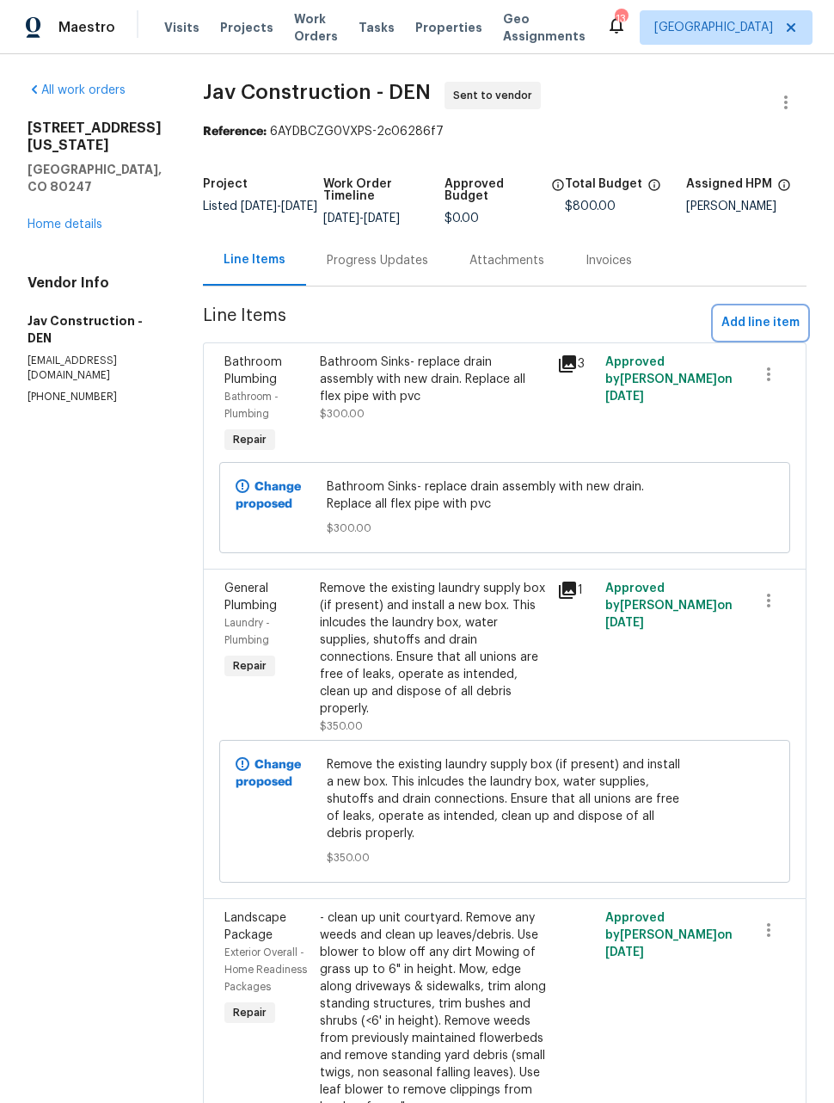
scroll to position [1806, 0]
click at [779, 335] on button "Add line item" at bounding box center [761, 323] width 92 height 32
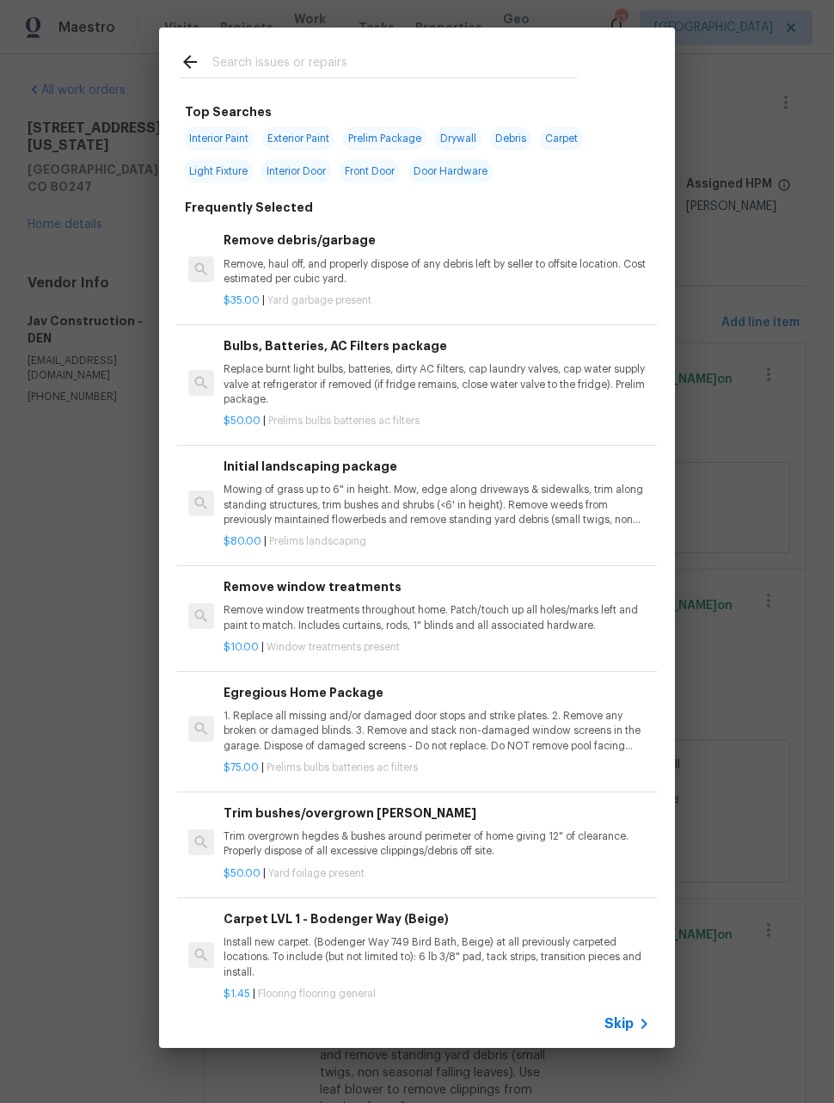
click at [445, 61] on input "text" at bounding box center [394, 65] width 365 height 26
type input "Inter"
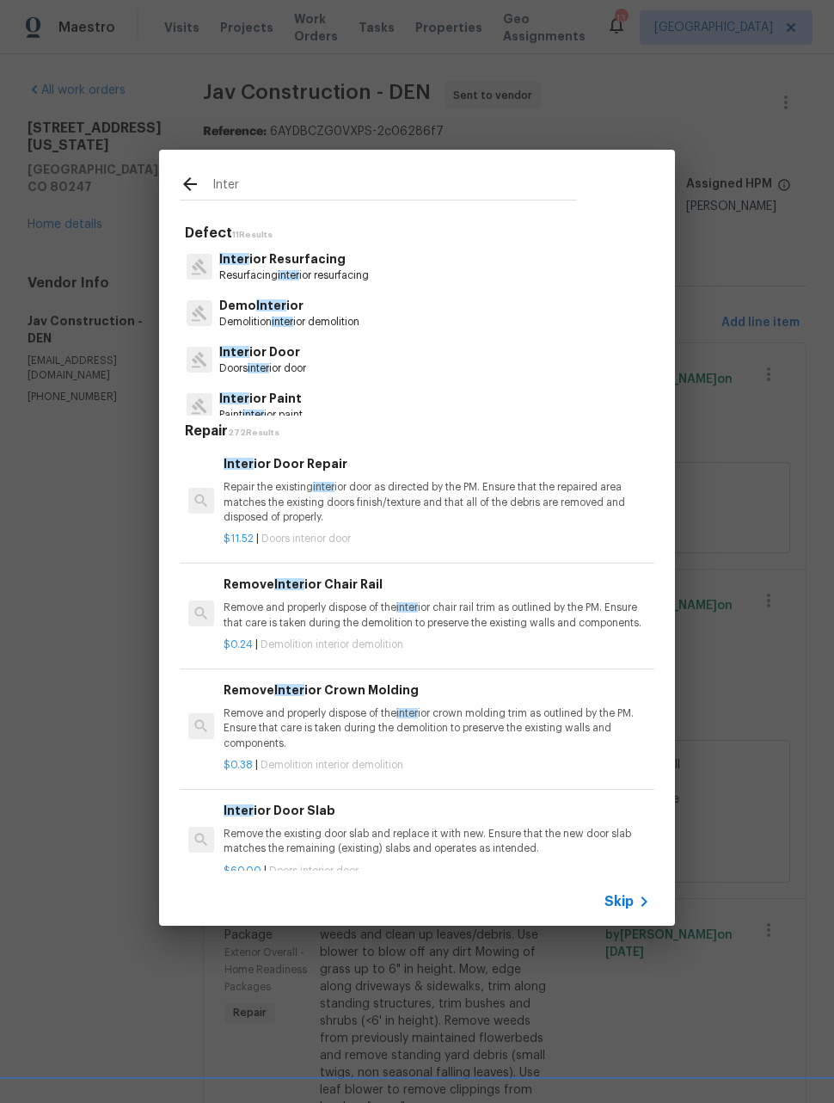
click at [299, 394] on p "Inter ior Paint" at bounding box center [260, 399] width 83 height 18
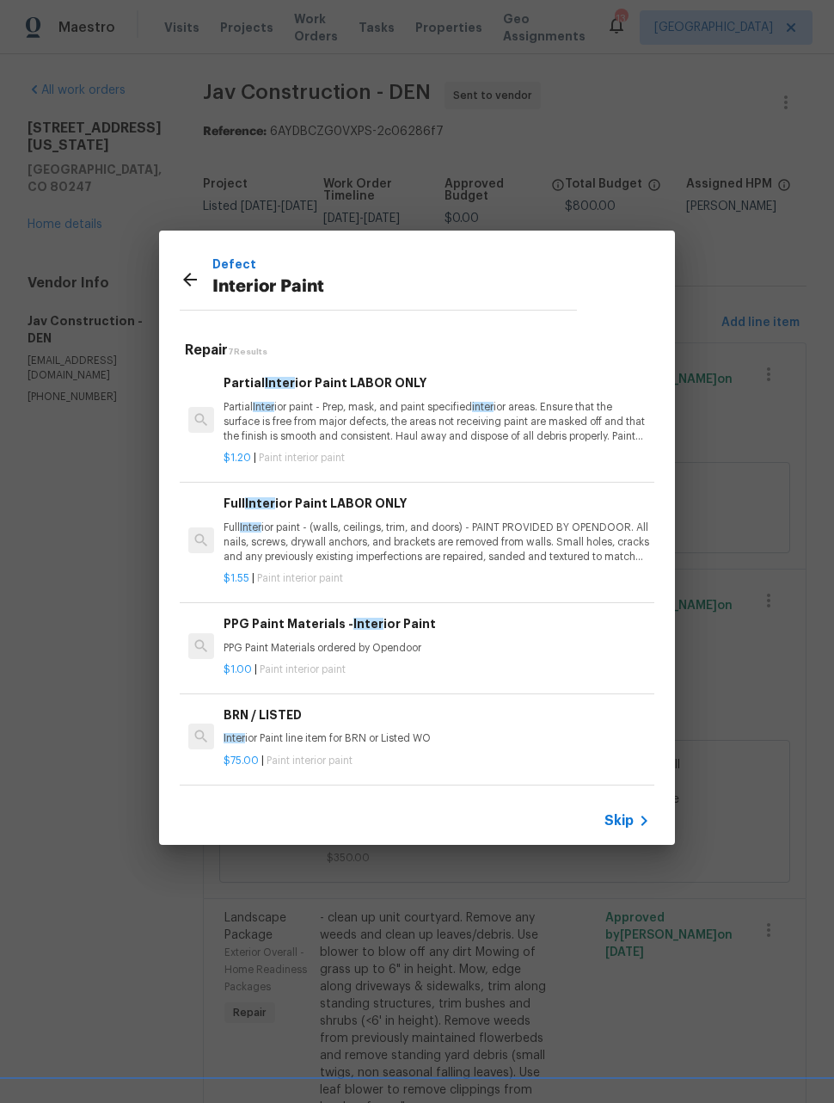
click at [421, 735] on p "Inter ior Paint line item for BRN or Listed WO" at bounding box center [437, 738] width 427 height 15
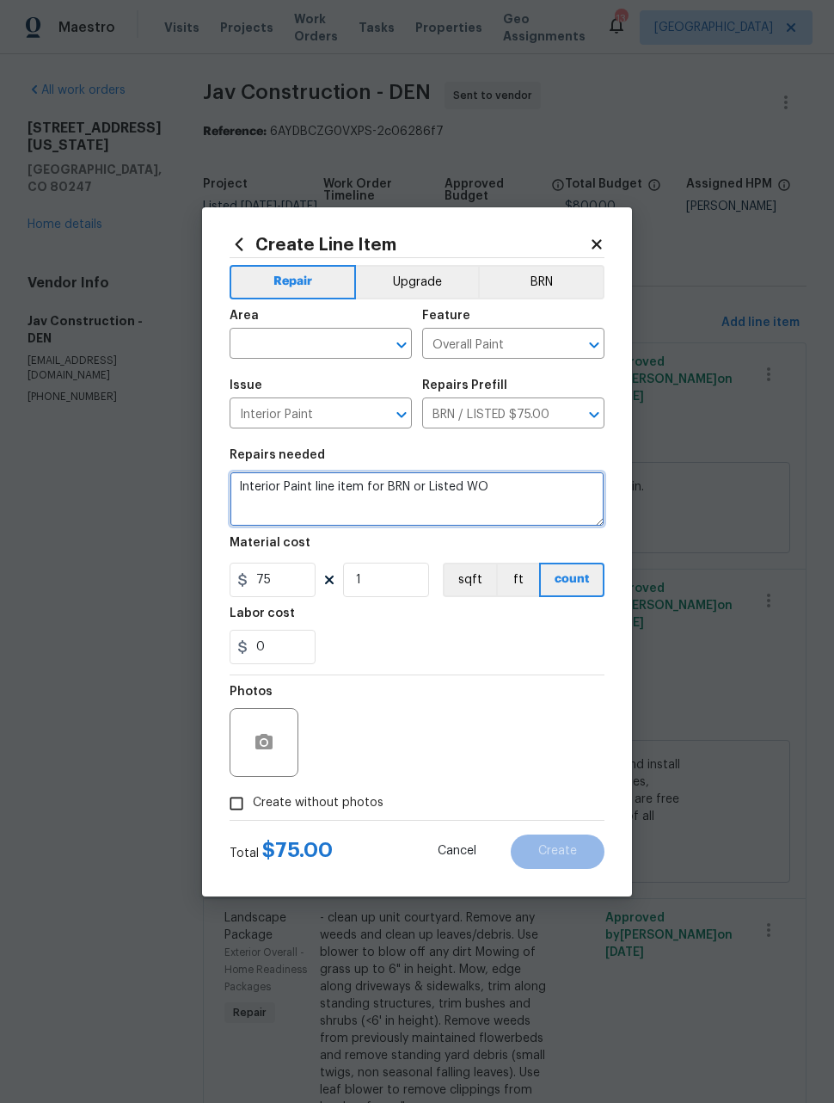
click at [439, 485] on textarea "Interior Paint line item for BRN or Listed WO" at bounding box center [417, 498] width 375 height 55
click at [439, 484] on textarea "Interior Paint line item for BRN or Listed WO" at bounding box center [417, 498] width 375 height 55
click at [410, 493] on textarea "Interior Paint line item for BRN or Listed WO" at bounding box center [417, 498] width 375 height 55
click at [470, 488] on textarea "Interior Paint line item for BRN or Listed WO" at bounding box center [417, 498] width 375 height 55
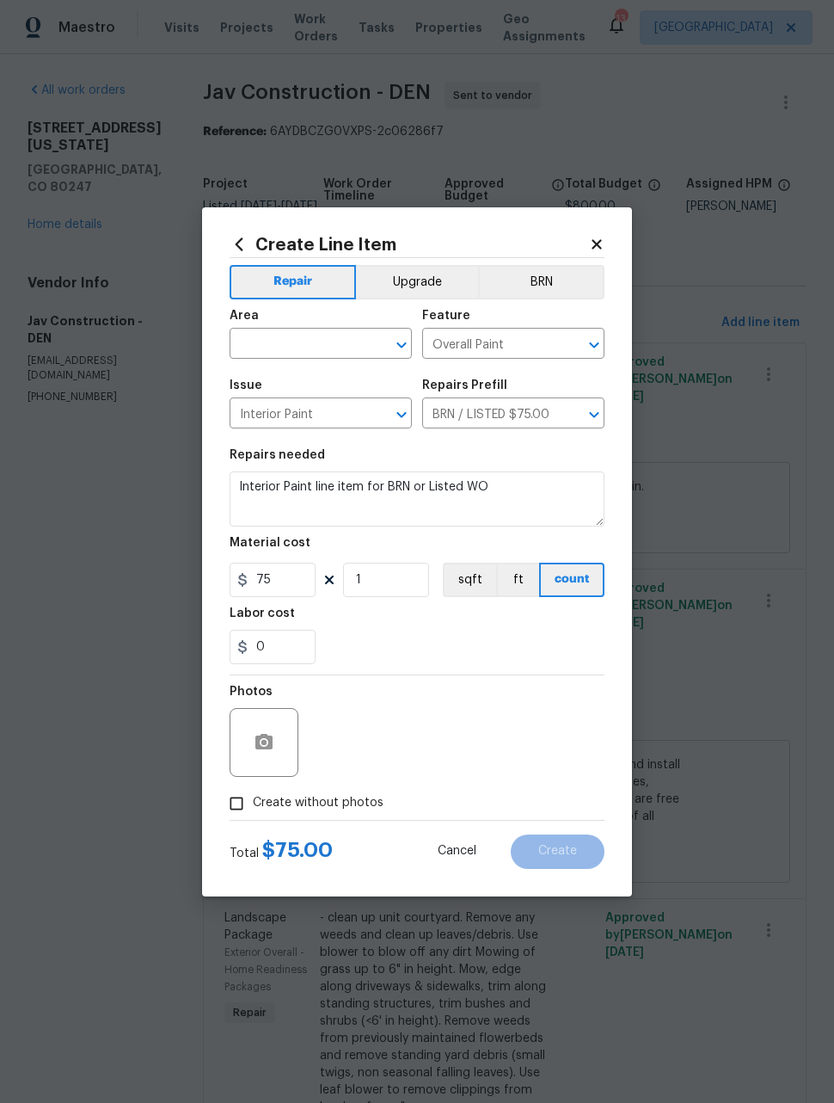
click at [330, 342] on input "text" at bounding box center [297, 345] width 134 height 27
click at [306, 408] on li "Main Bathroom" at bounding box center [321, 411] width 182 height 28
type input "Main Bathroom"
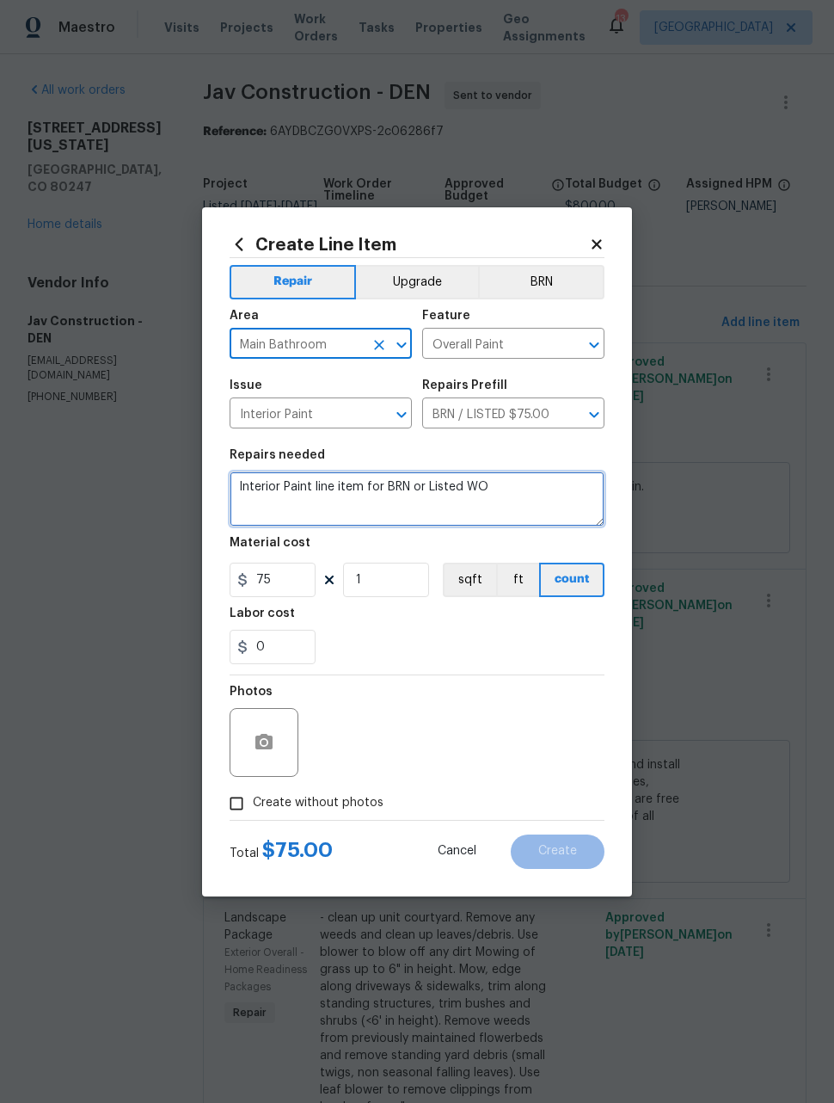
click at [411, 489] on textarea "Interior Paint line item for BRN or Listed WO" at bounding box center [417, 498] width 375 height 55
click at [410, 489] on textarea "Interior Paint line item for BRN or Listed WO" at bounding box center [417, 498] width 375 height 55
type textarea "Paint wall behind vanity with kilz"
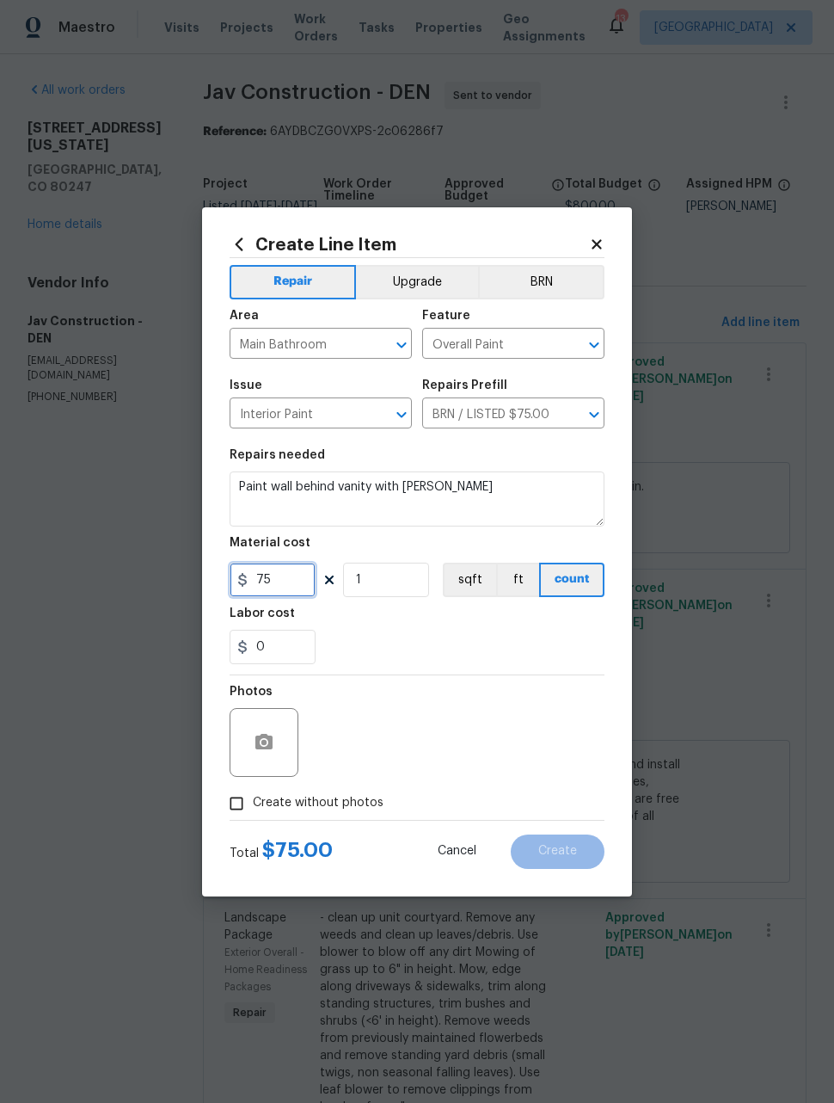
click at [290, 584] on input "75" at bounding box center [273, 579] width 86 height 34
type input "125"
click at [553, 717] on div "Photos" at bounding box center [417, 731] width 375 height 112
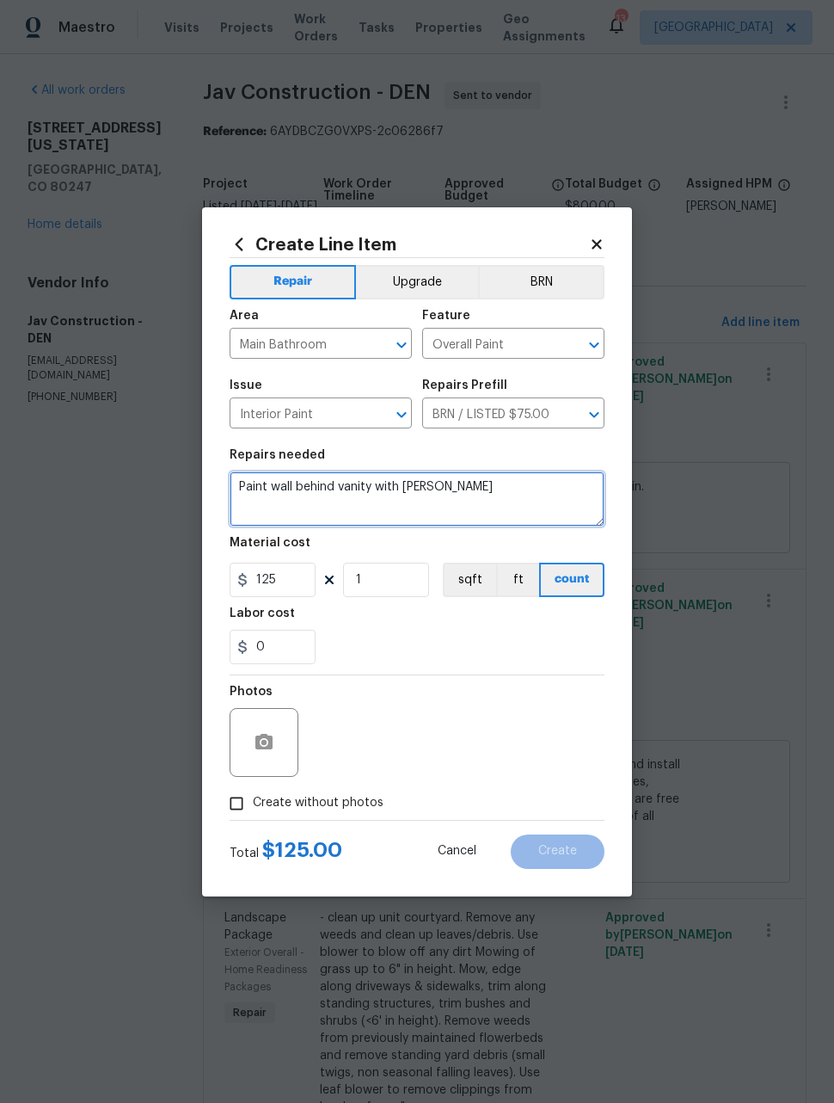
click at [508, 510] on textarea "Paint wall behind vanity with kilz" at bounding box center [417, 498] width 375 height 55
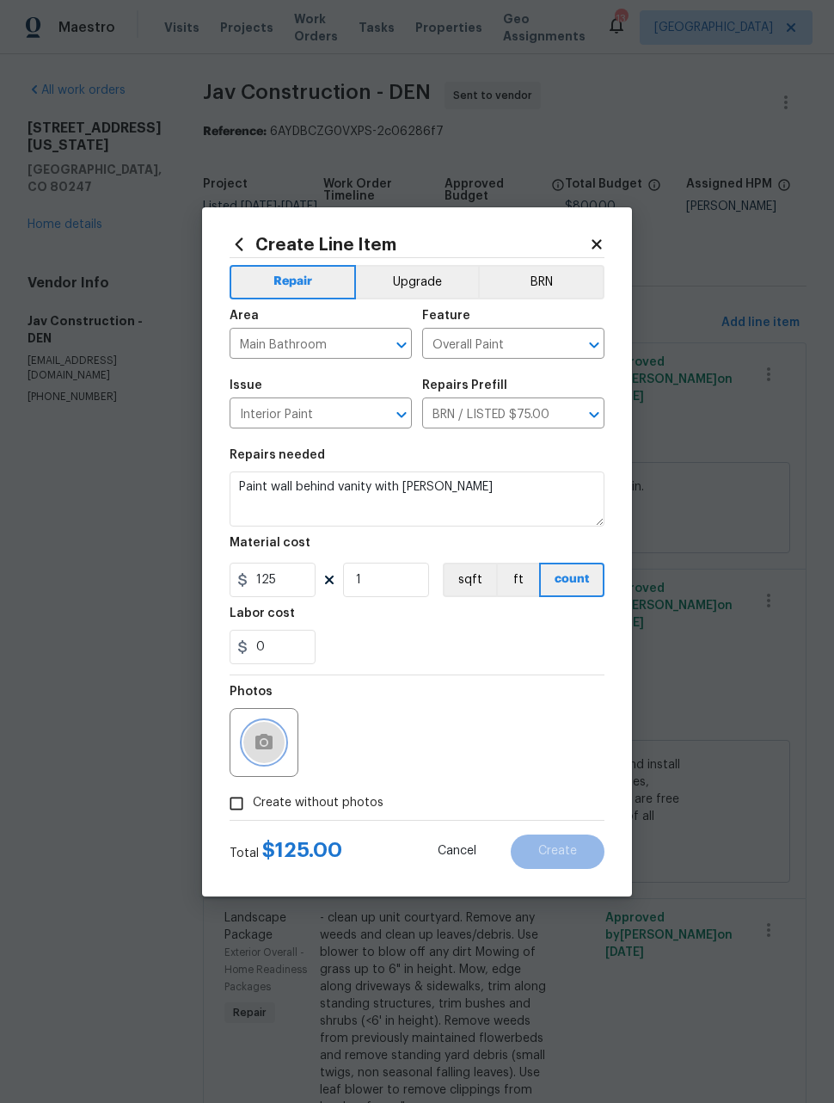
click at [271, 752] on icon "button" at bounding box center [264, 742] width 21 height 21
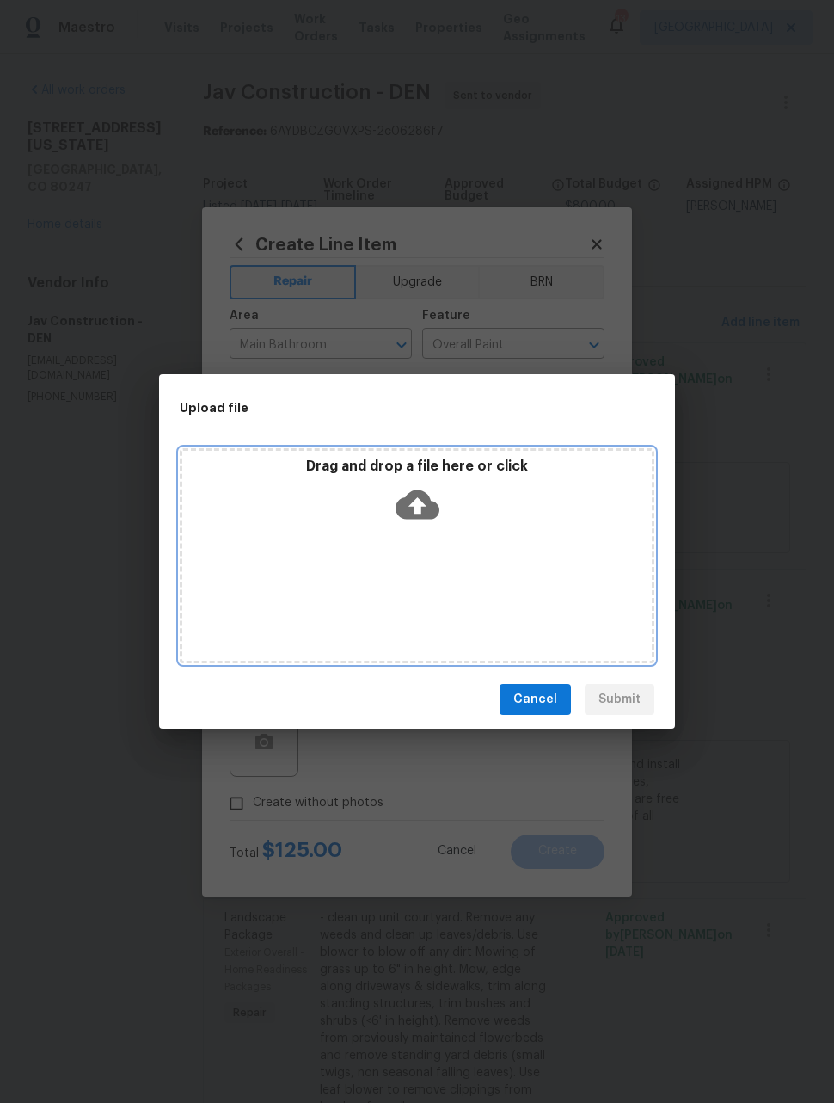
click at [535, 574] on div "Drag and drop a file here or click" at bounding box center [417, 555] width 475 height 215
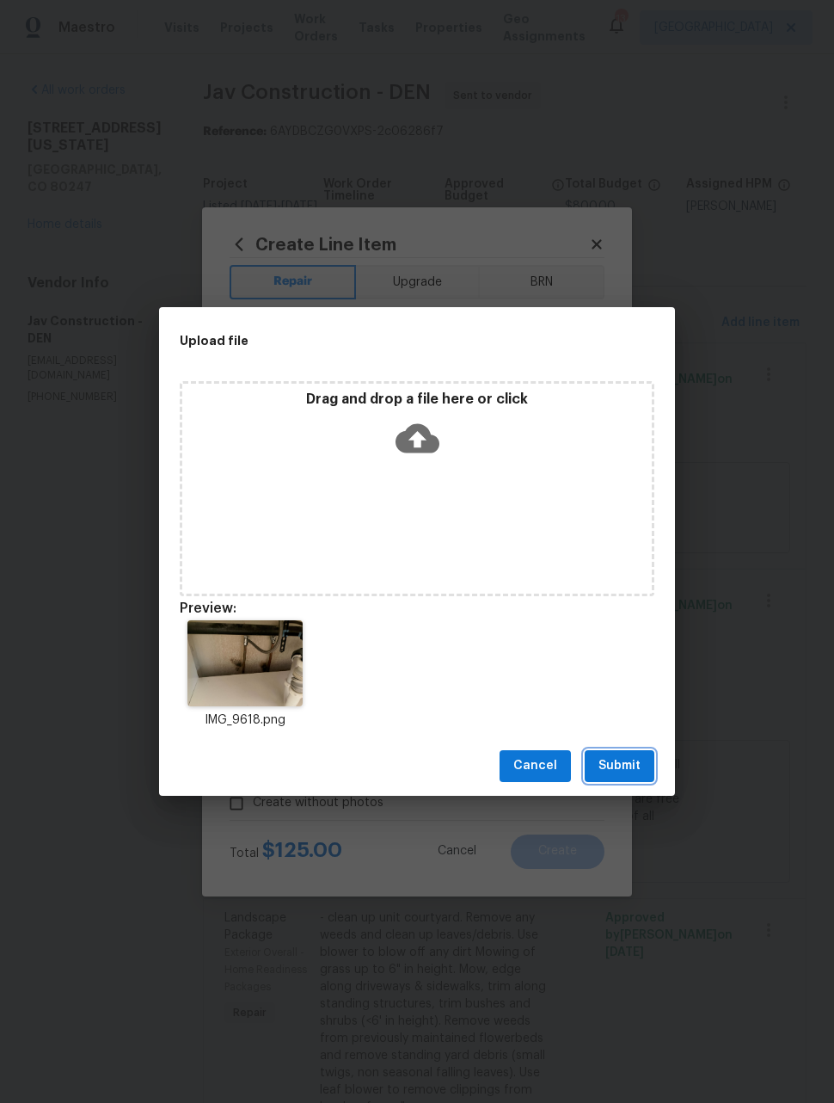
click at [634, 765] on span "Submit" at bounding box center [620, 766] width 42 height 22
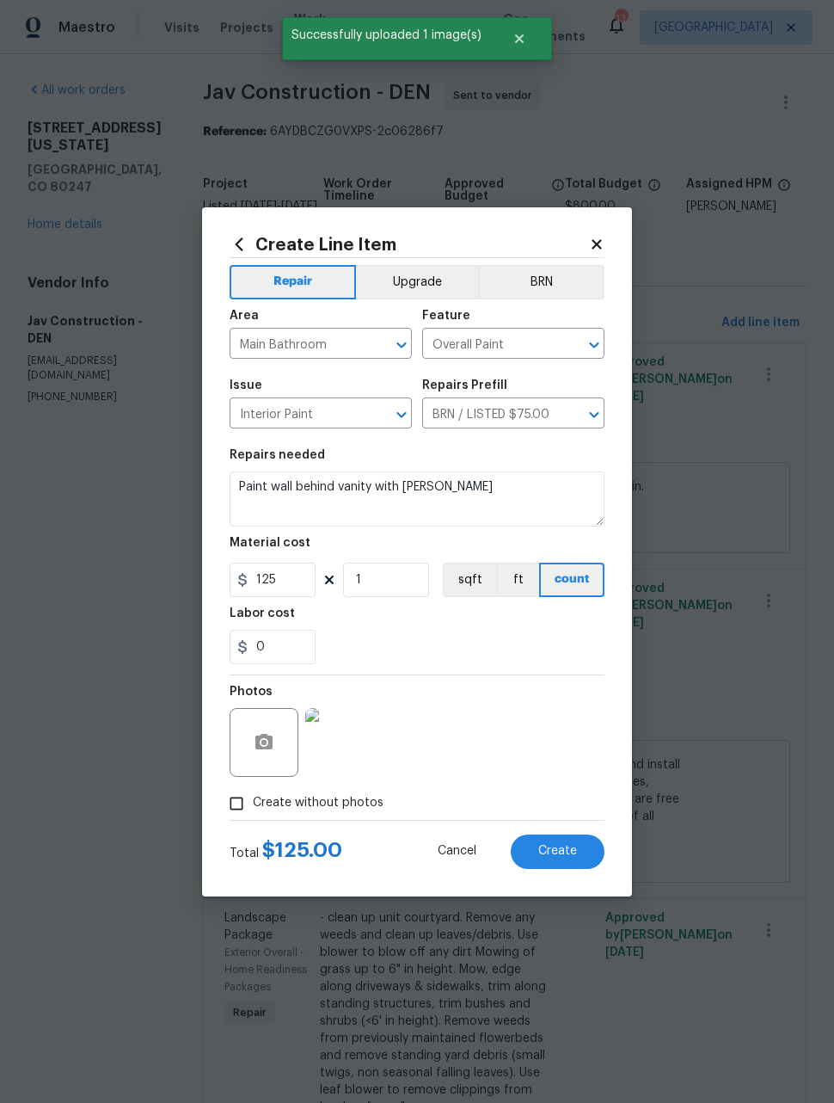
click at [578, 856] on button "Create" at bounding box center [558, 851] width 94 height 34
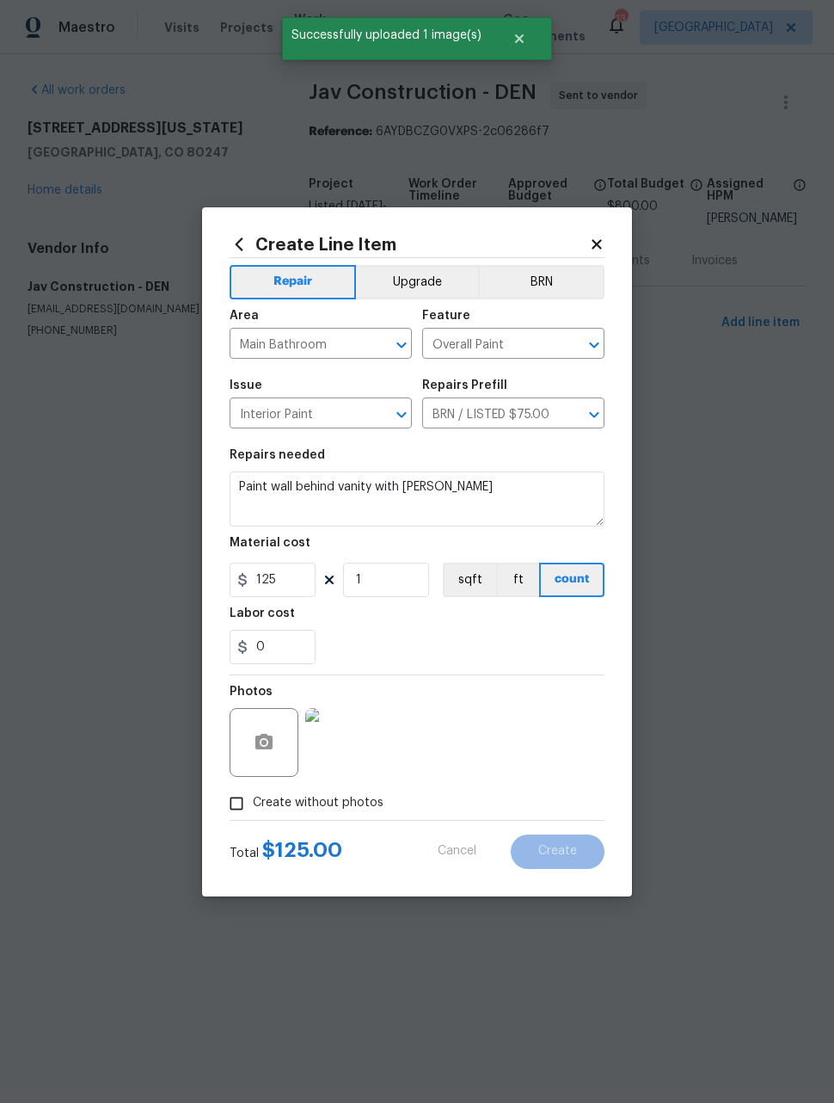
type input "0"
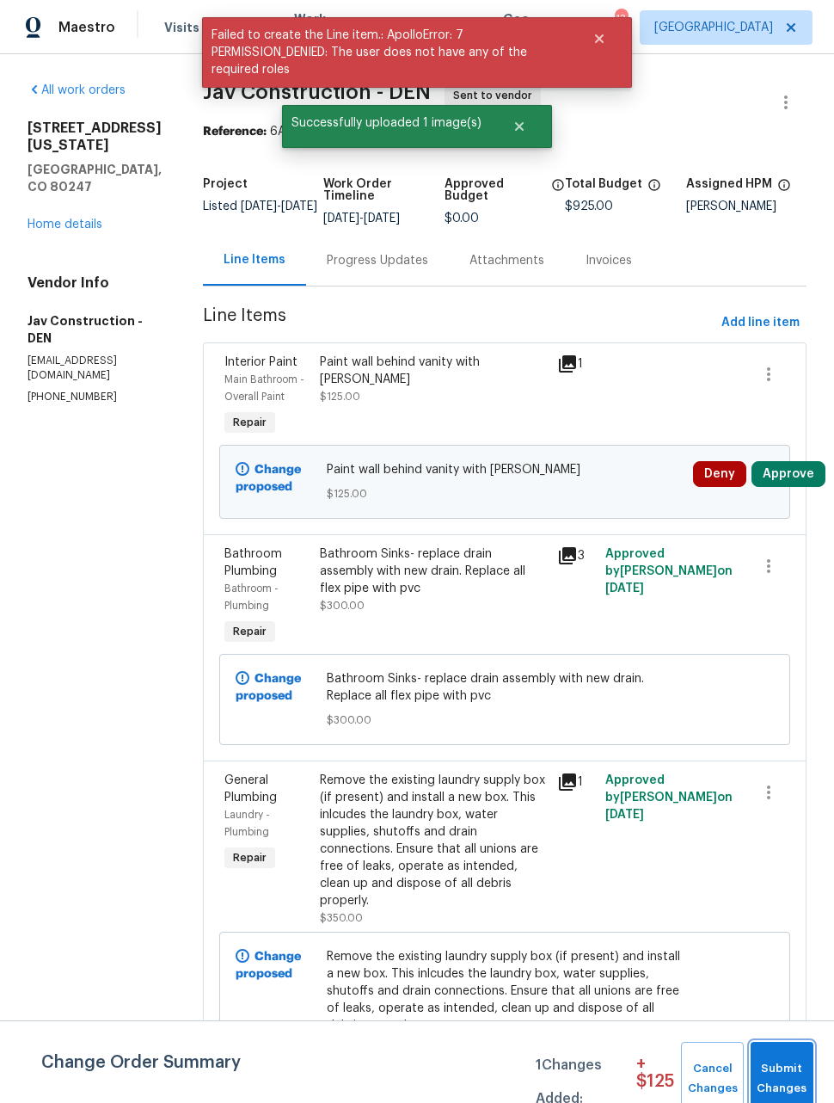
click at [788, 1068] on span "Submit Changes" at bounding box center [782, 1079] width 46 height 40
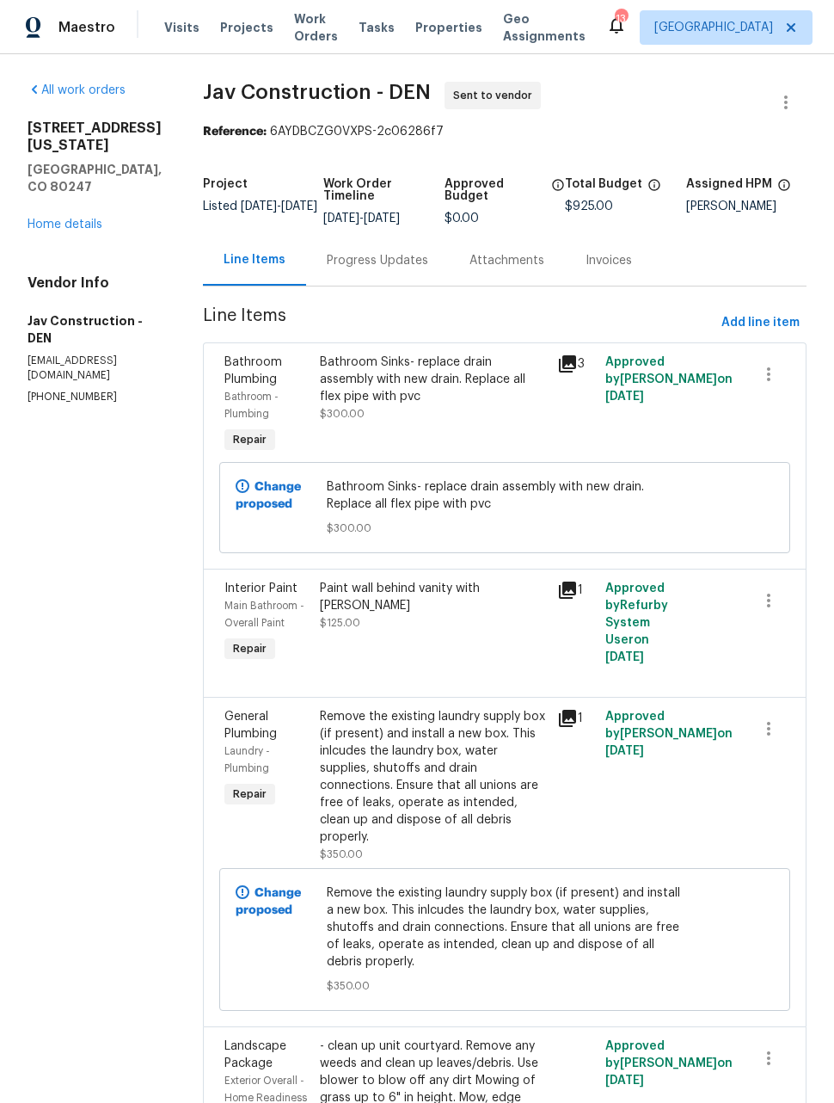
click at [66, 24] on span "Maestro" at bounding box center [86, 27] width 57 height 17
